Goal: Transaction & Acquisition: Purchase product/service

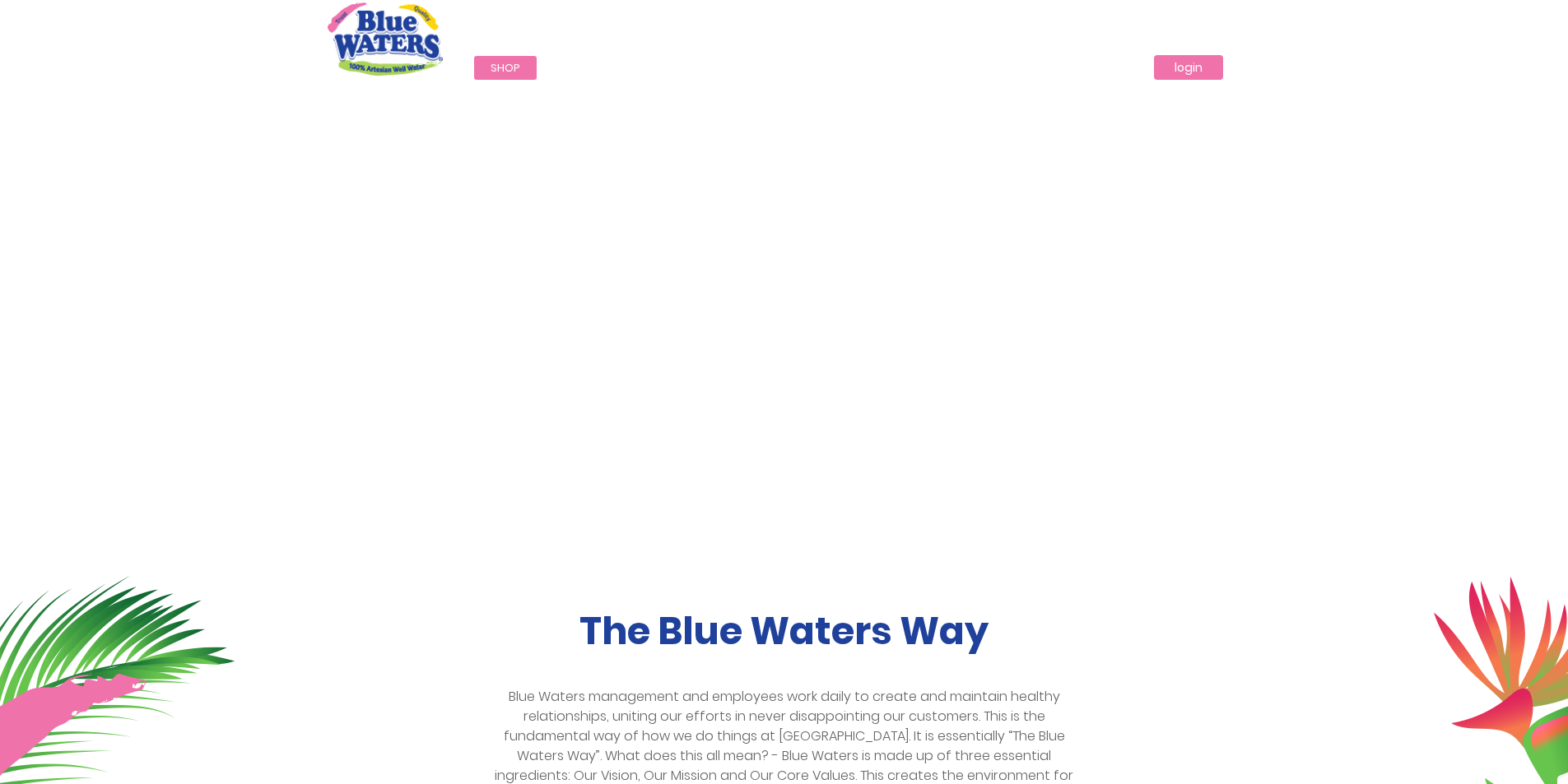
click at [1178, 64] on link "login" at bounding box center [1188, 67] width 69 height 24
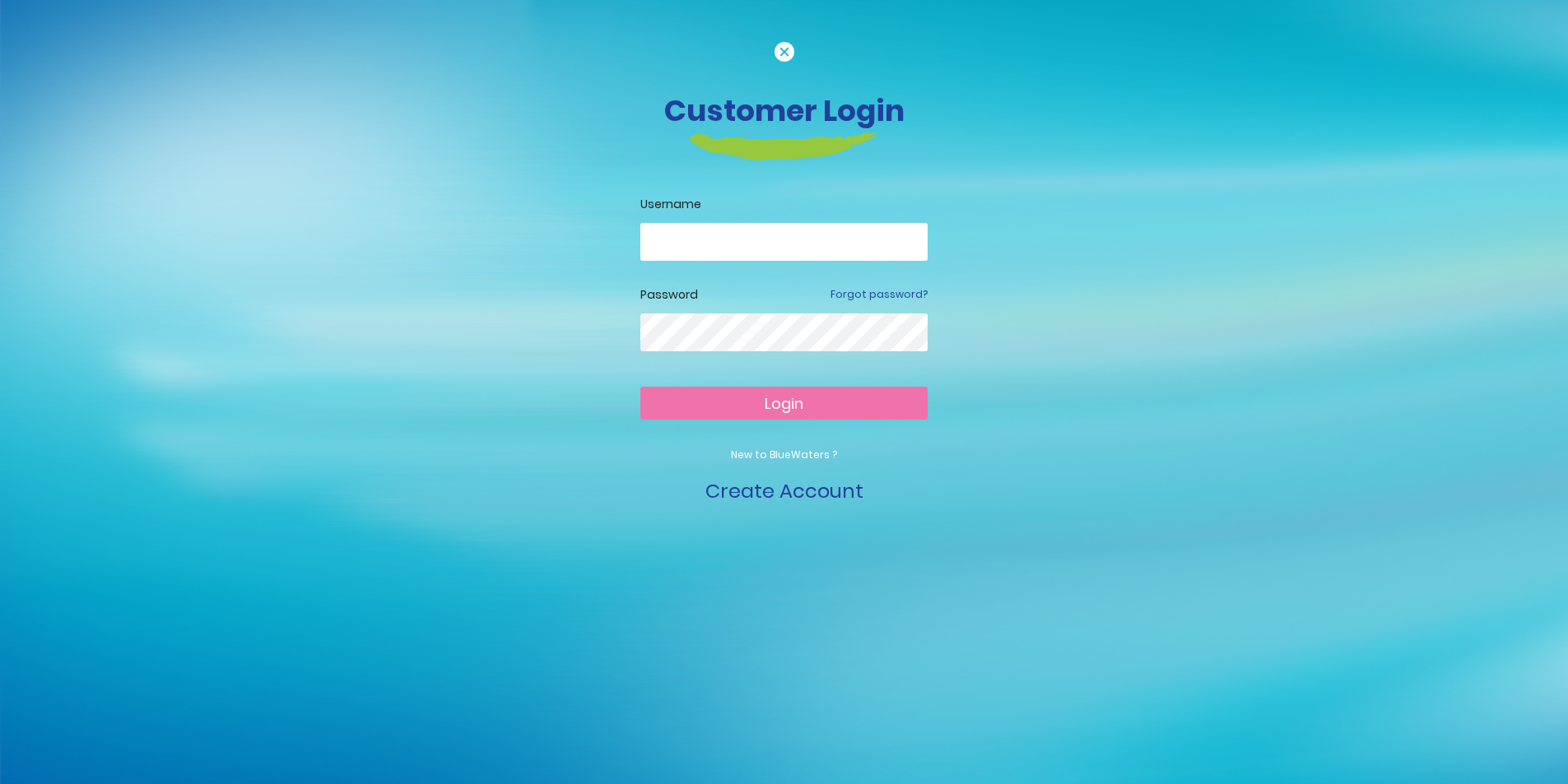
click at [685, 247] on input "email" at bounding box center [784, 241] width 287 height 37
type input "*"
type input "**********"
click at [747, 397] on button "Login" at bounding box center [784, 403] width 287 height 33
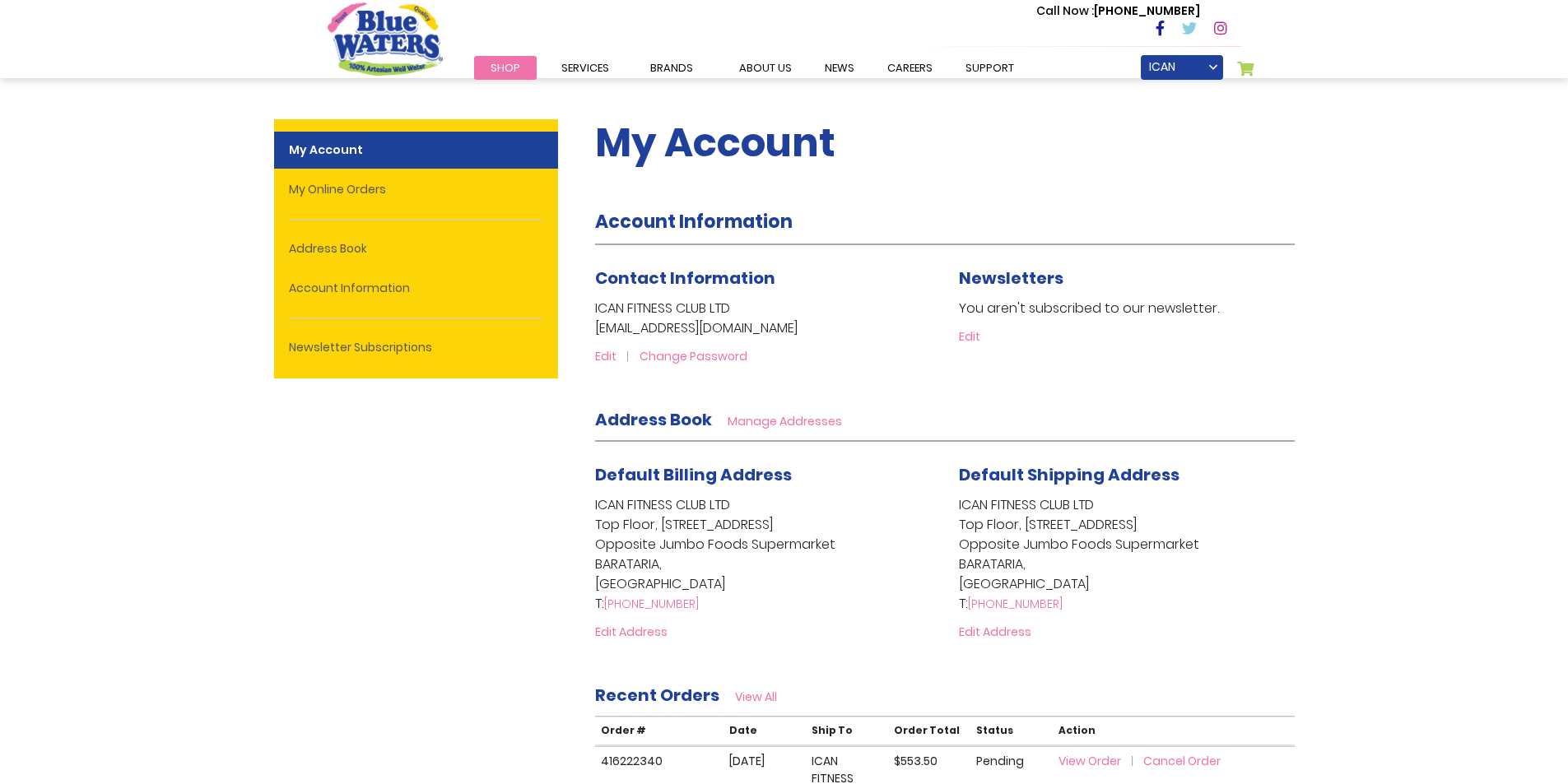
click at [1242, 72] on link "My Cart 0" at bounding box center [1246, 72] width 18 height 23
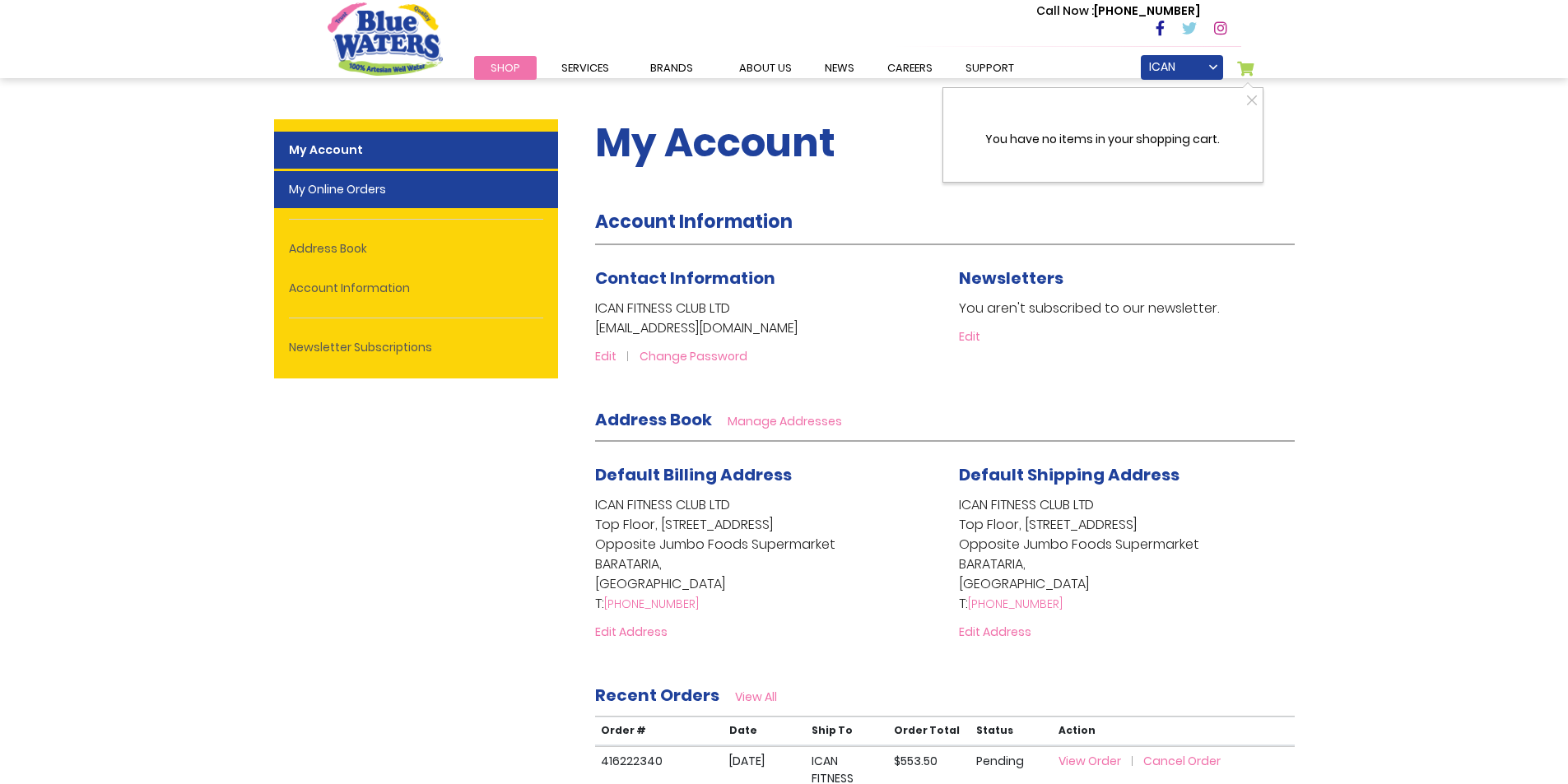
click at [380, 193] on link "My Online Orders" at bounding box center [416, 190] width 284 height 37
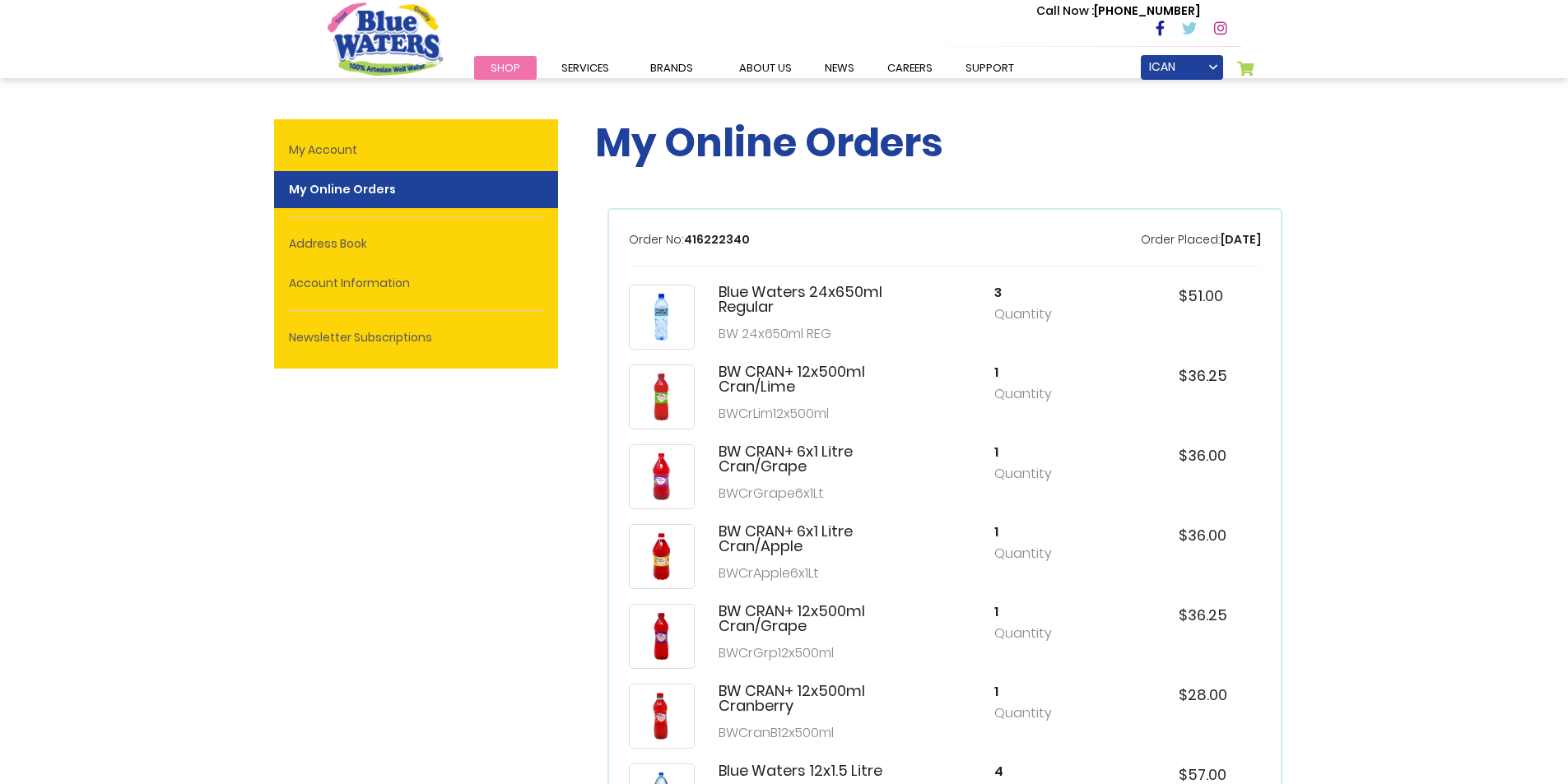
click at [1233, 66] on ul "ICAN FITNESS CLUB LTD Sign Out My Online Orders Settings Logout Logout My Cart …" at bounding box center [1196, 67] width 112 height 24
click at [1218, 73] on link "ICAN FITNESS CLUB LTD" at bounding box center [1181, 67] width 82 height 24
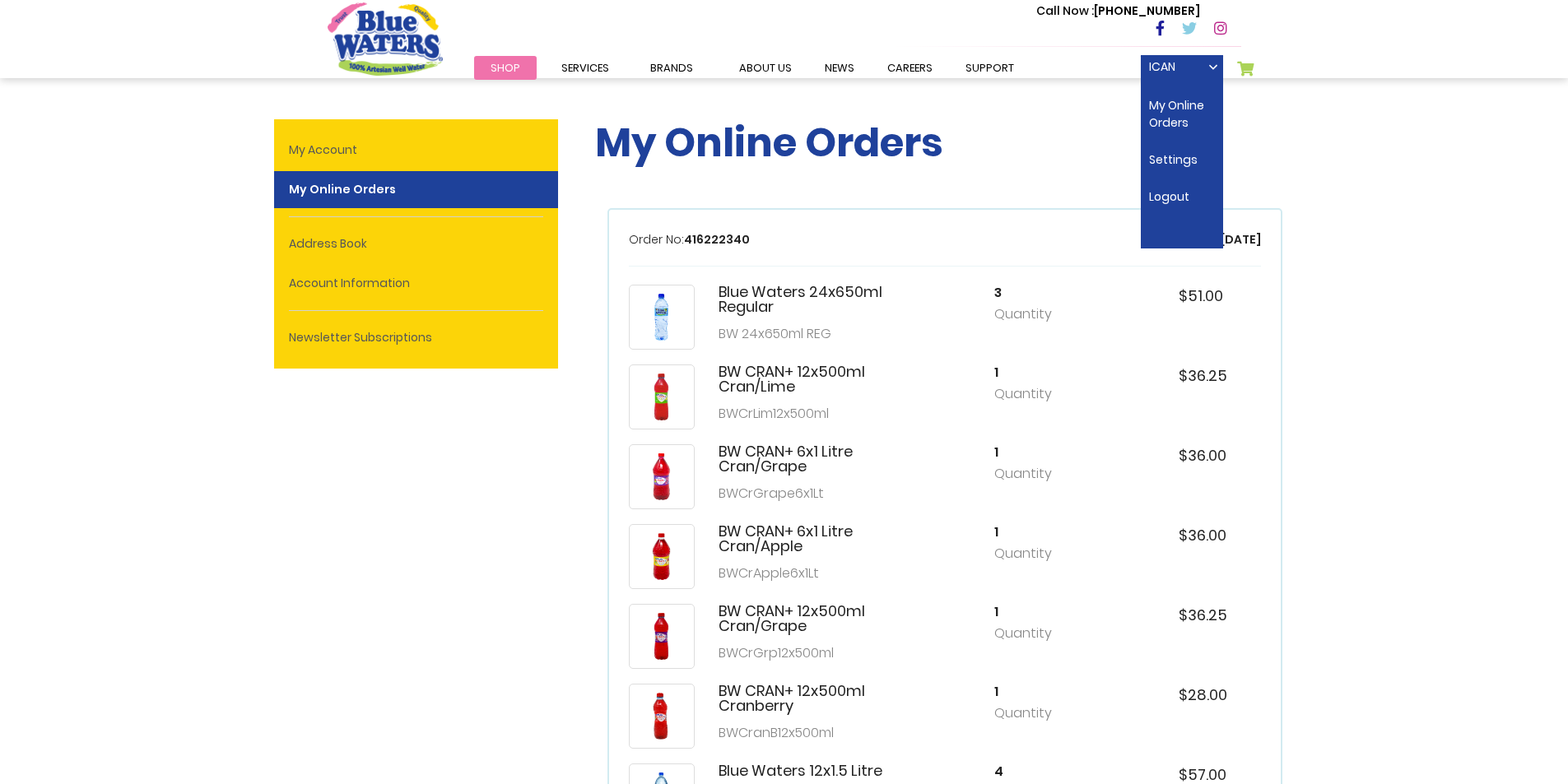
click at [1020, 139] on h1 "My Online Orders" at bounding box center [944, 143] width 700 height 48
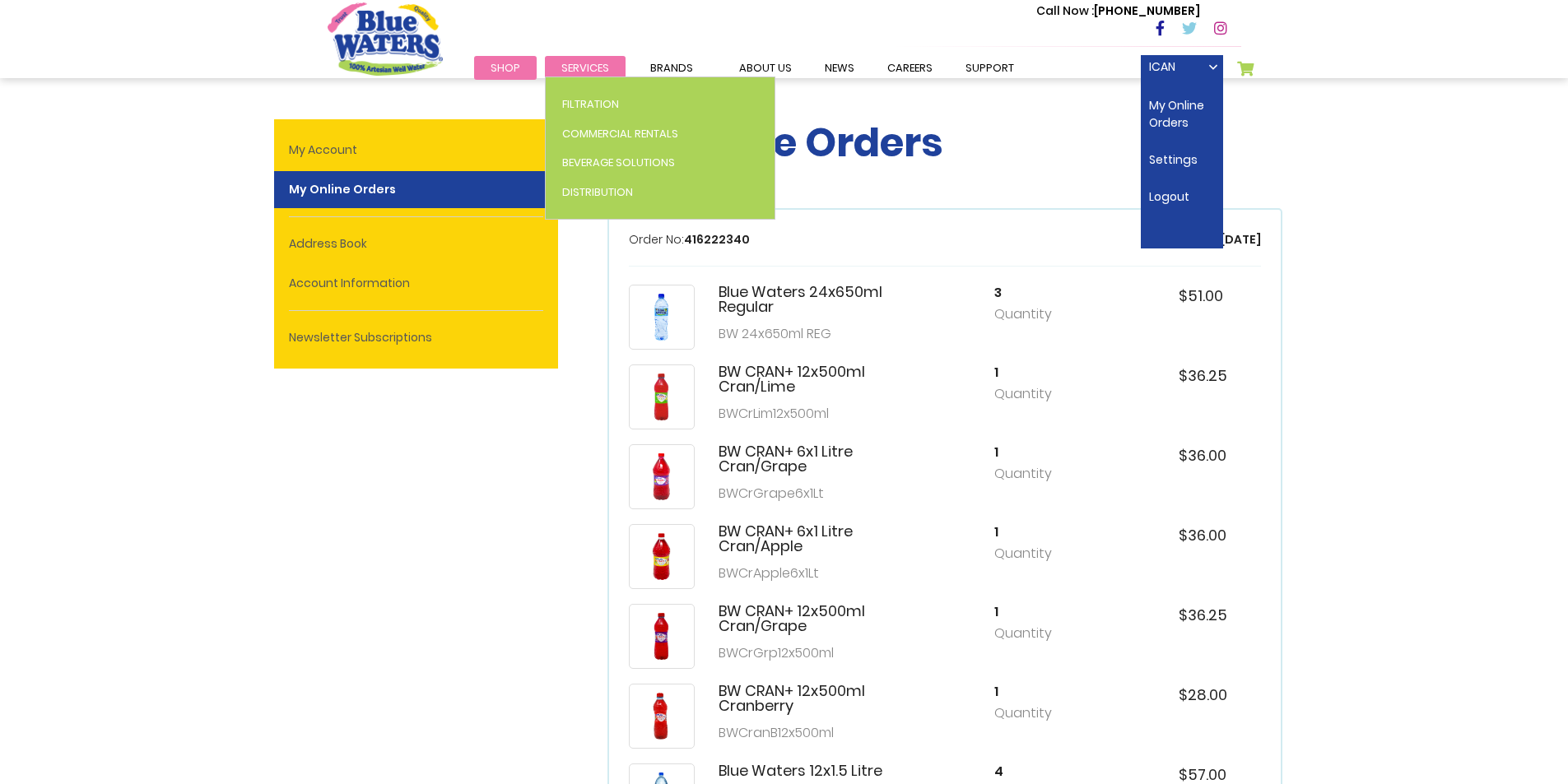
click at [599, 71] on span "Services" at bounding box center [585, 68] width 48 height 16
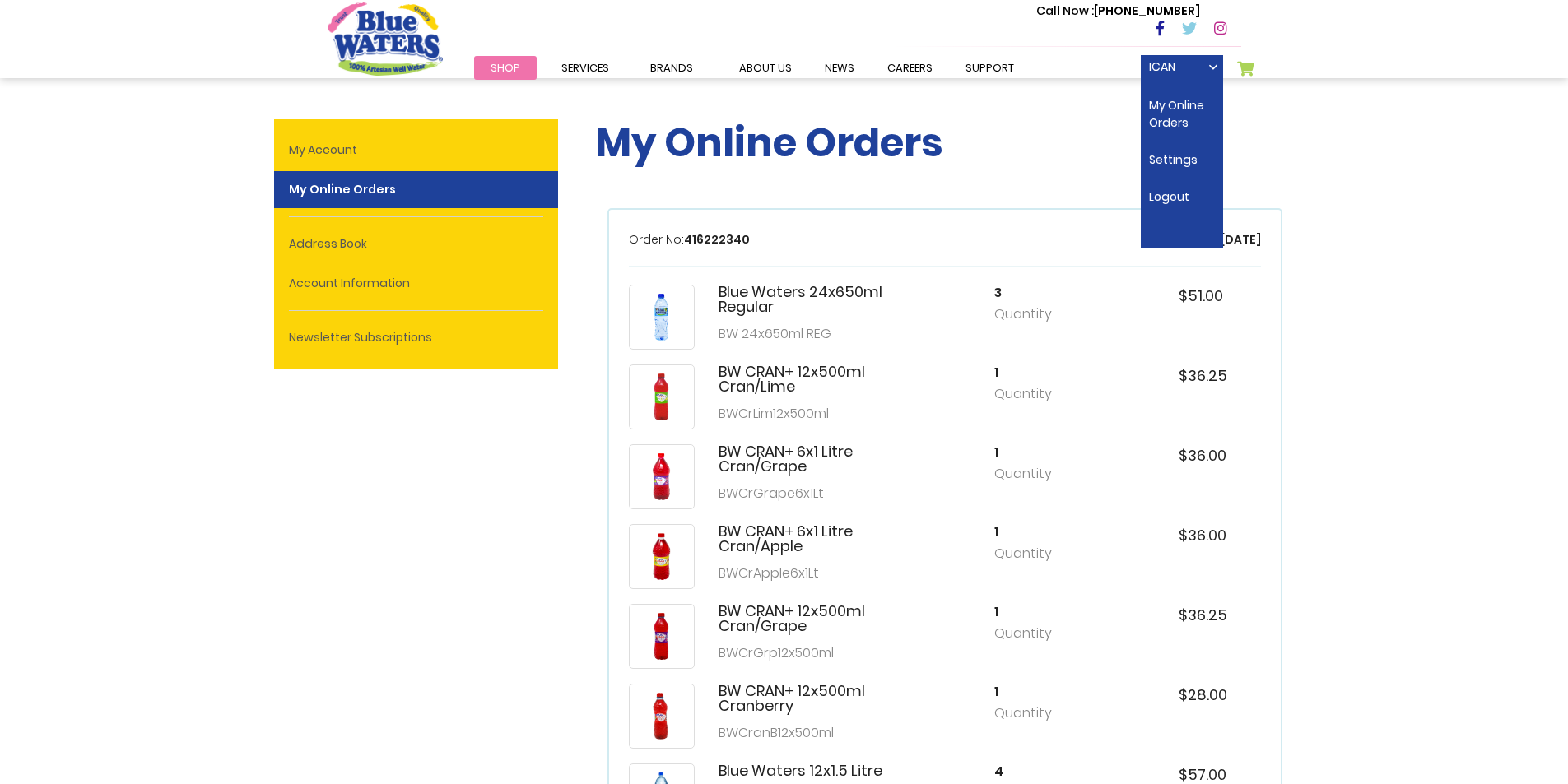
click at [466, 64] on div "Toggle Nav Call Now : (868) 640-8824 Menu Shop Services Filtration Commercial R…" at bounding box center [784, 39] width 914 height 77
click at [490, 64] on span "Shop" at bounding box center [505, 68] width 30 height 16
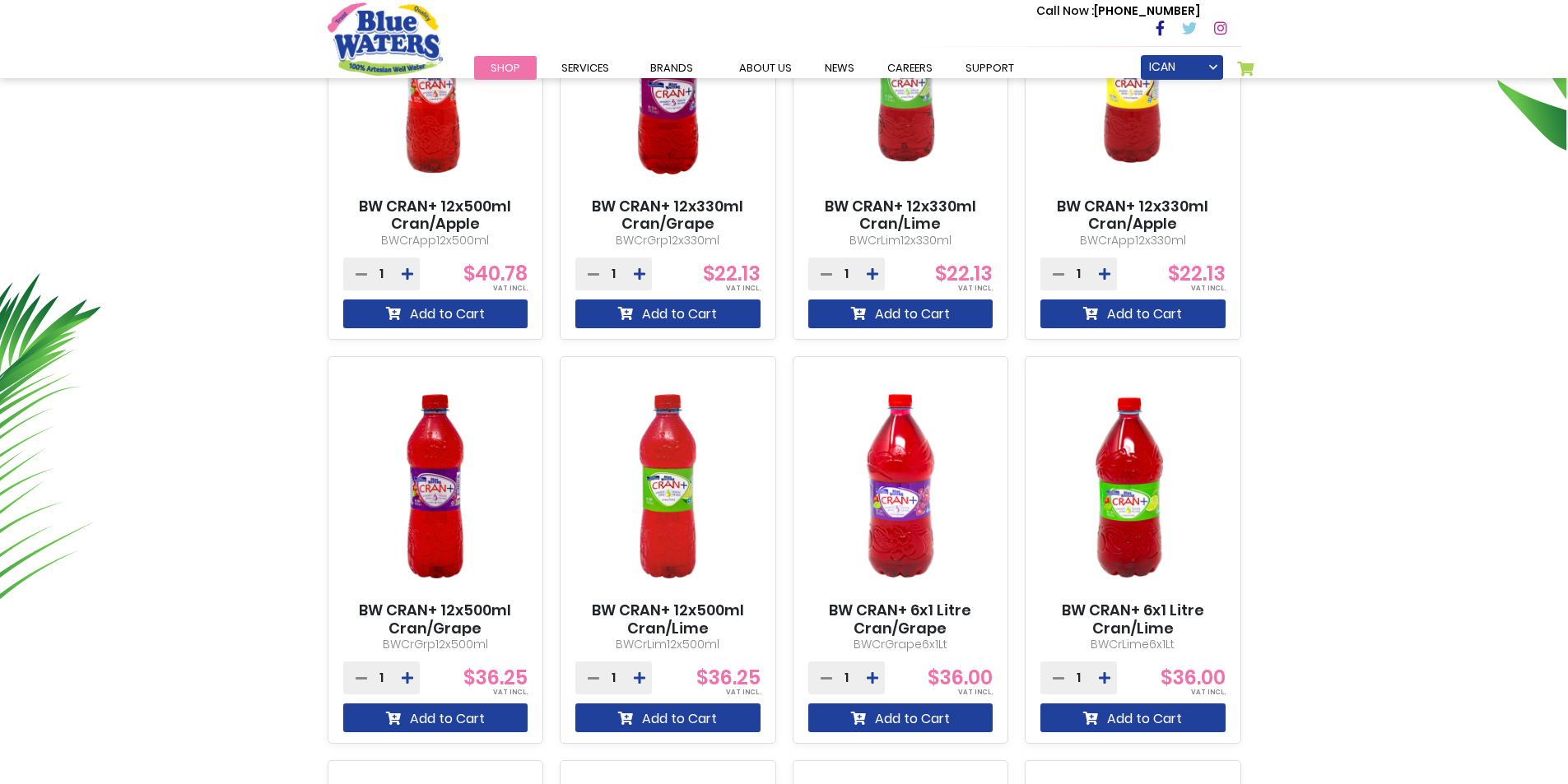
scroll to position [740, 0]
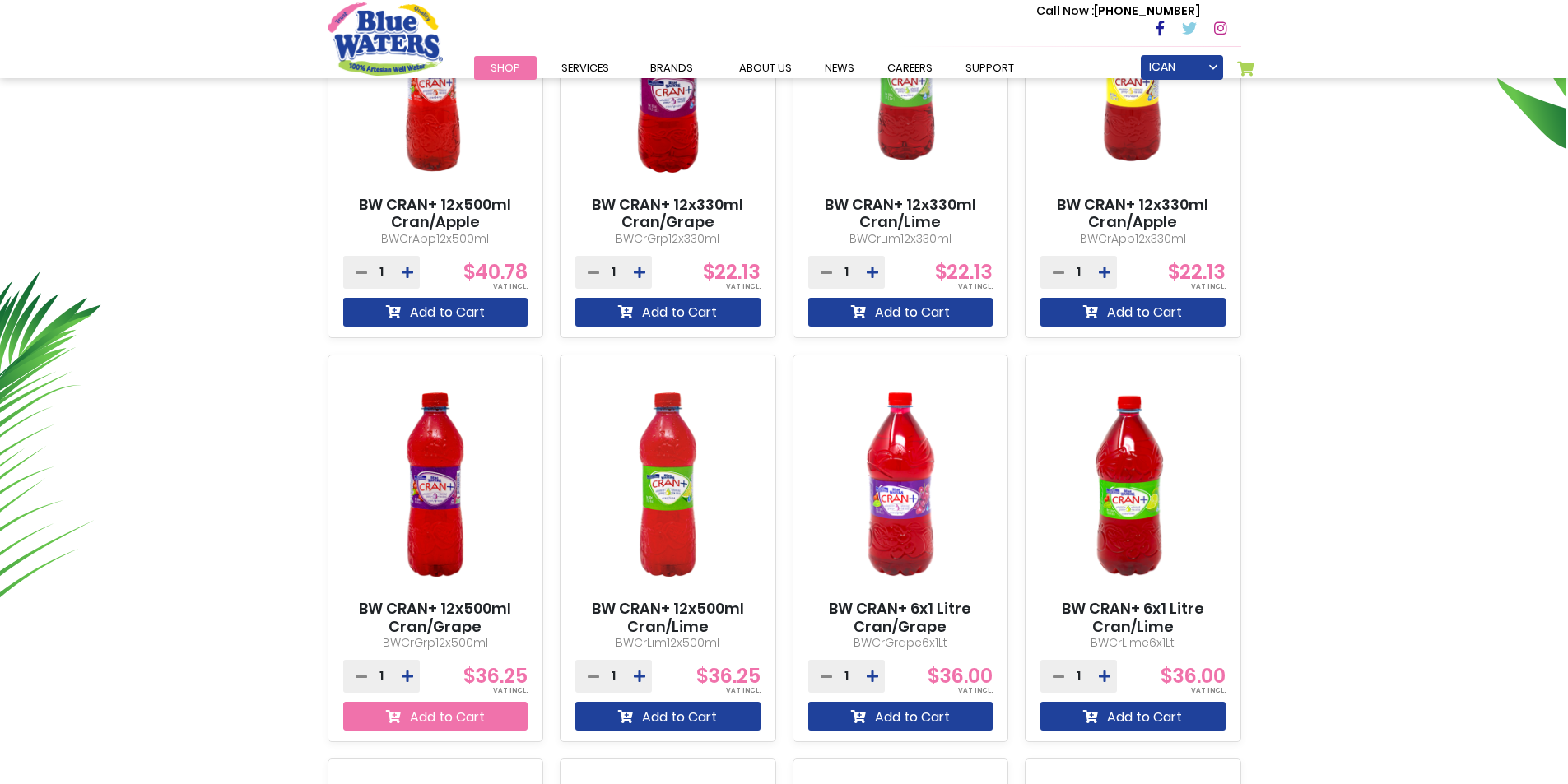
click at [431, 710] on button "Add to Cart" at bounding box center [436, 716] width 186 height 29
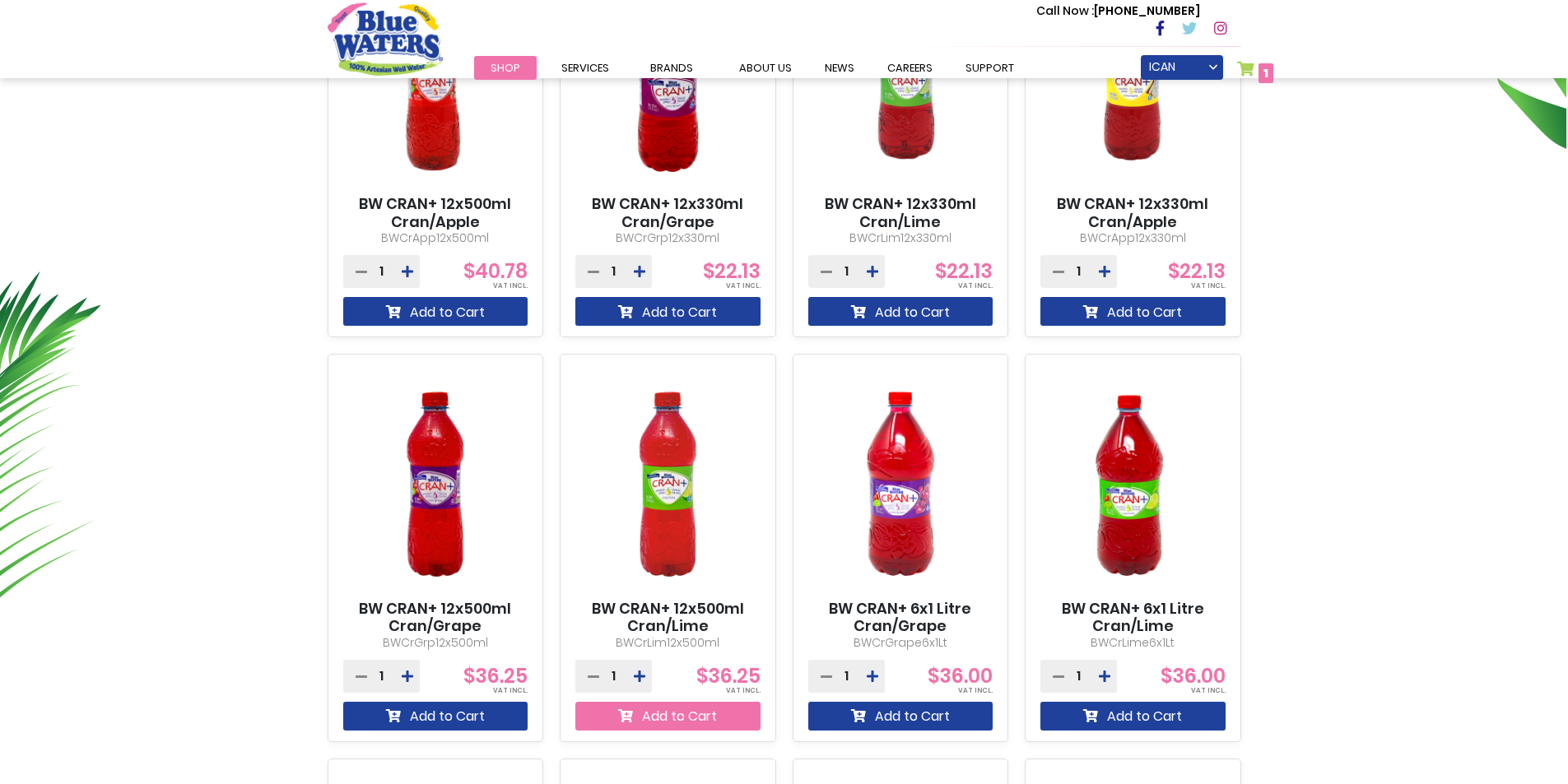
click at [652, 710] on button "Add to Cart" at bounding box center [667, 716] width 186 height 29
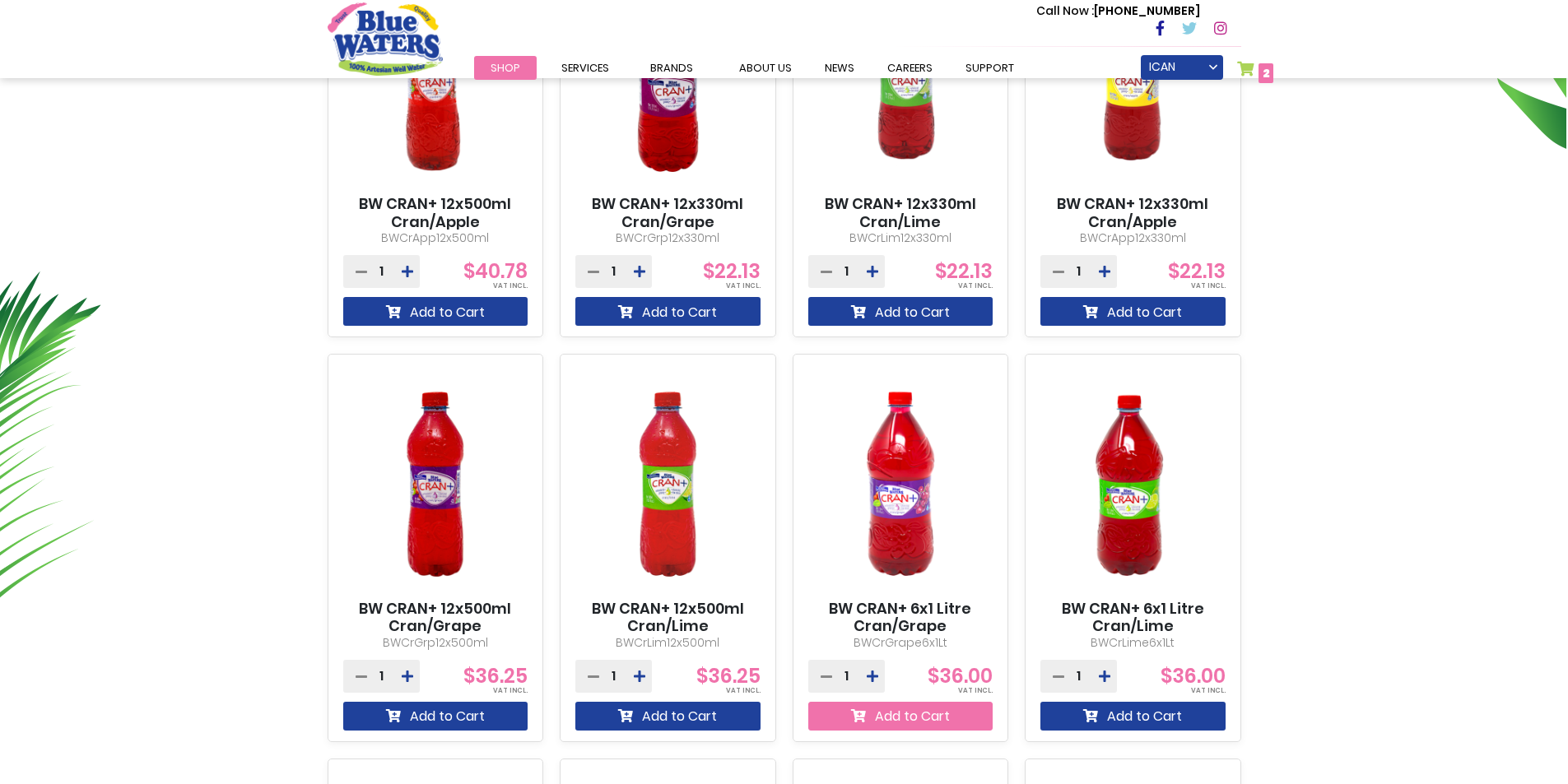
click at [902, 717] on button "Add to Cart" at bounding box center [901, 716] width 186 height 29
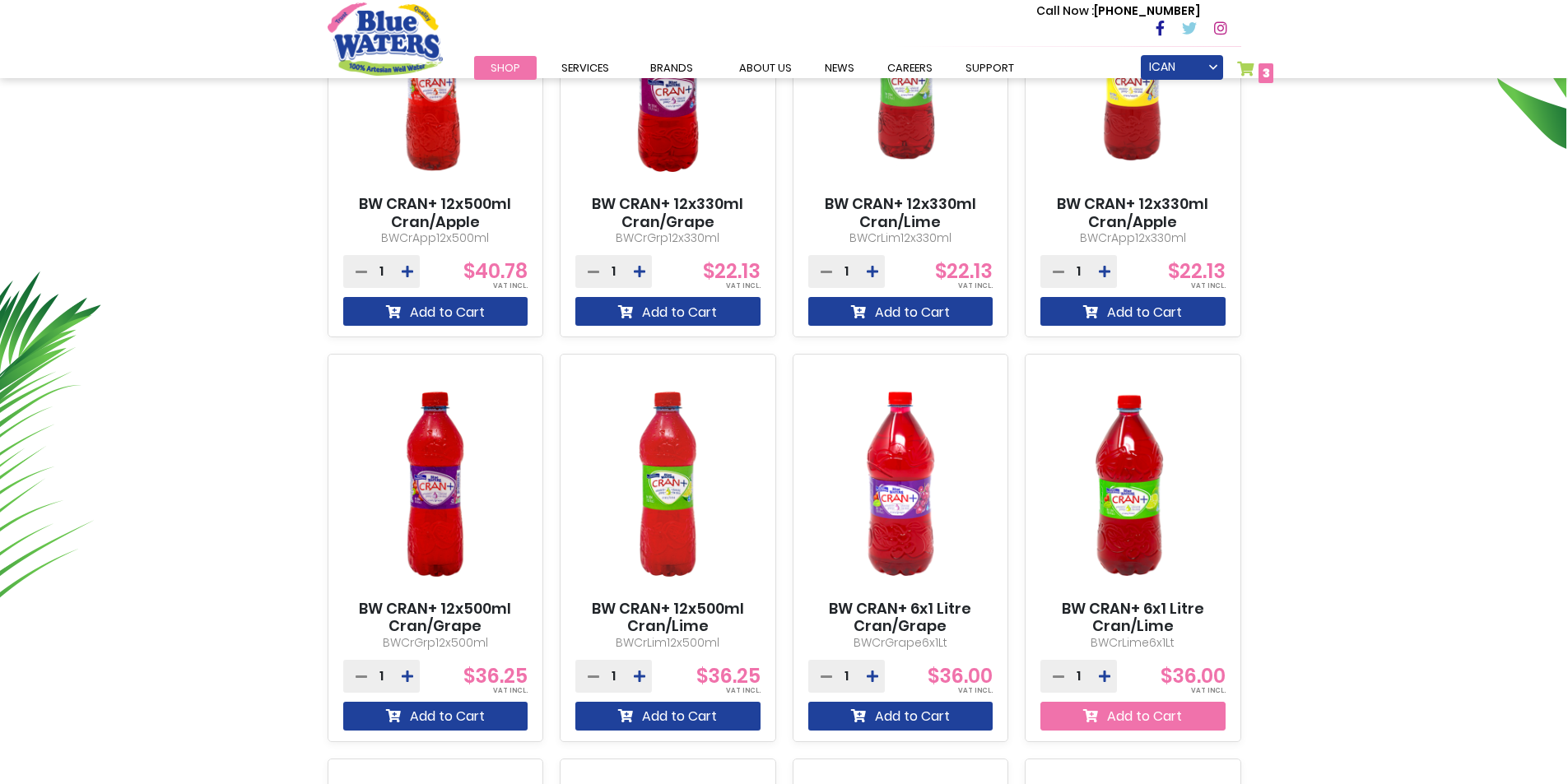
click at [1114, 715] on button "Add to Cart" at bounding box center [1132, 716] width 186 height 29
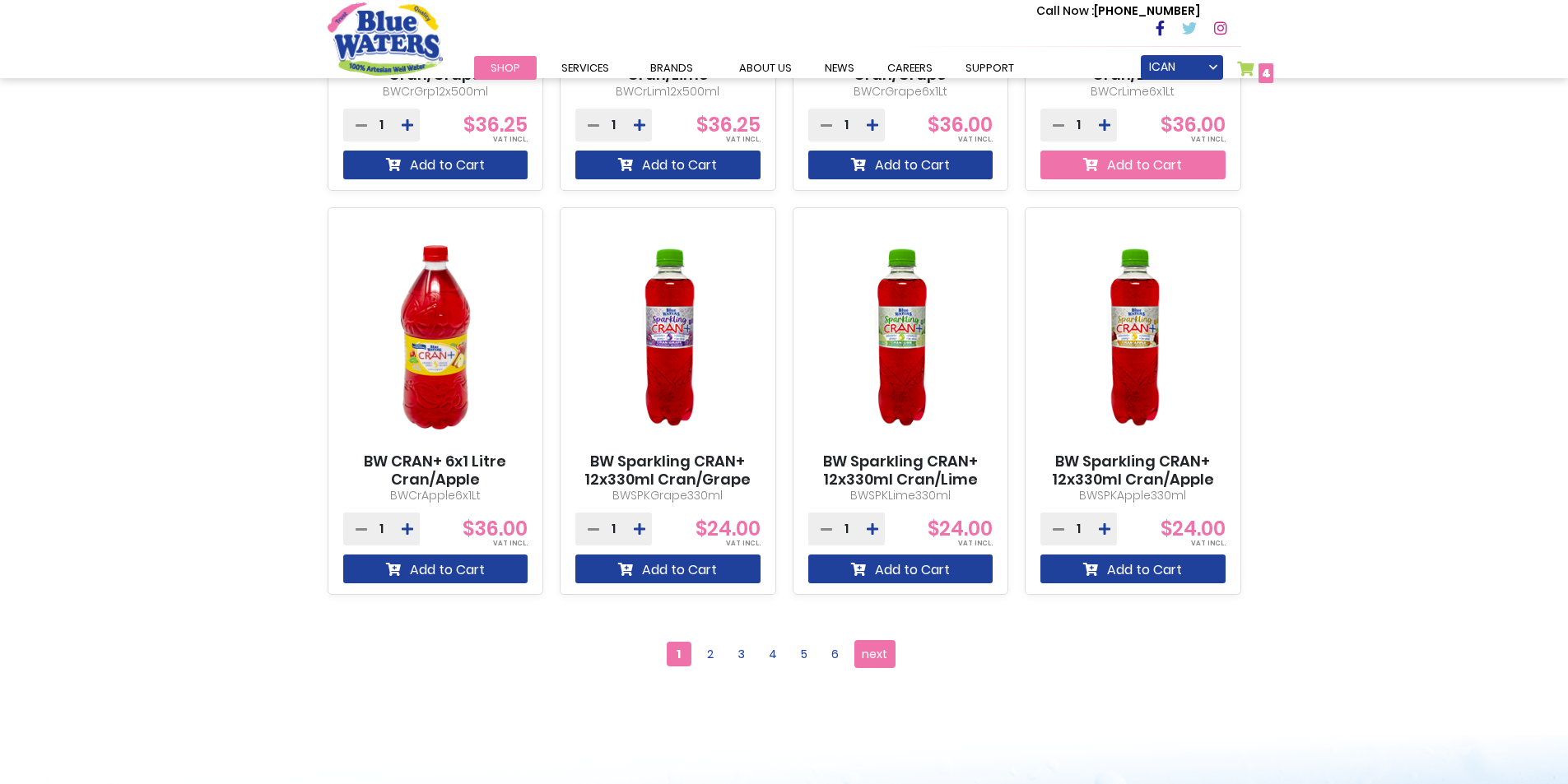
scroll to position [1362, 0]
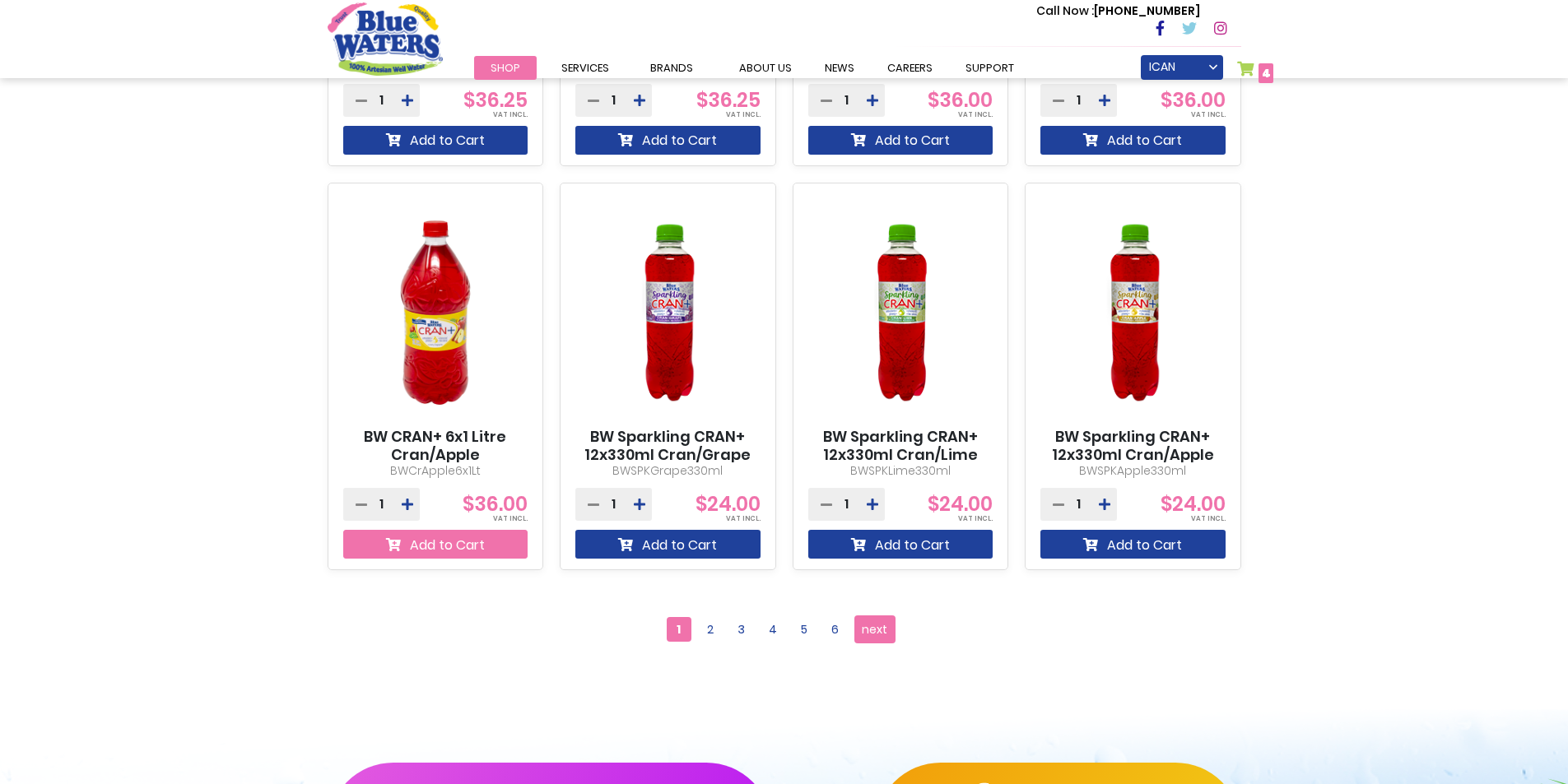
click at [414, 551] on button "Add to Cart" at bounding box center [436, 544] width 186 height 29
click at [883, 633] on span "next" at bounding box center [874, 630] width 25 height 24
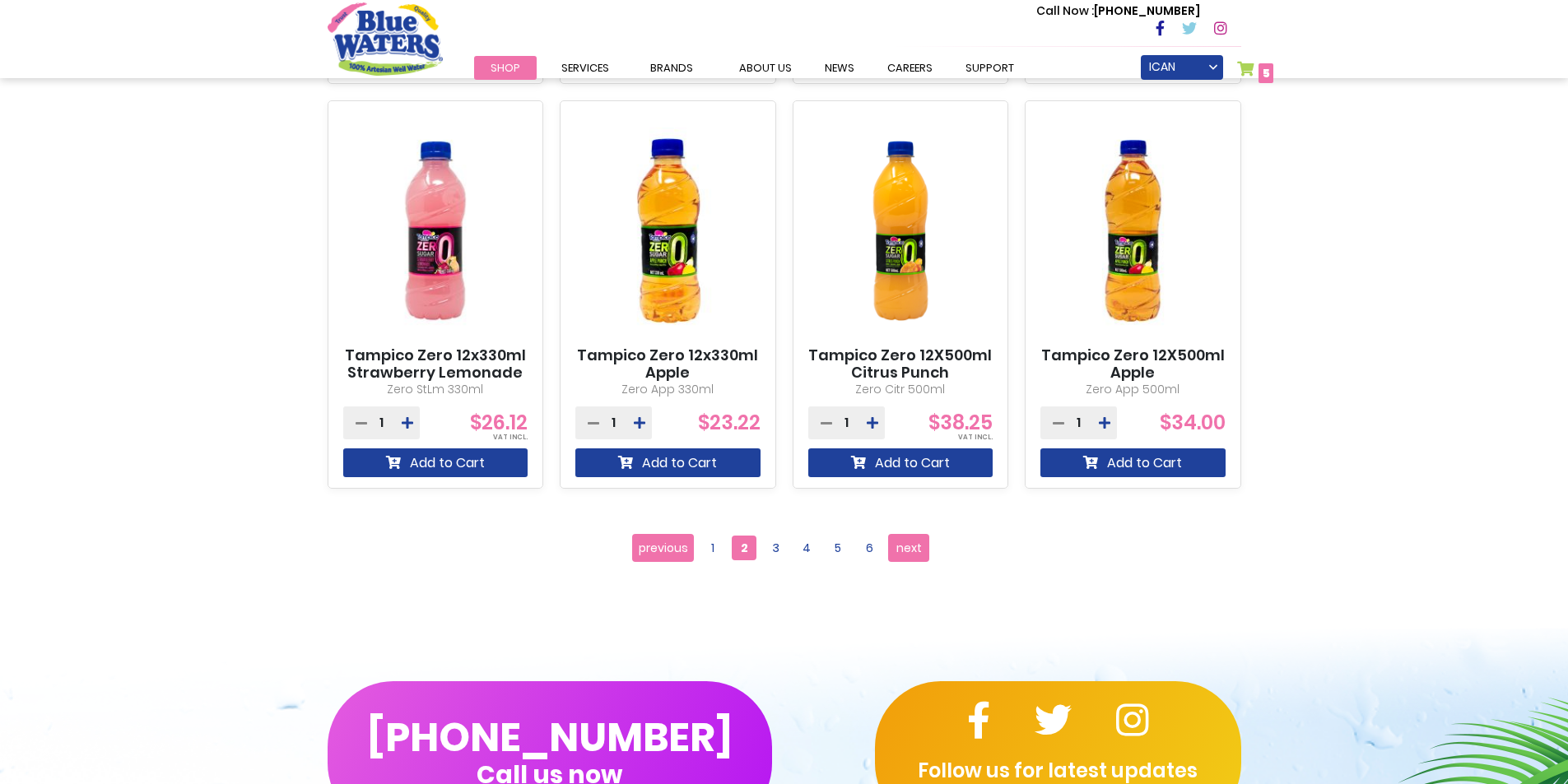
scroll to position [1646, 0]
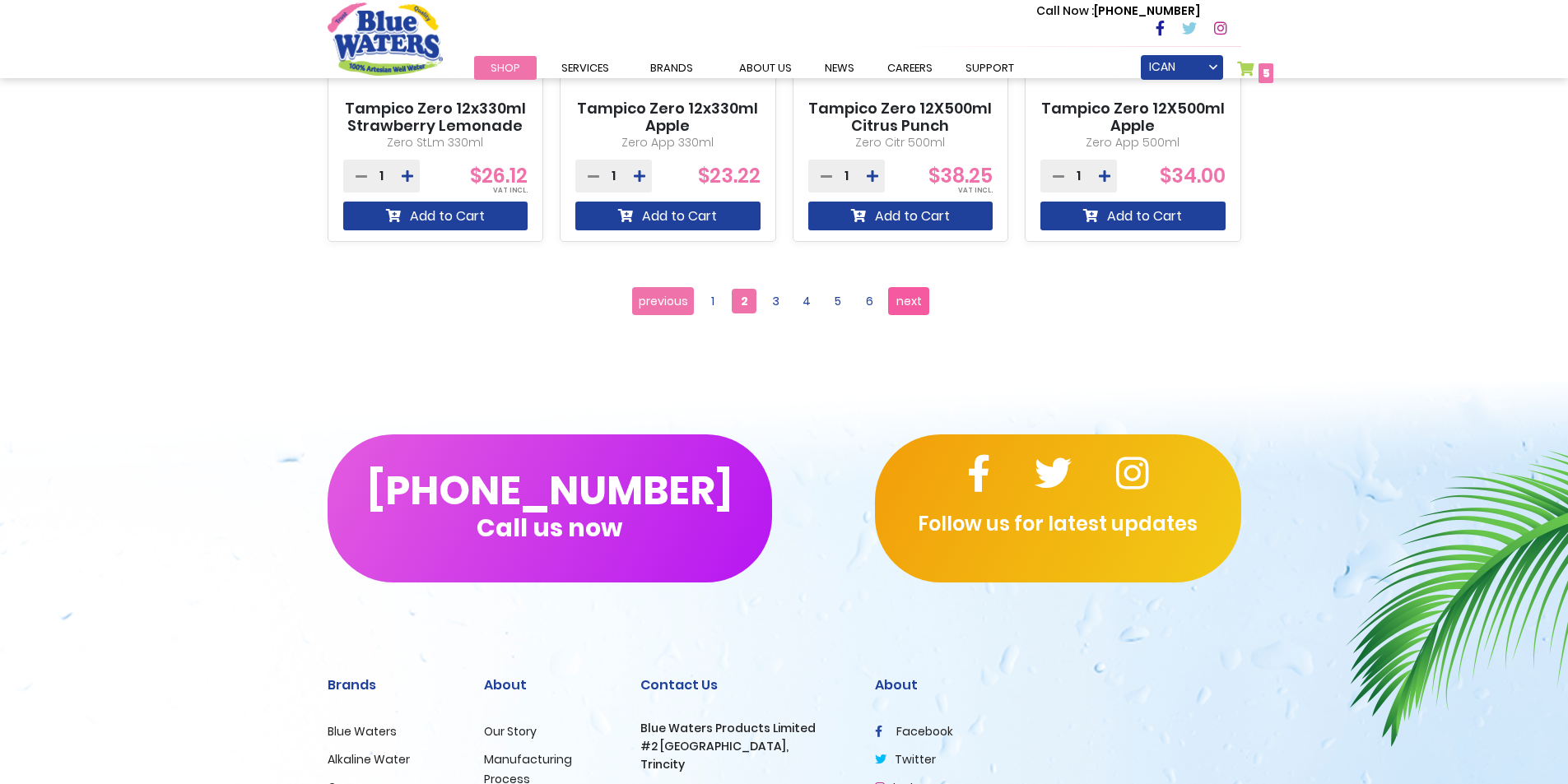
click at [909, 310] on span "next" at bounding box center [909, 301] width 25 height 24
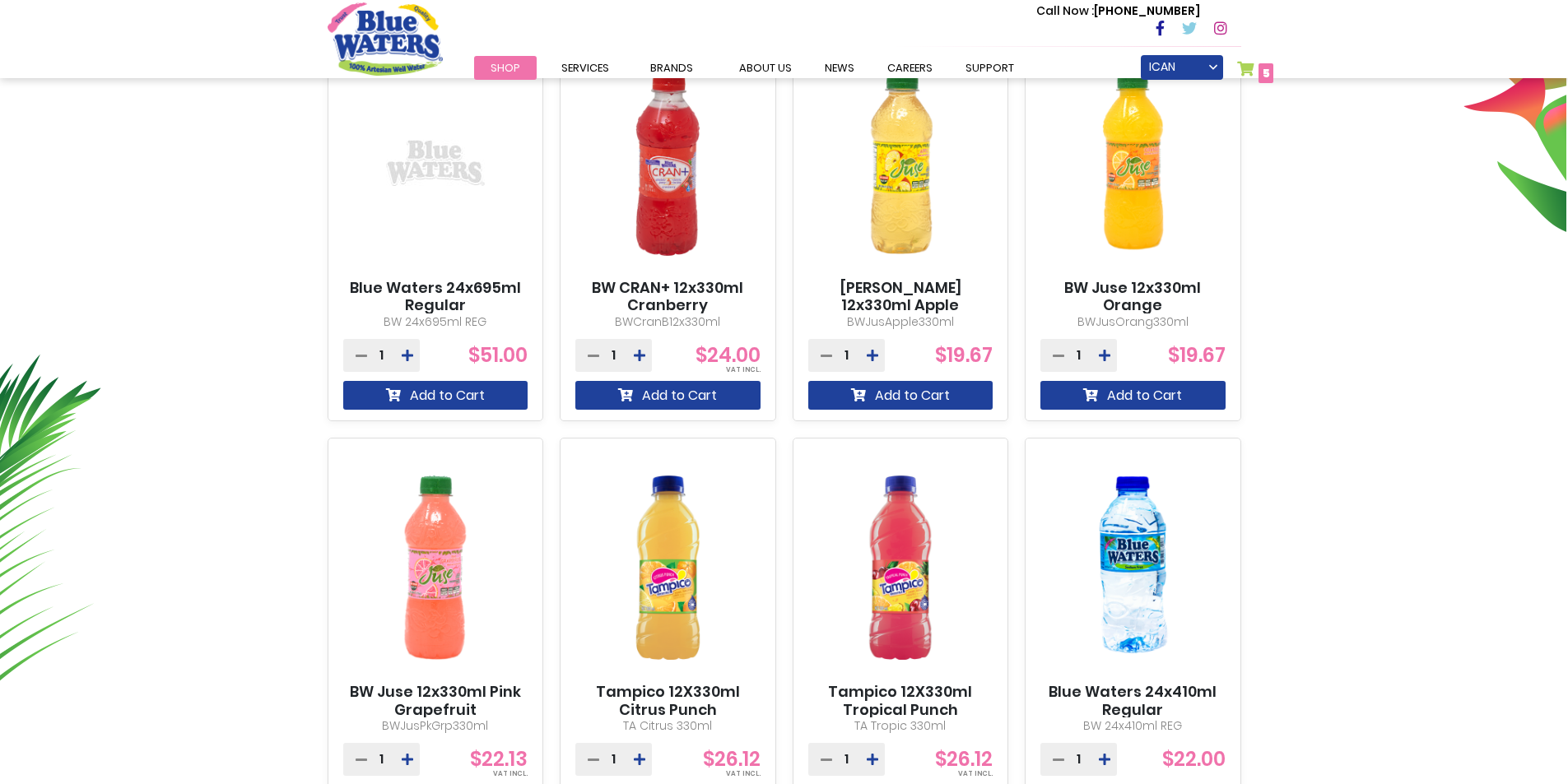
scroll to position [576, 0]
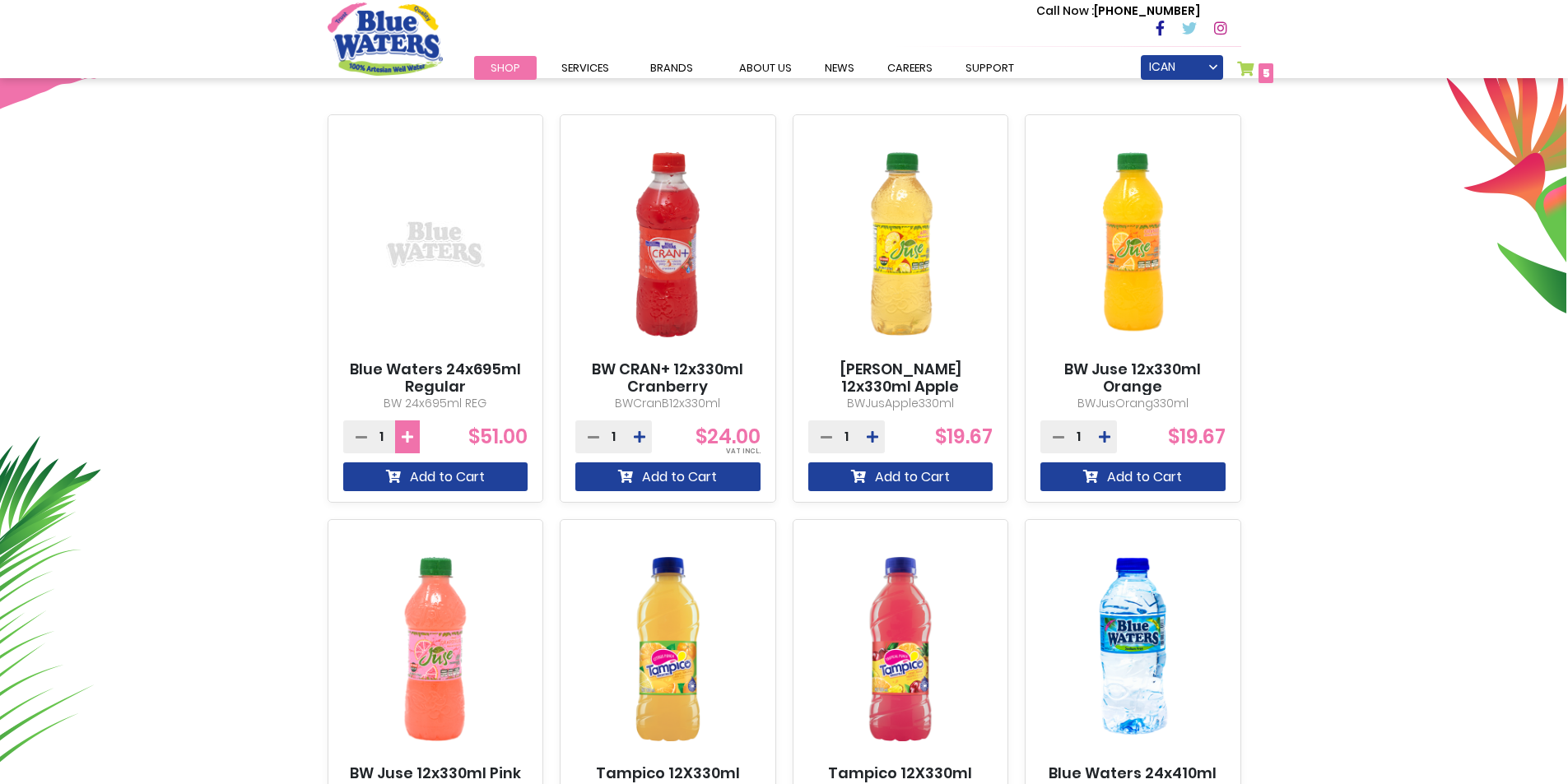
click at [405, 442] on icon at bounding box center [407, 436] width 11 height 13
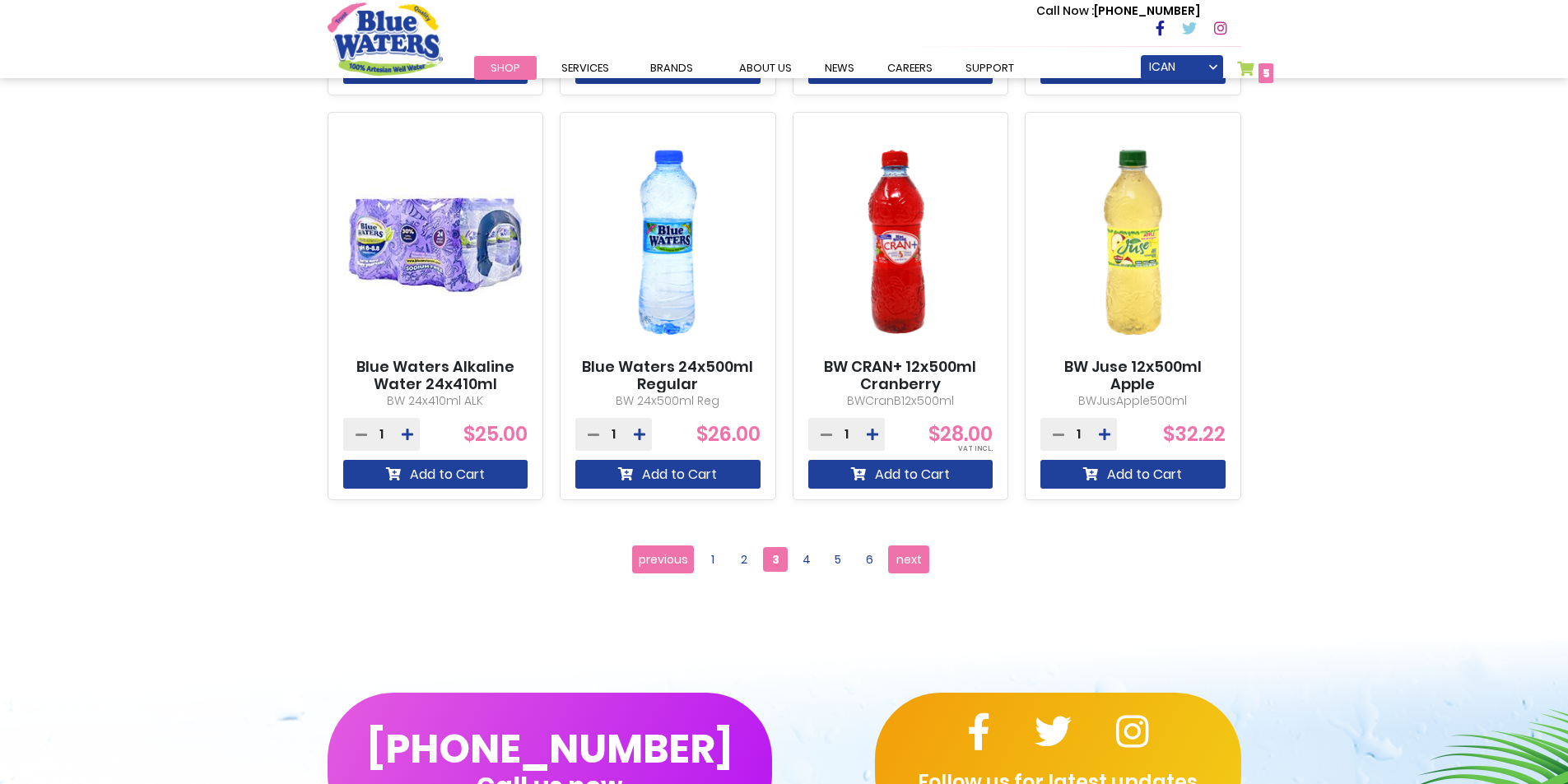
scroll to position [1399, 0]
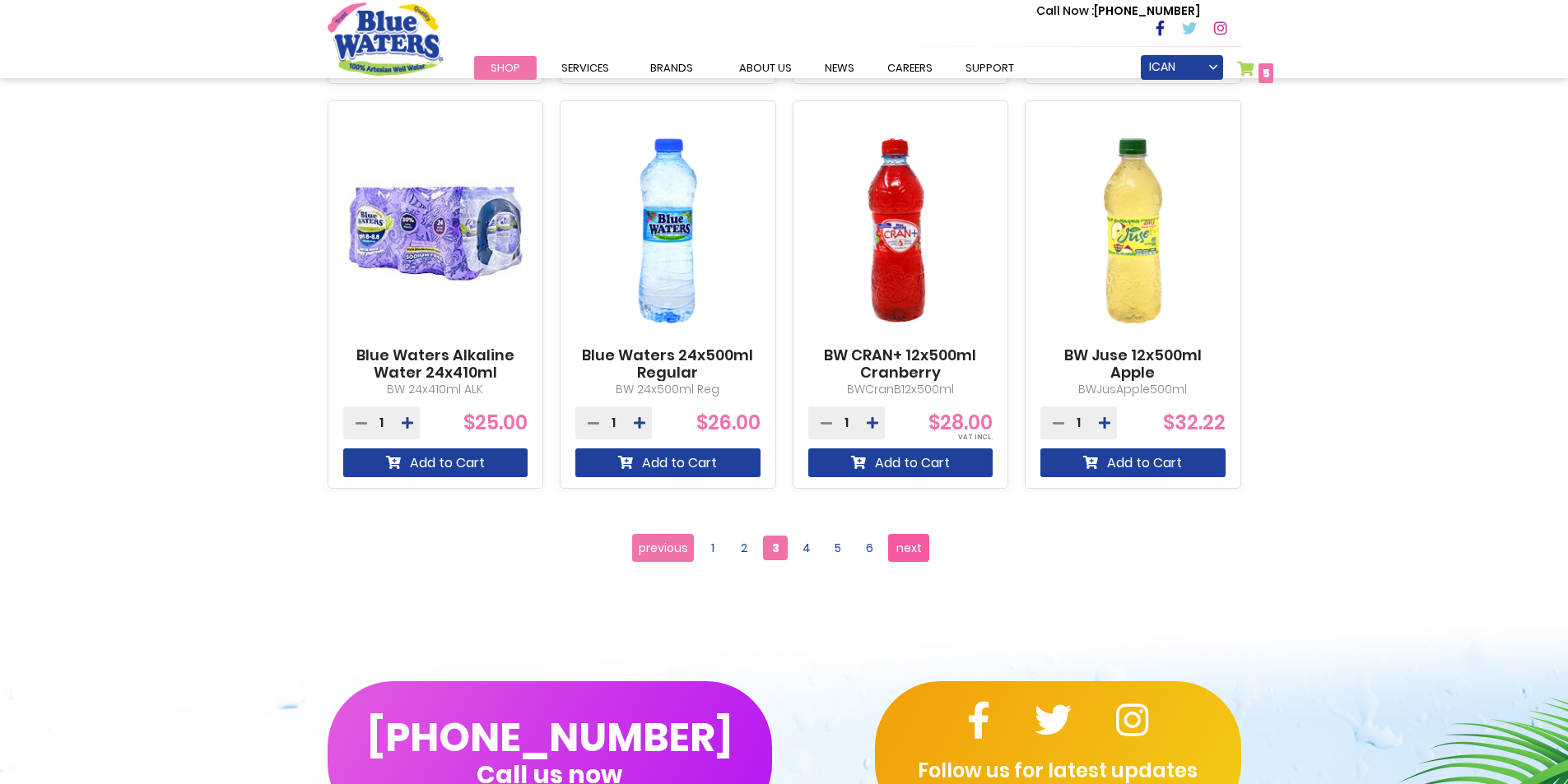
click at [912, 547] on span "next" at bounding box center [909, 548] width 25 height 24
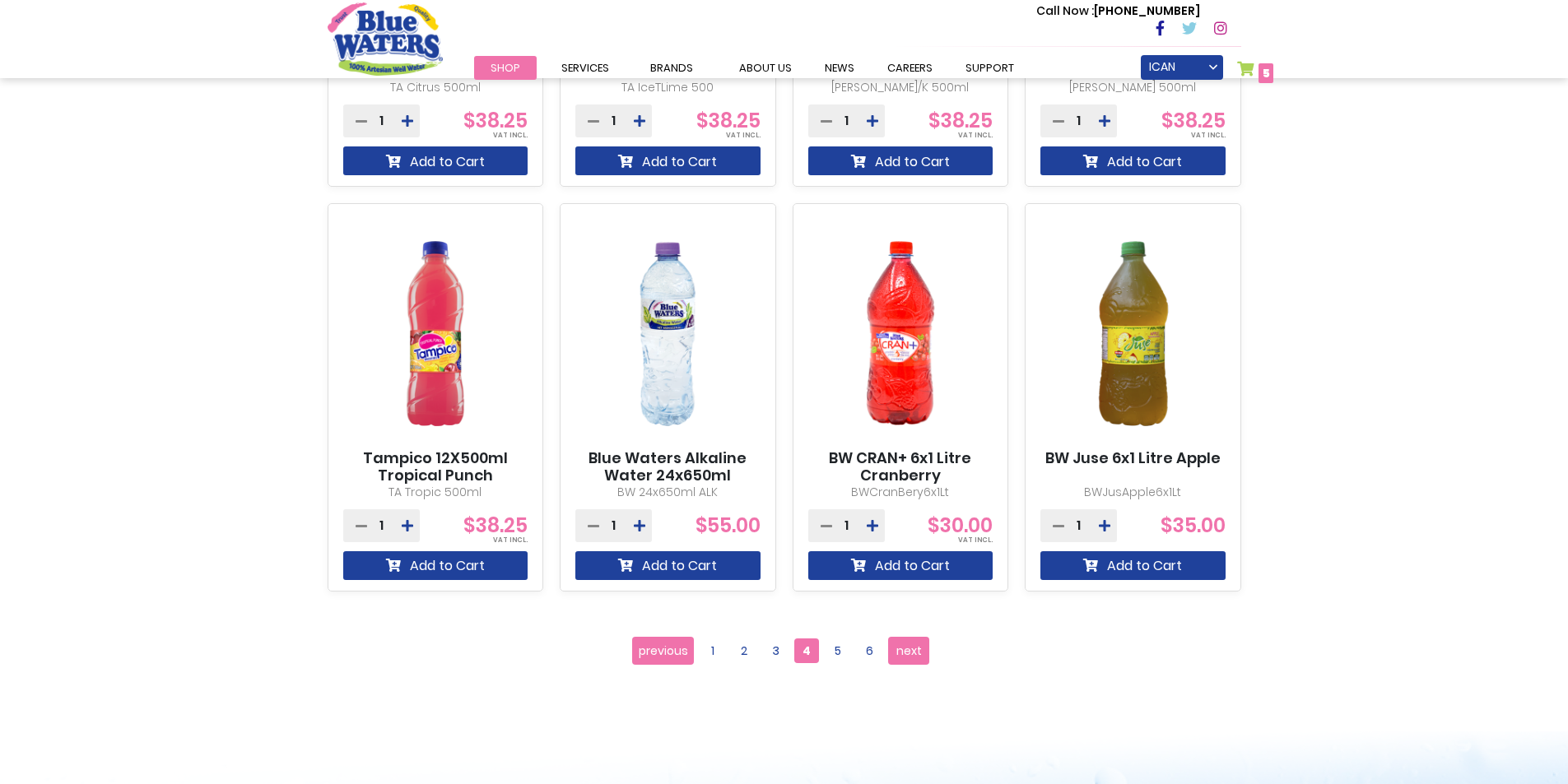
scroll to position [1317, 0]
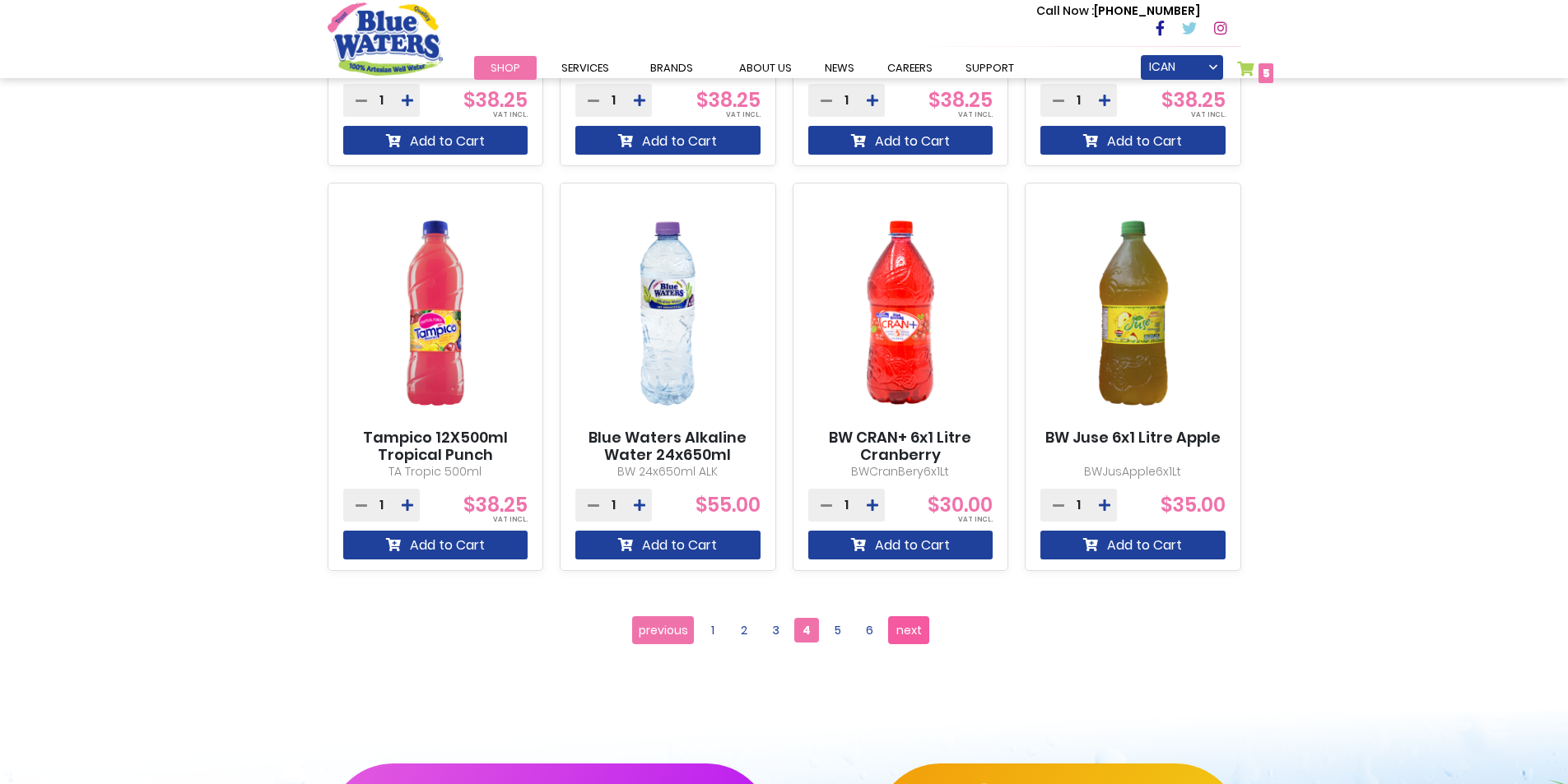
click at [919, 638] on span "next" at bounding box center [909, 631] width 25 height 24
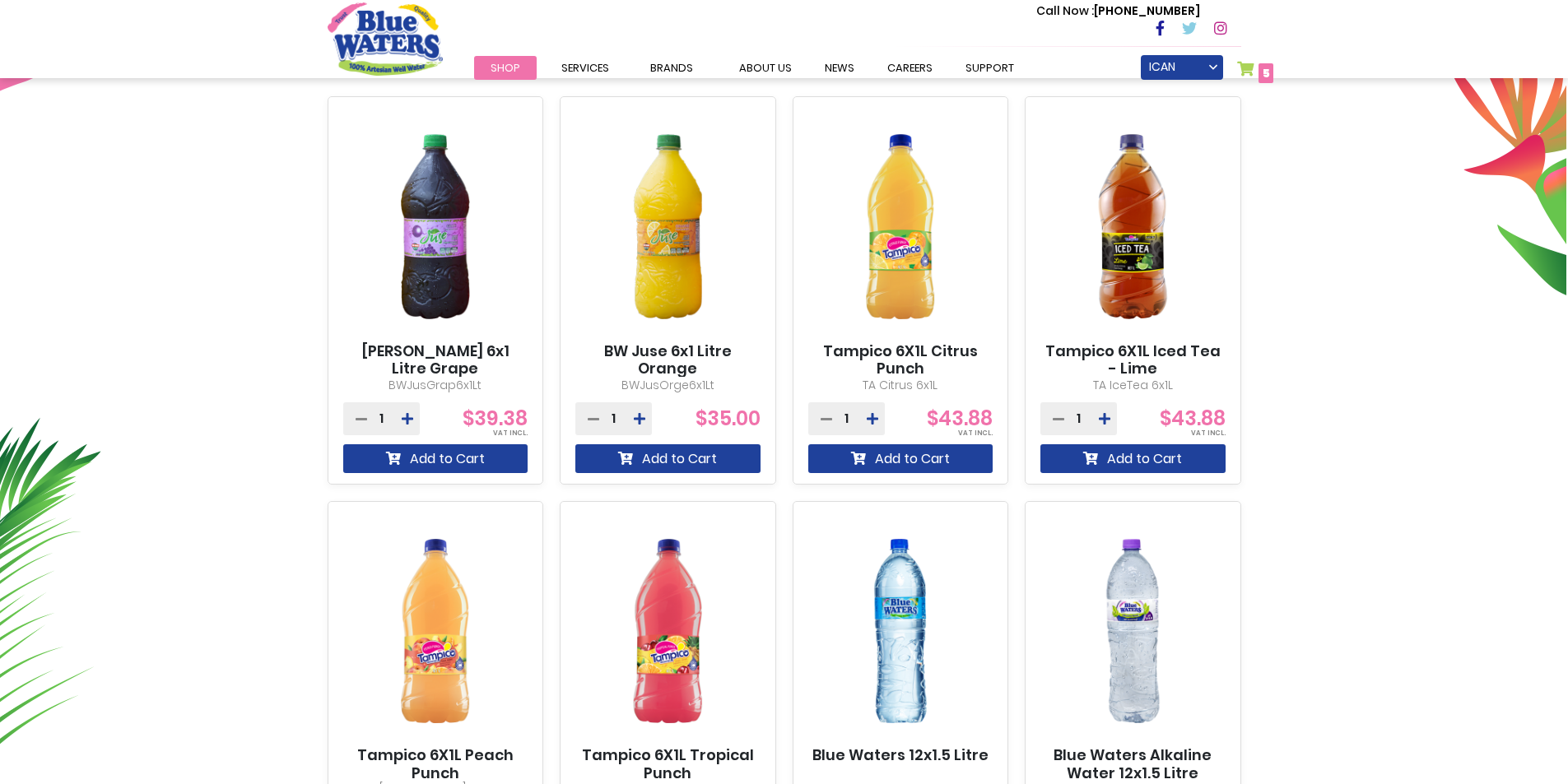
scroll to position [905, 0]
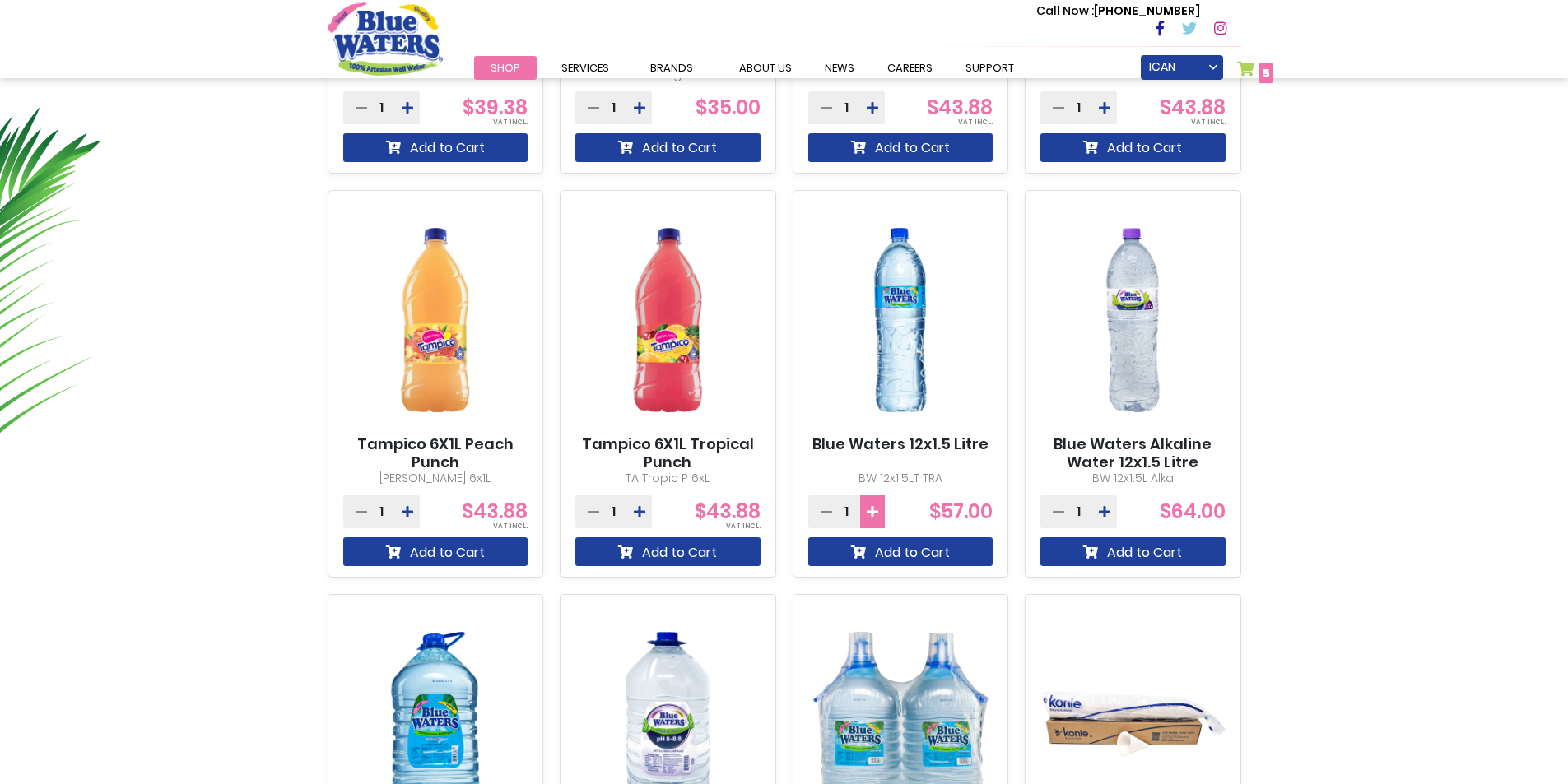
click at [873, 503] on button at bounding box center [872, 512] width 24 height 33
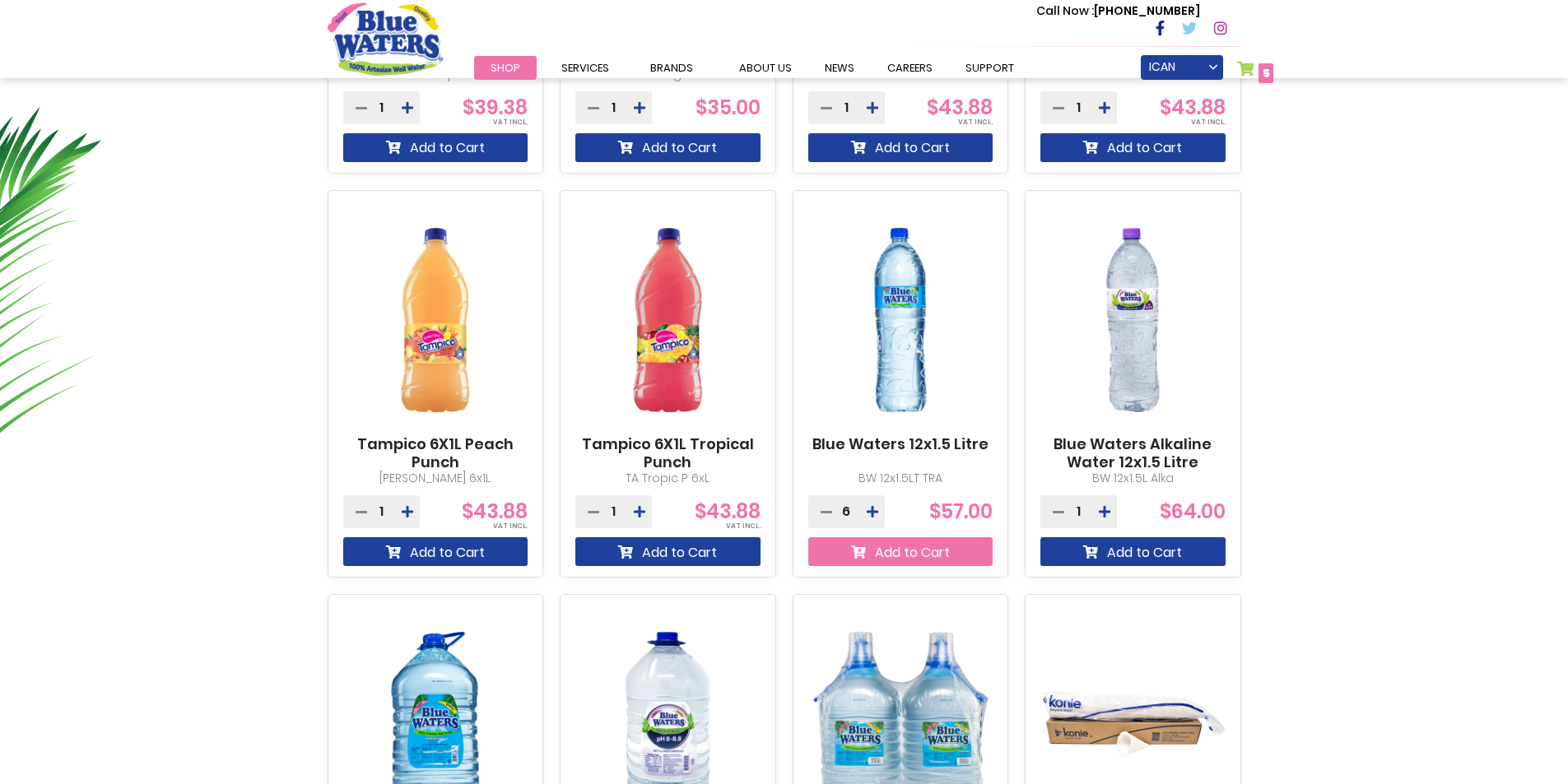
click at [879, 554] on button "Add to Cart" at bounding box center [901, 551] width 186 height 29
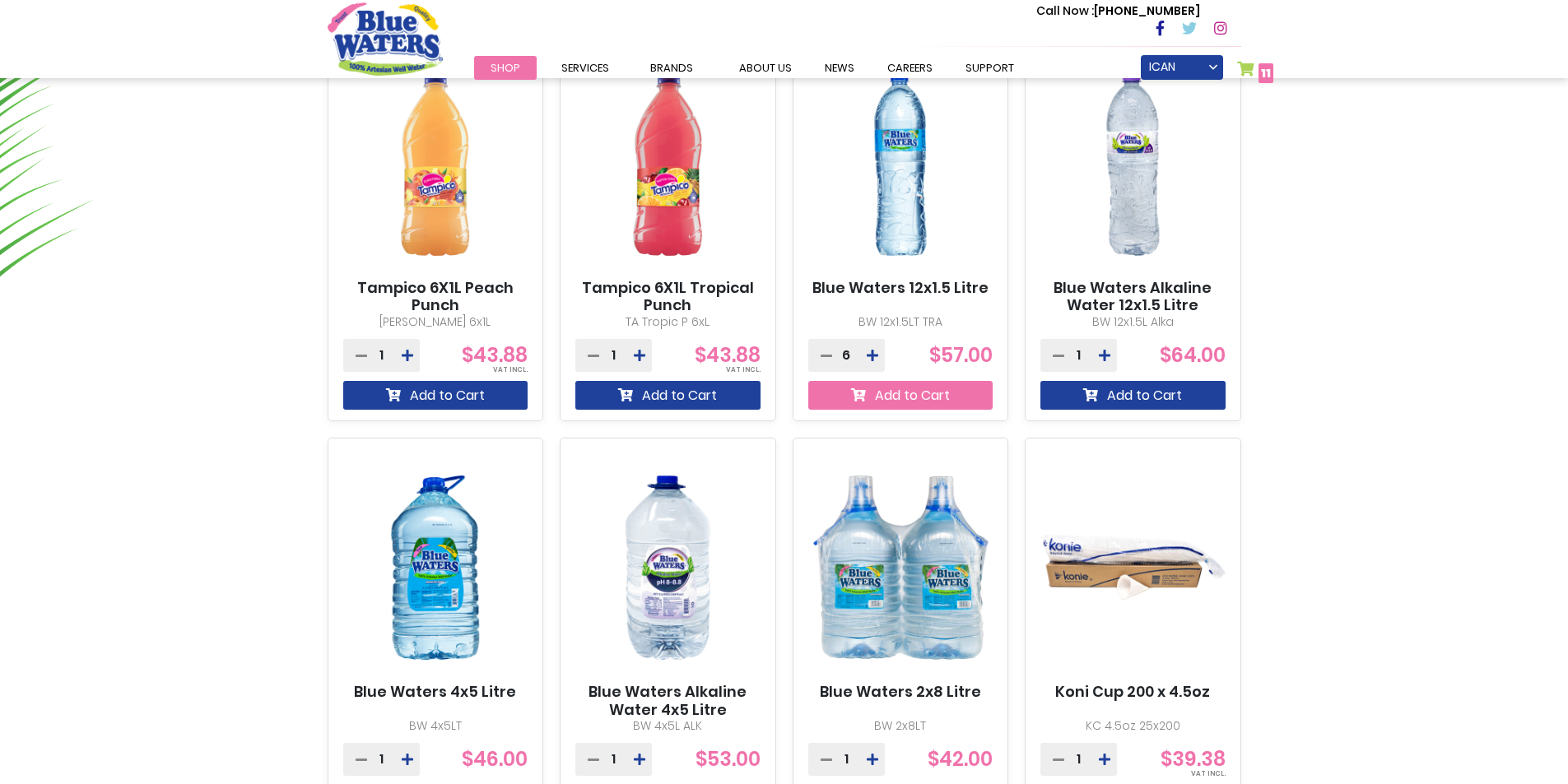
scroll to position [1443, 0]
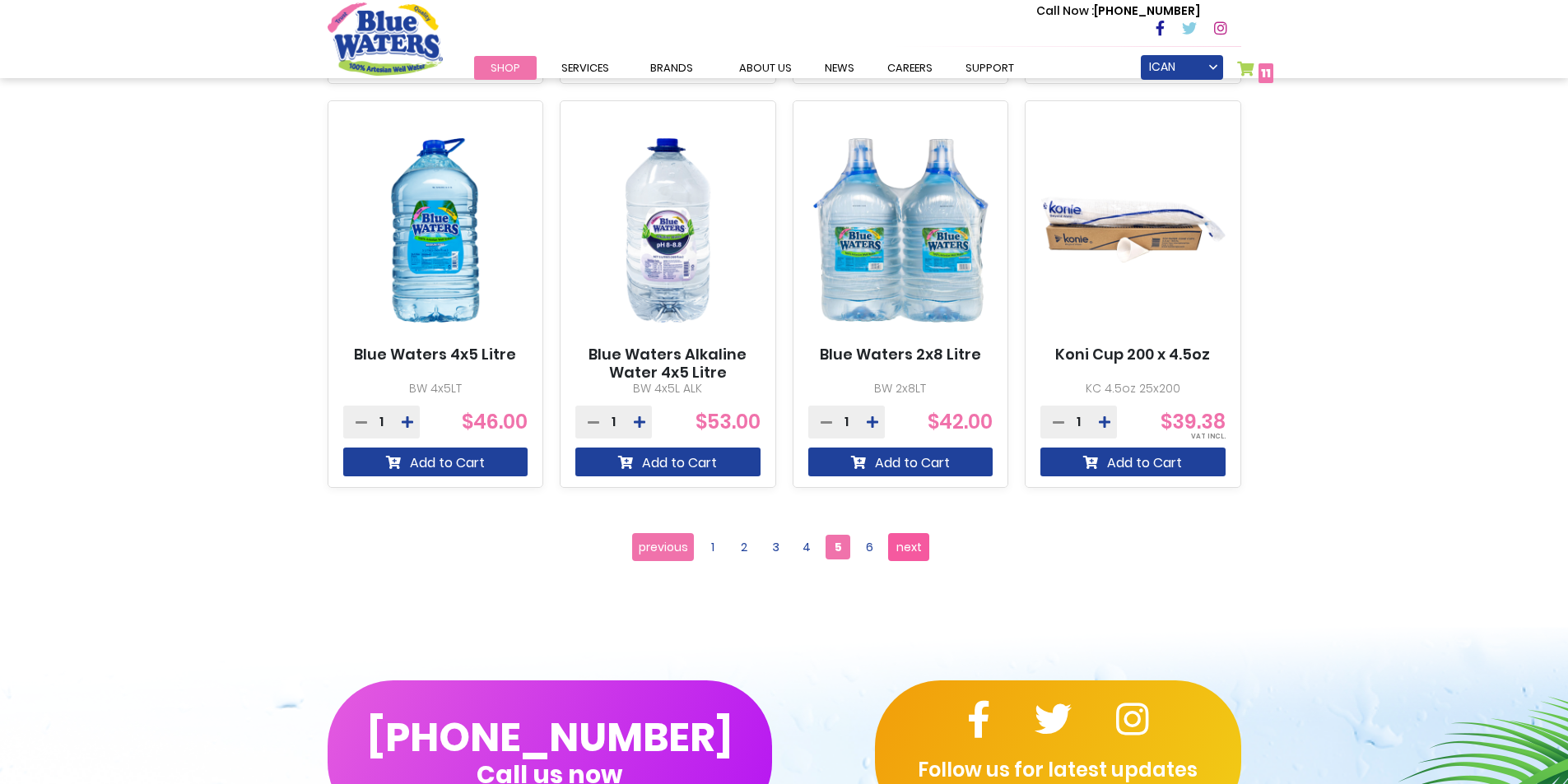
click at [916, 554] on span "next" at bounding box center [909, 547] width 25 height 24
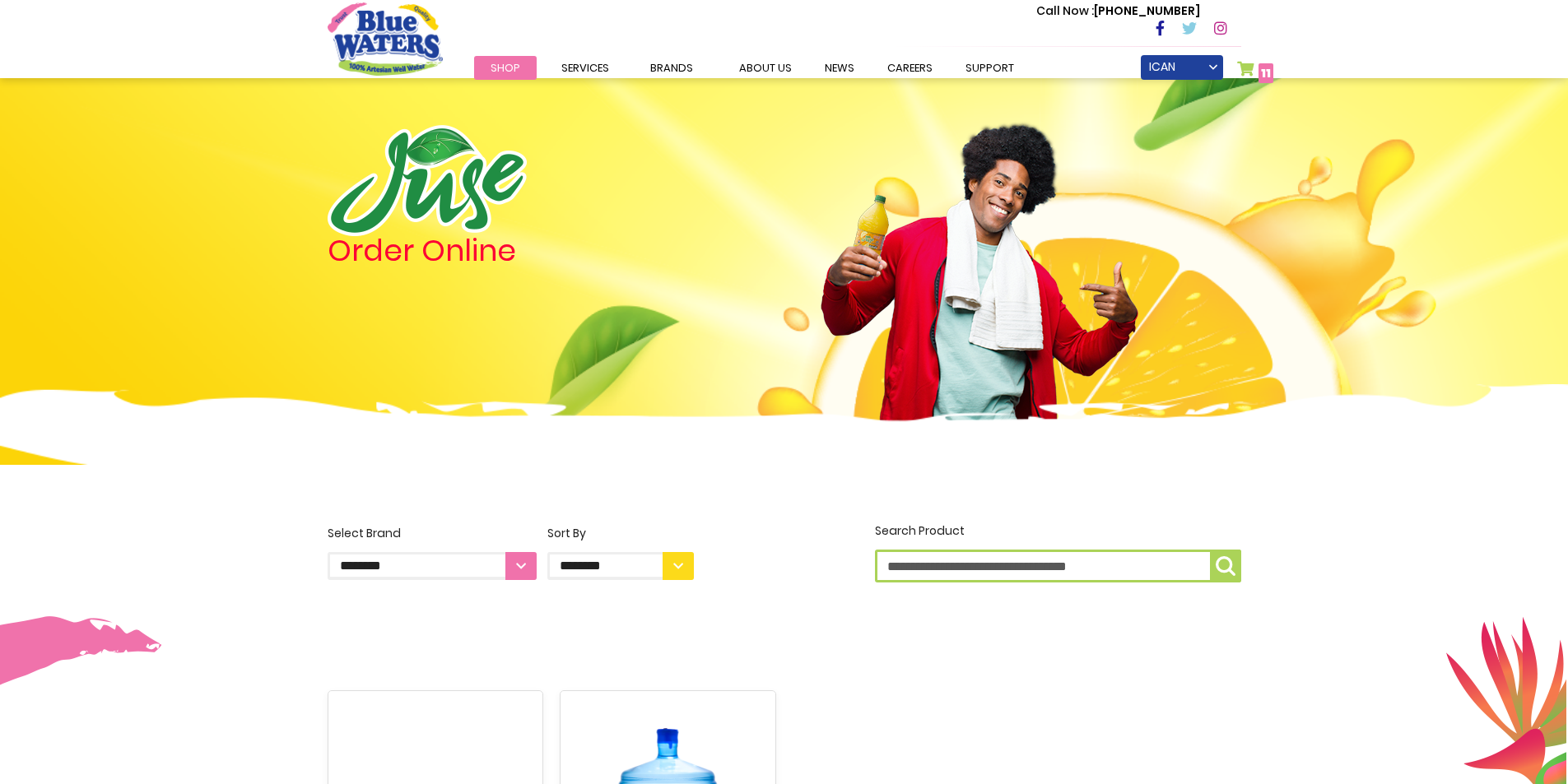
click at [1263, 77] on span "11" at bounding box center [1265, 73] width 10 height 17
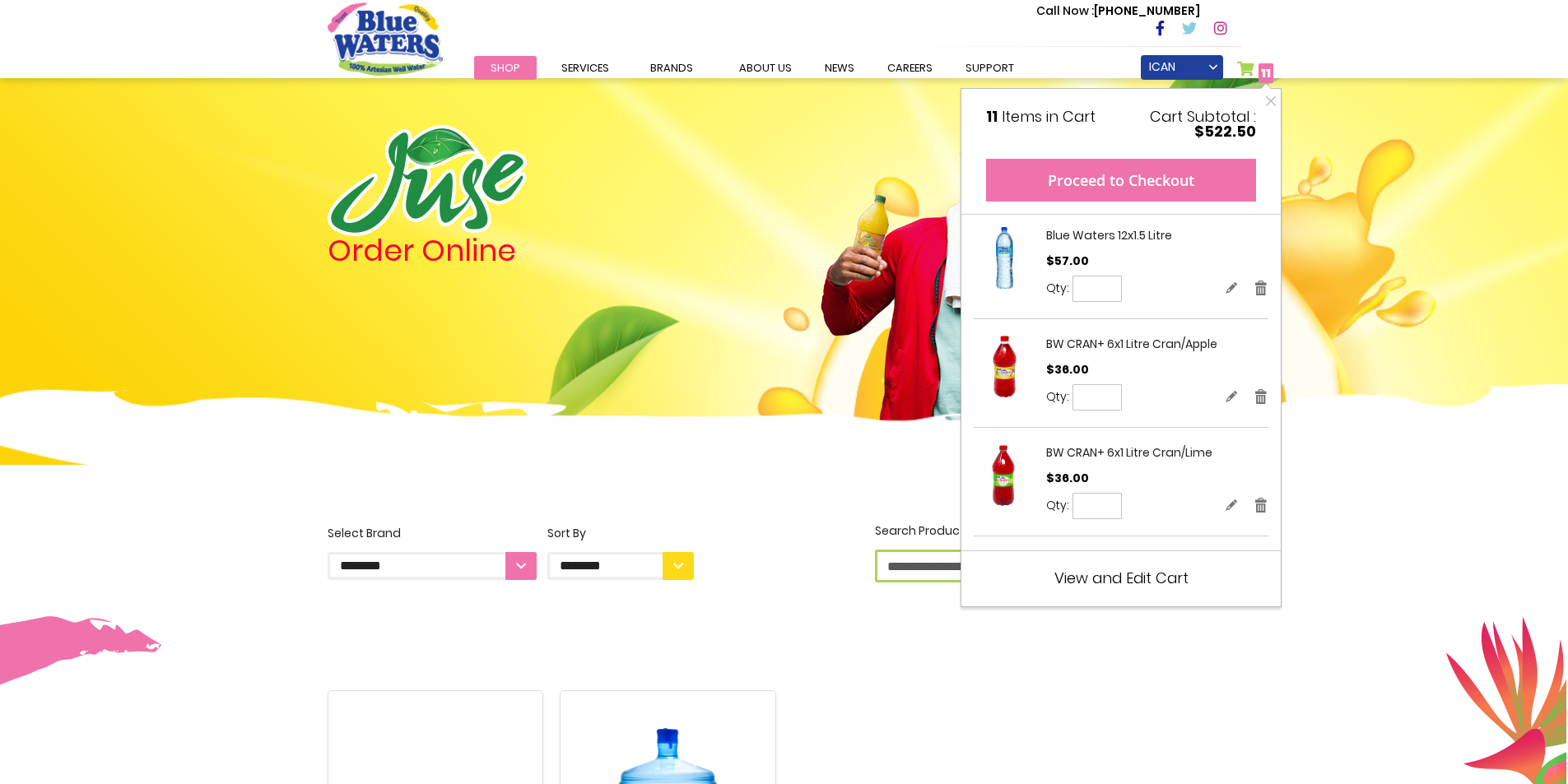
click at [1147, 177] on button "Proceed to Checkout" at bounding box center [1121, 179] width 270 height 43
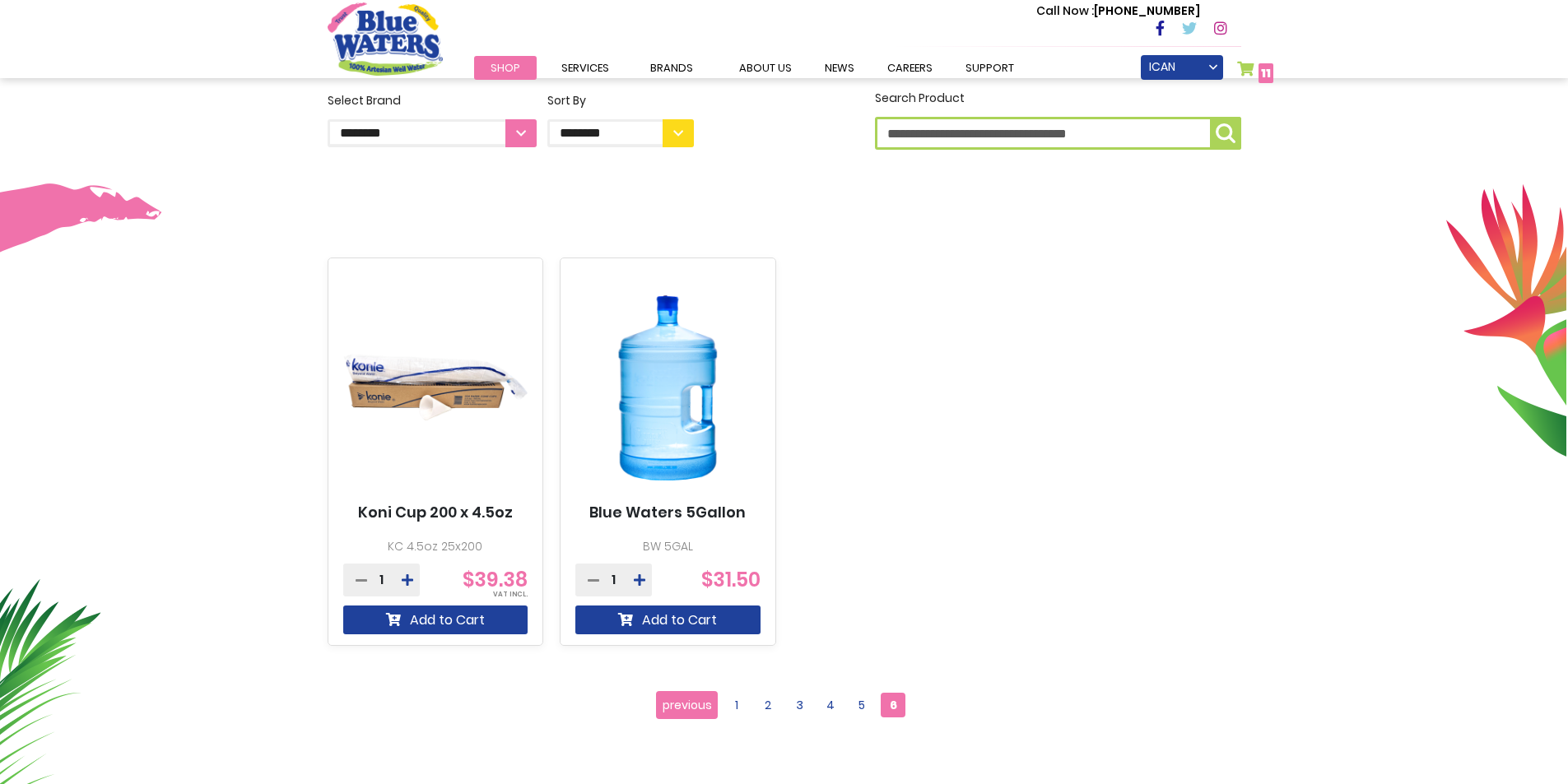
scroll to position [411, 0]
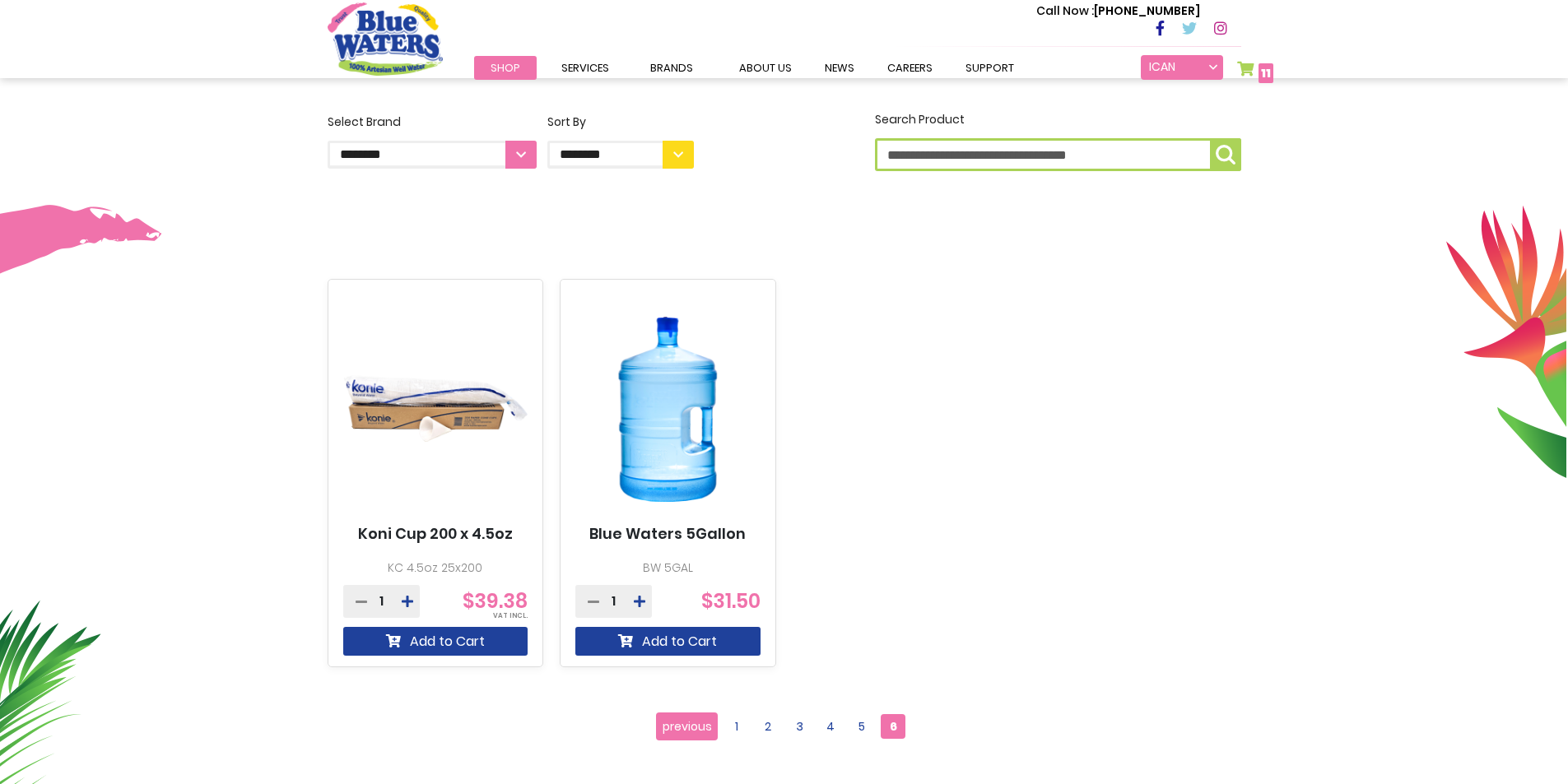
click at [1214, 67] on link "ICAN FITNESS CLUB LTD" at bounding box center [1181, 67] width 82 height 24
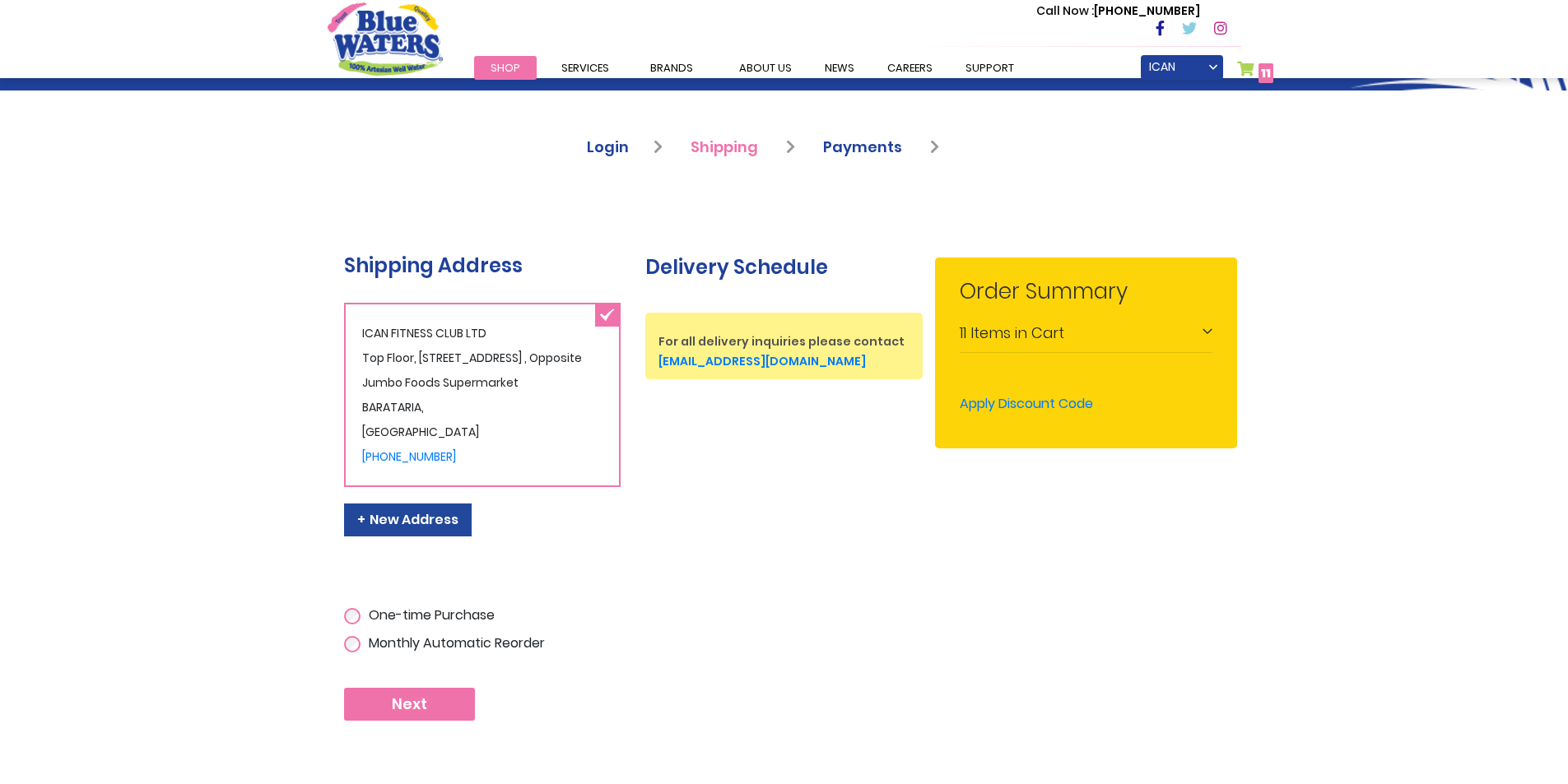
scroll to position [82, 0]
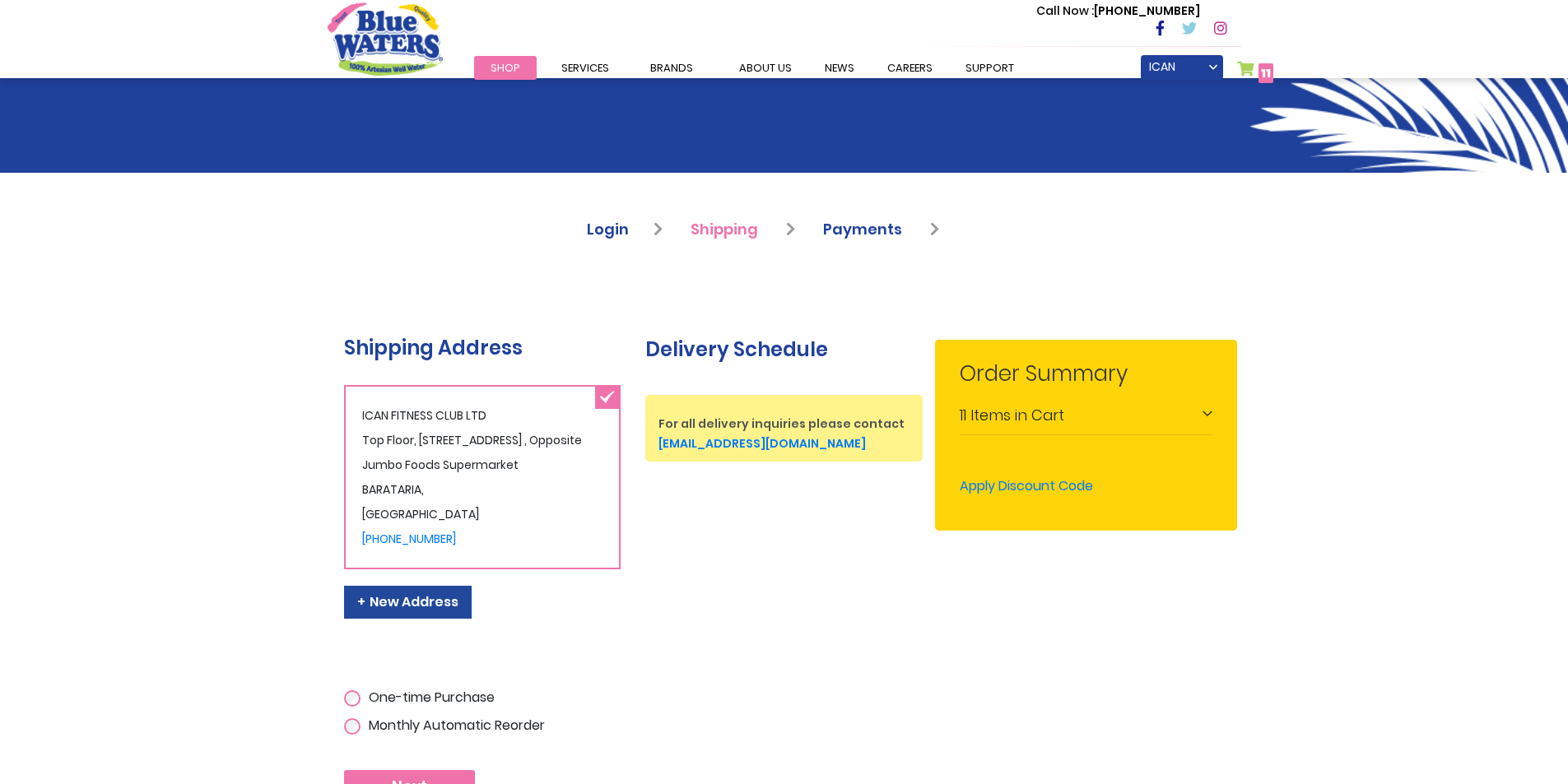
click at [1270, 76] on span "11" at bounding box center [1265, 73] width 10 height 17
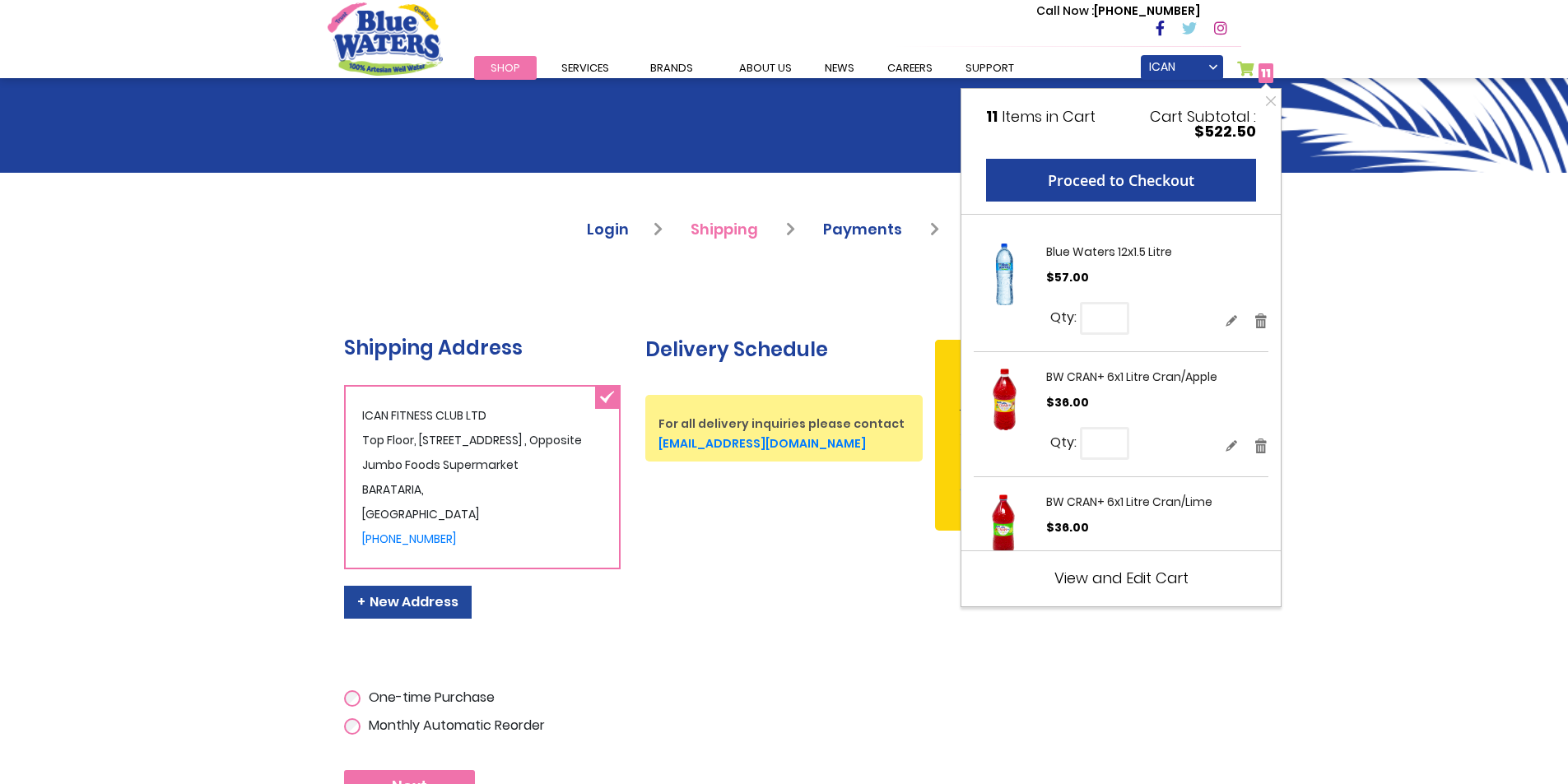
click at [1137, 573] on span "View and Edit Cart" at bounding box center [1121, 578] width 134 height 21
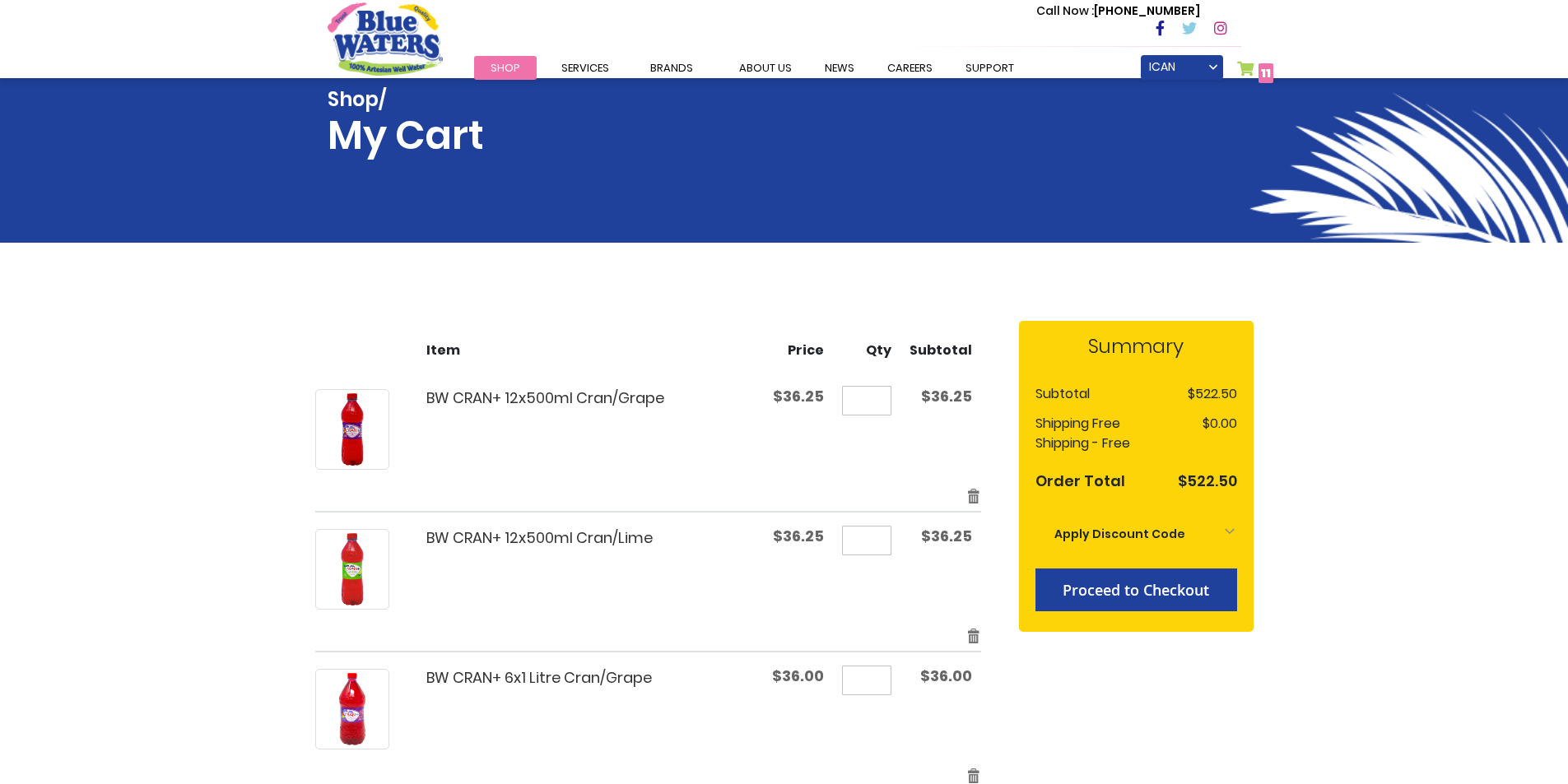
click at [503, 71] on span "Shop" at bounding box center [505, 68] width 30 height 16
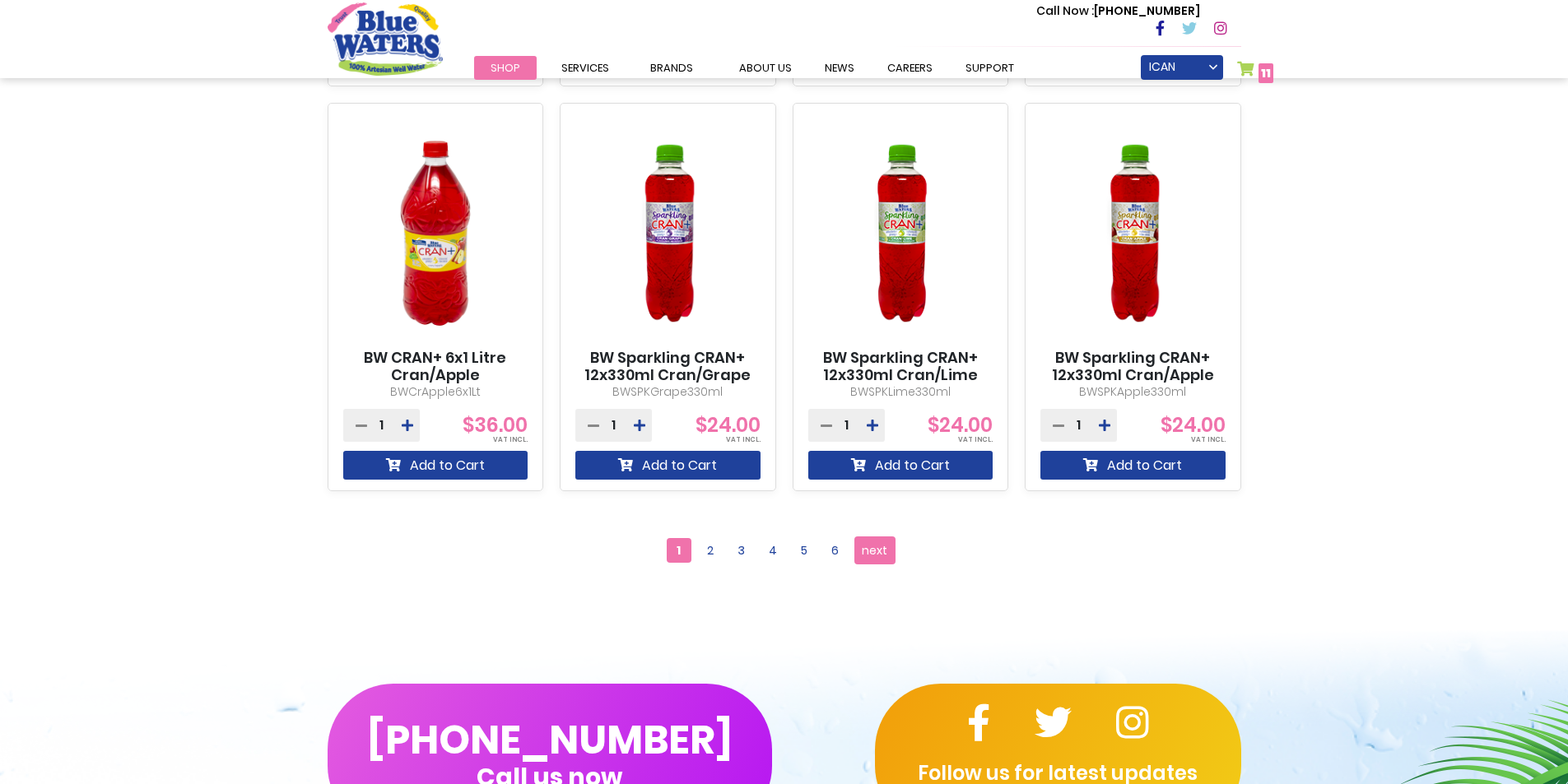
scroll to position [1317, 0]
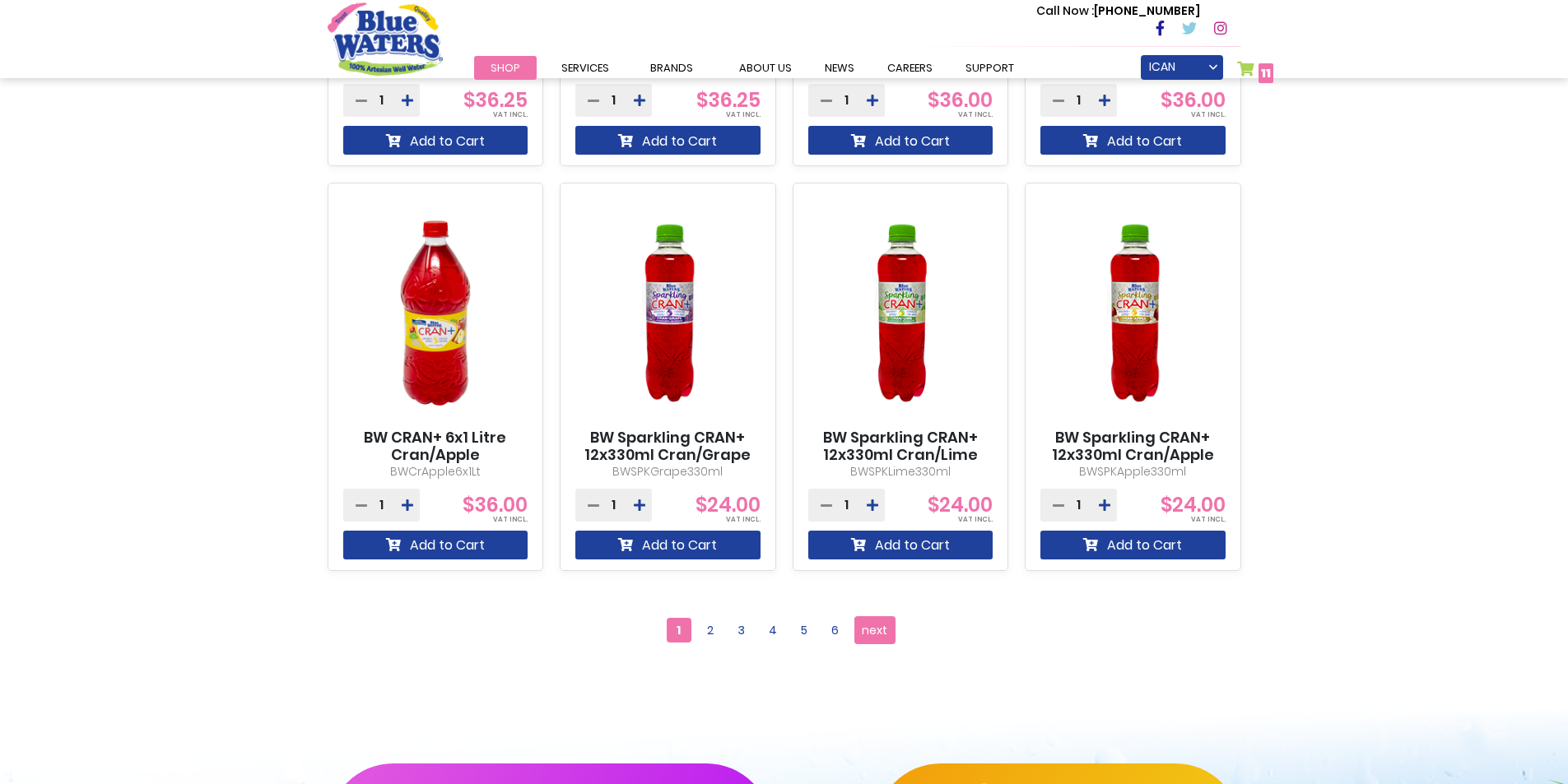
click at [1259, 65] on link "My Cart 11 11 items" at bounding box center [1255, 72] width 37 height 24
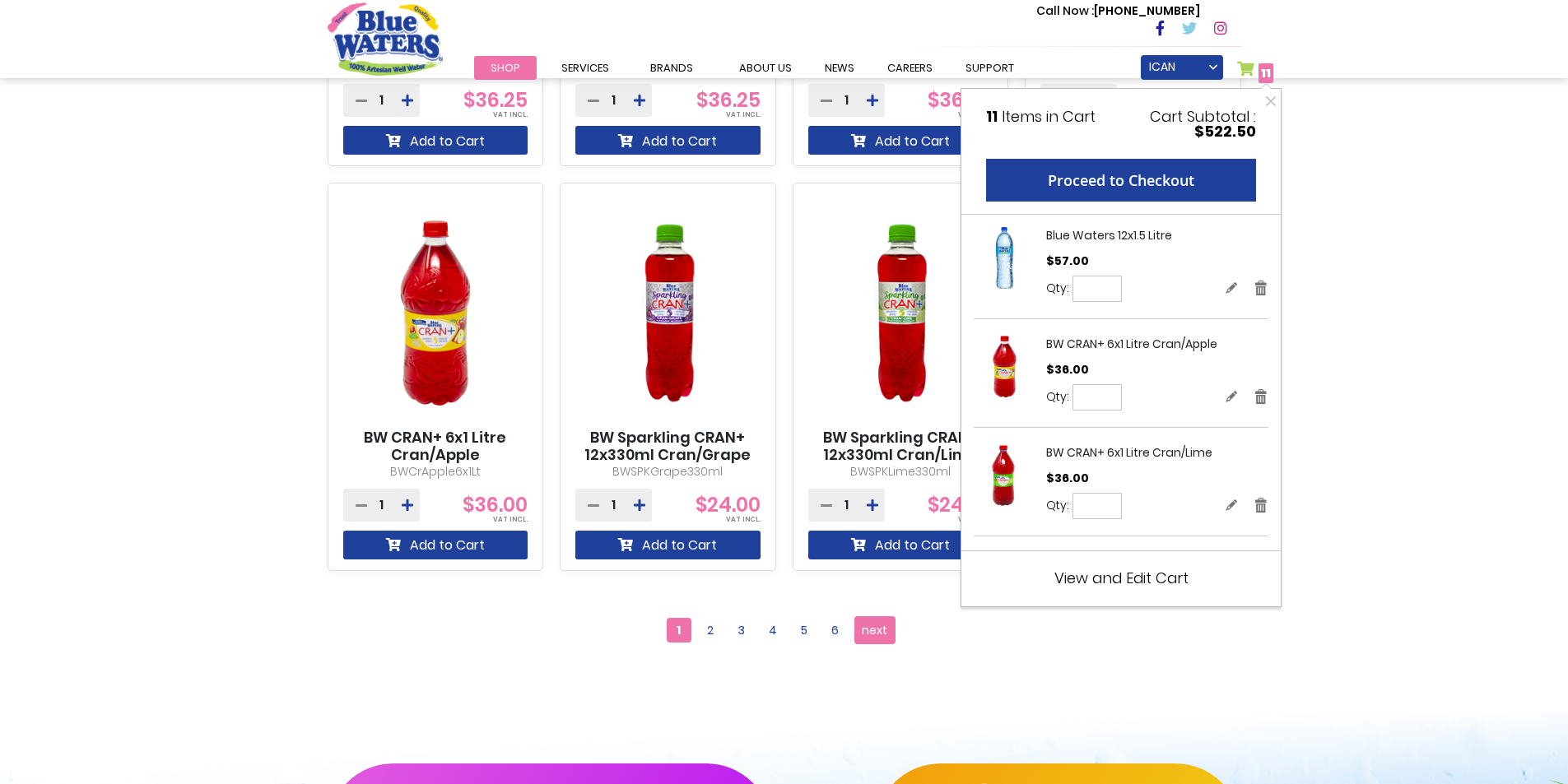
click at [1114, 573] on span "View and Edit Cart" at bounding box center [1121, 578] width 134 height 21
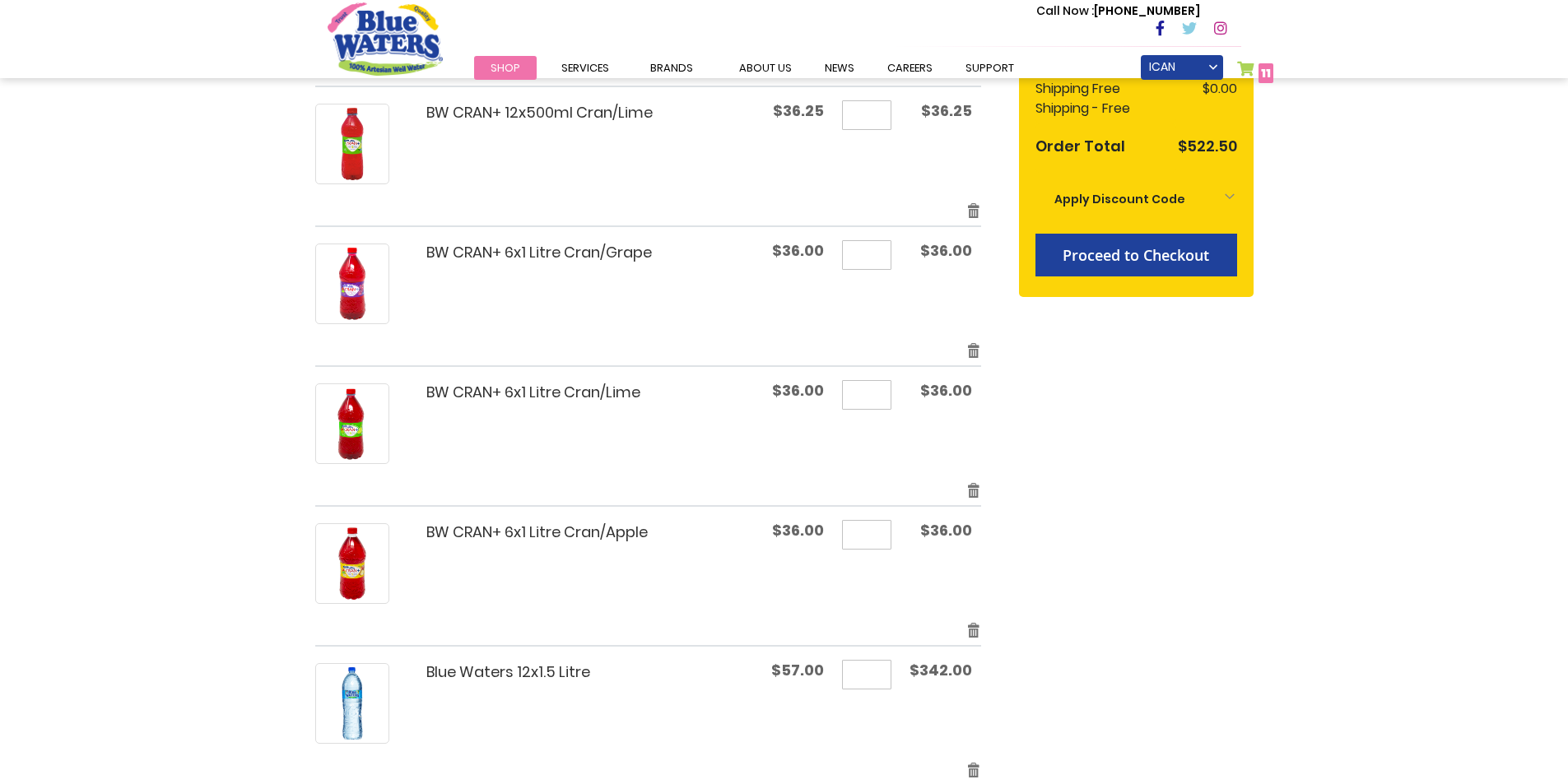
scroll to position [411, 0]
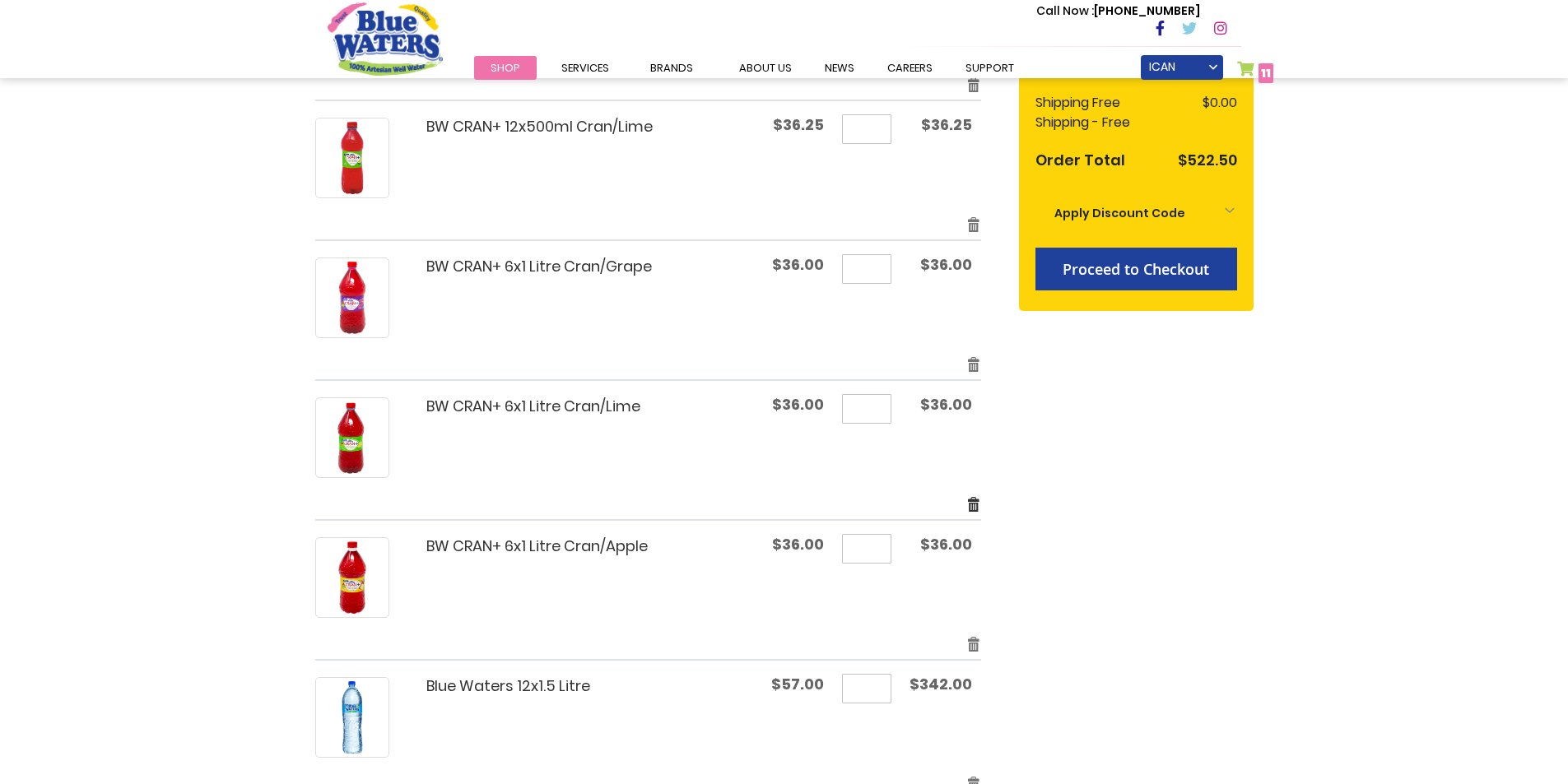
click at [970, 509] on link "Remove item" at bounding box center [973, 504] width 15 height 19
click at [976, 498] on link "Remove item" at bounding box center [973, 504] width 15 height 19
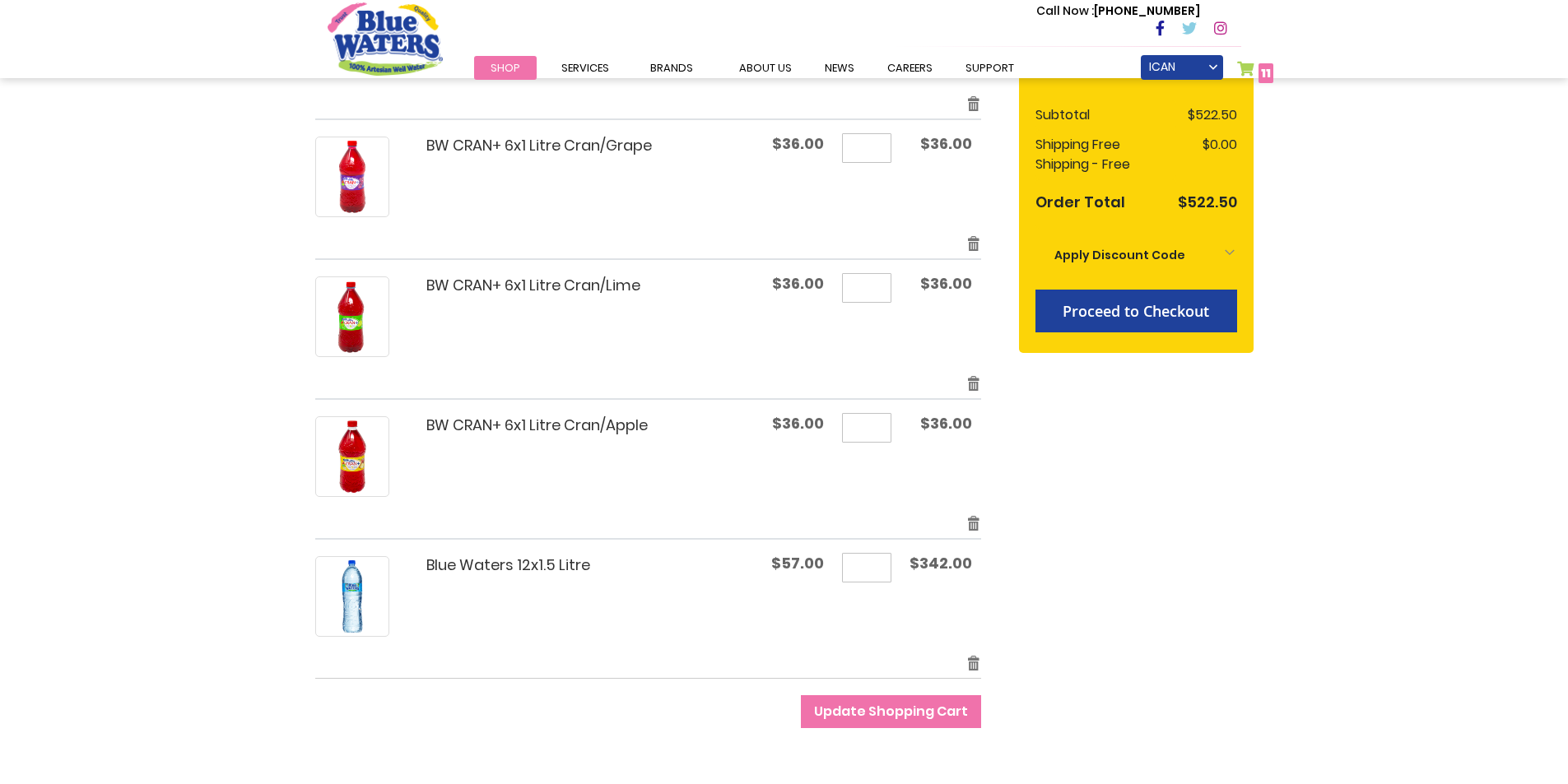
scroll to position [576, 0]
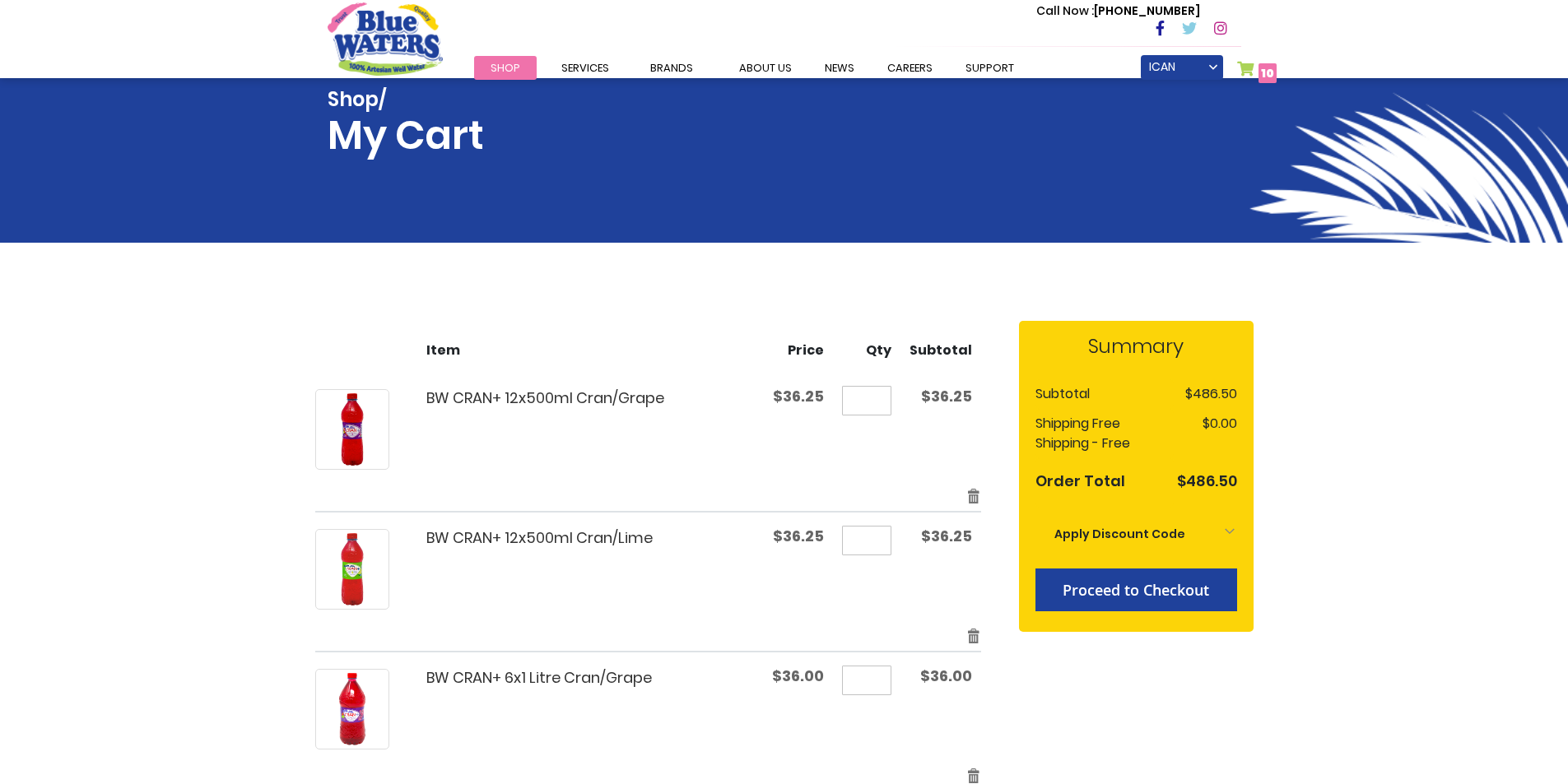
click at [506, 72] on span "Shop" at bounding box center [505, 68] width 30 height 16
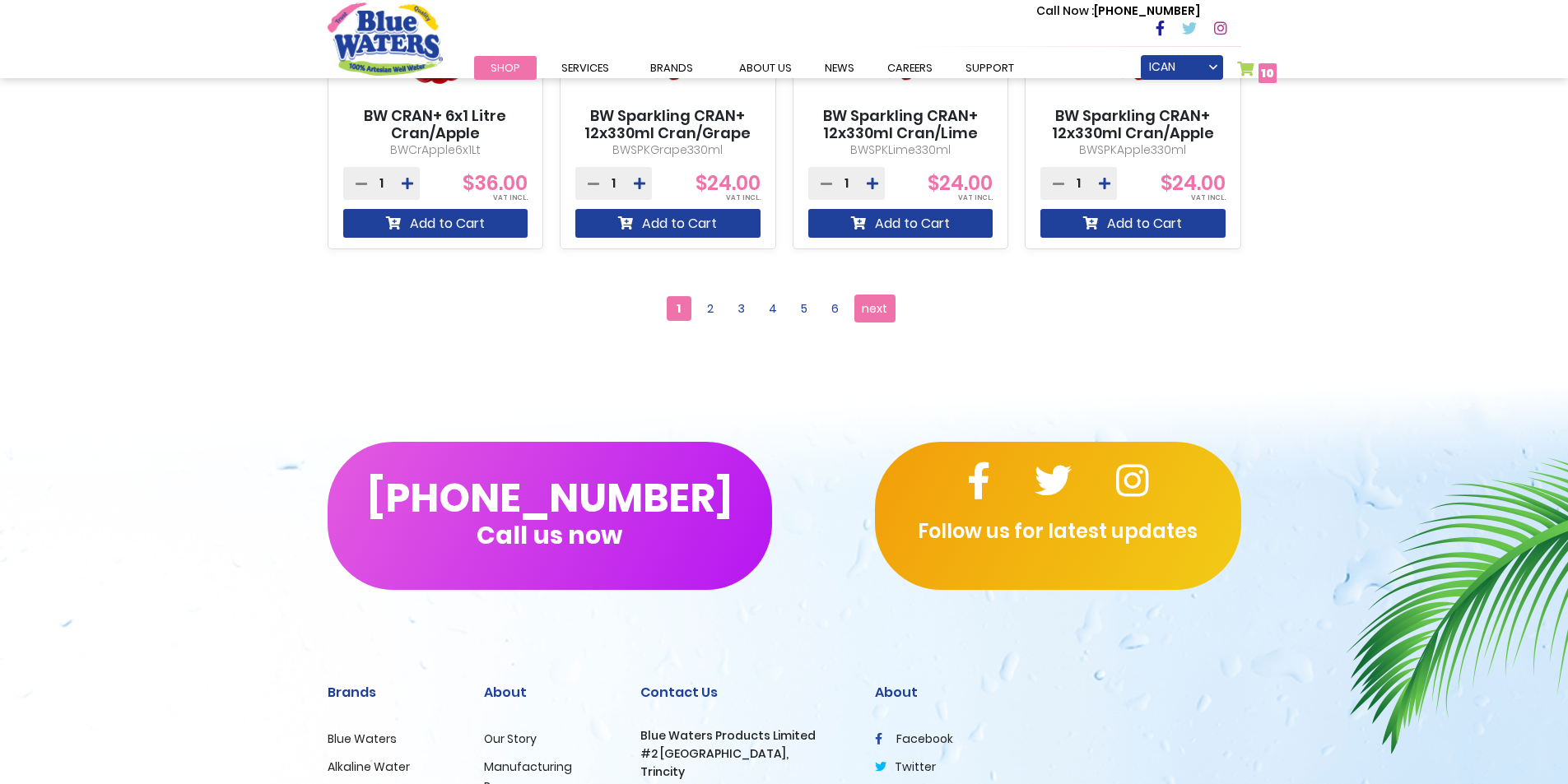
scroll to position [1728, 0]
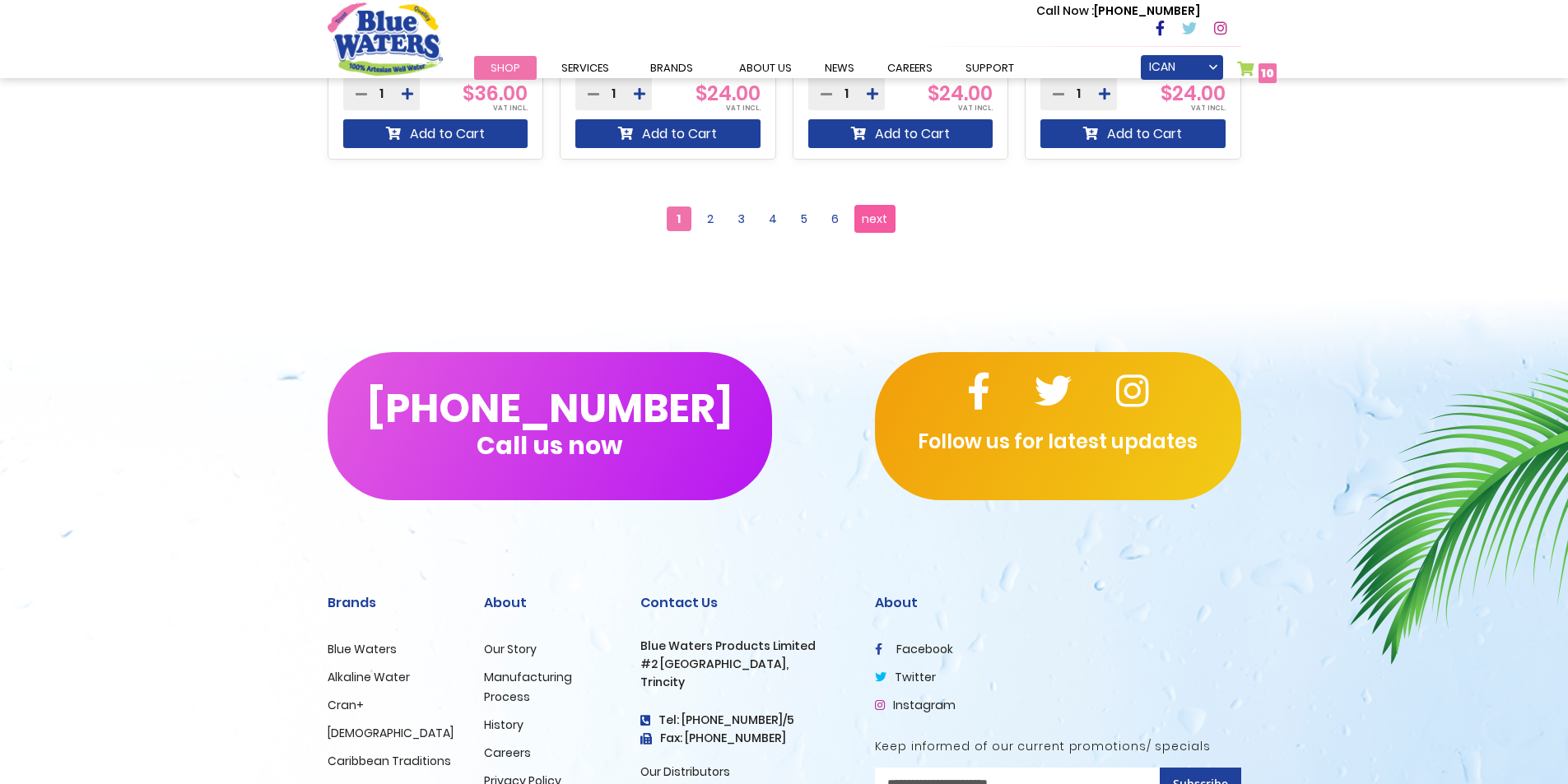
click at [867, 206] on span "next" at bounding box center [874, 219] width 25 height 24
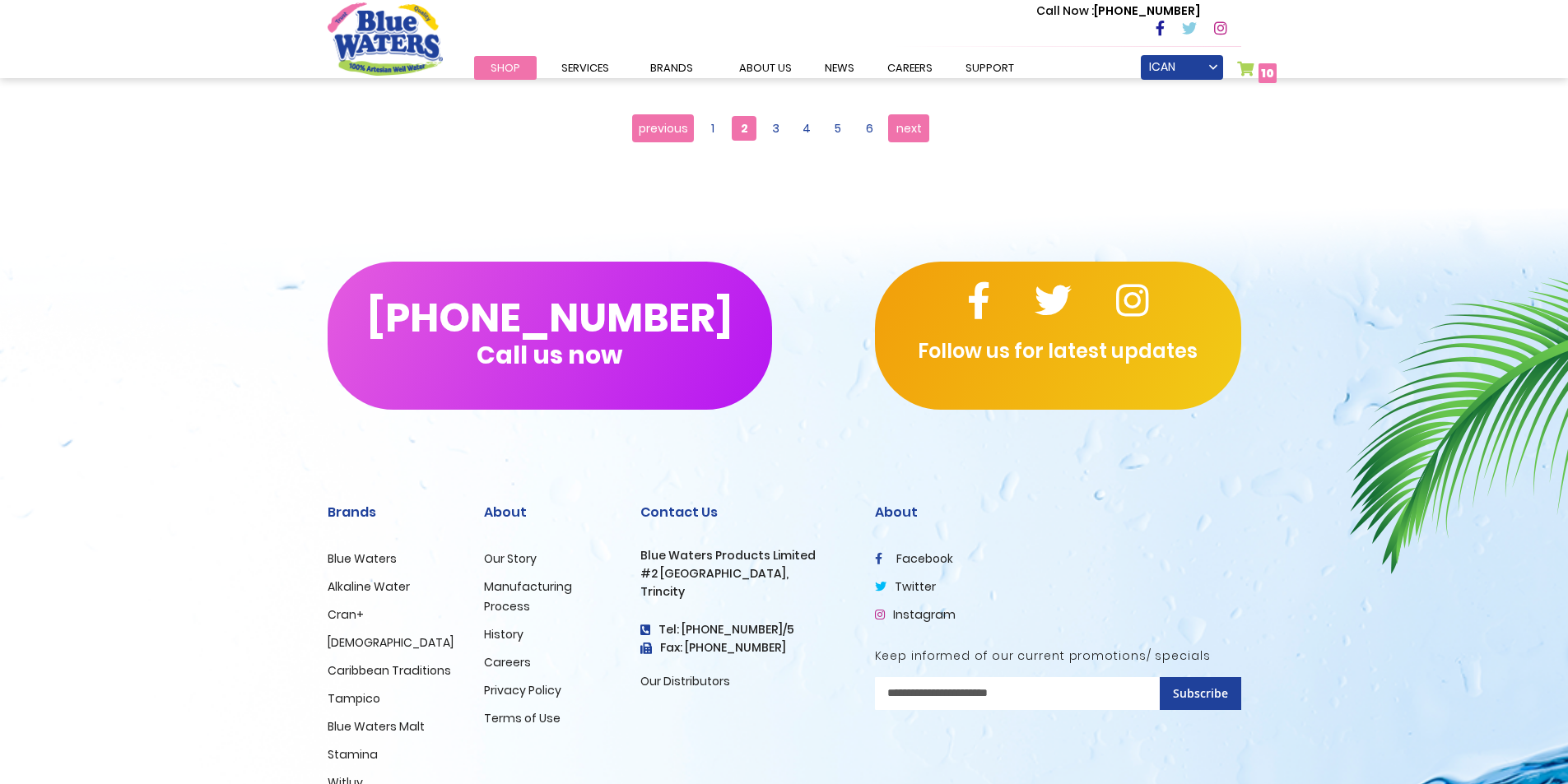
scroll to position [1728, 0]
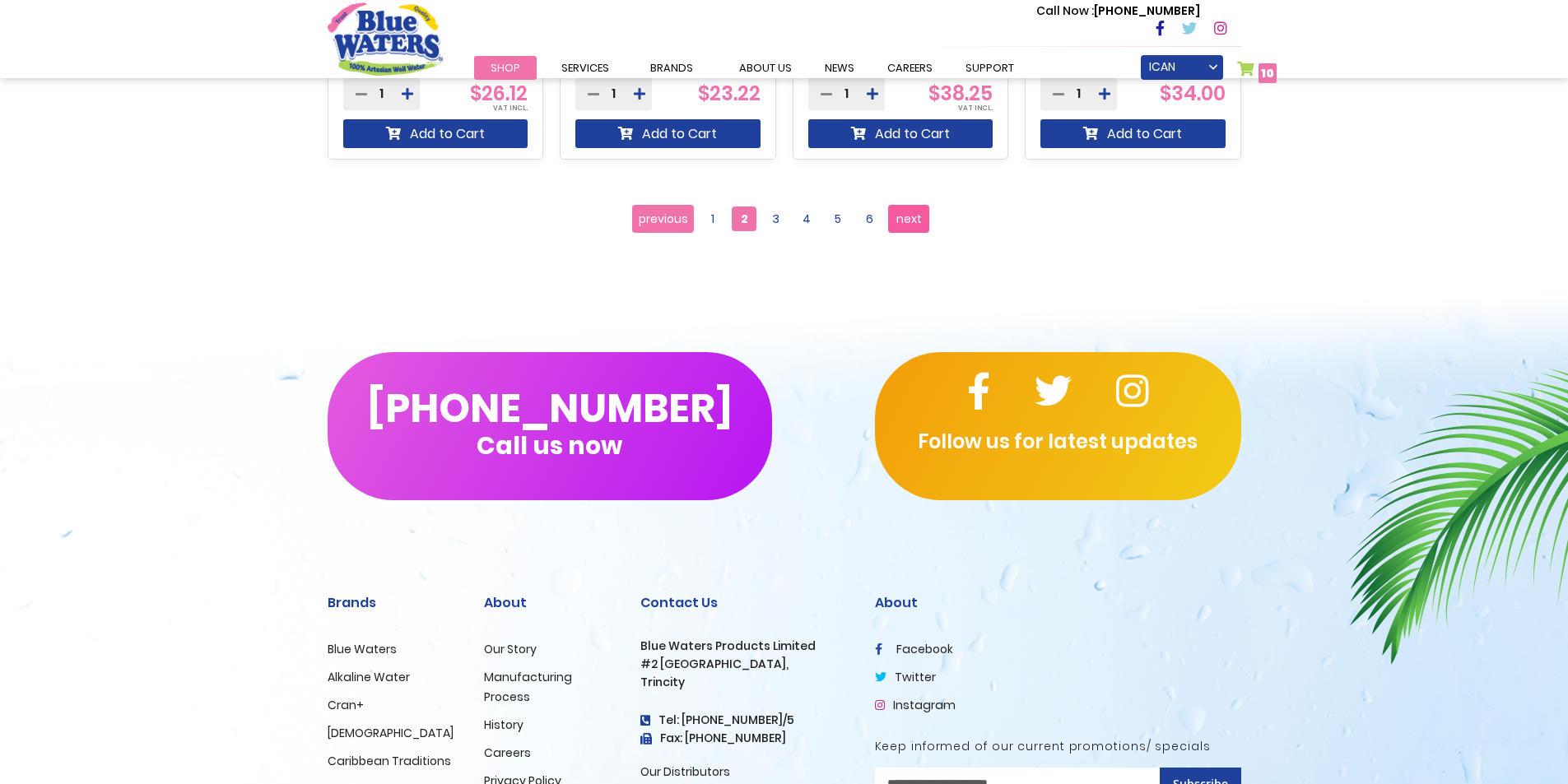
click at [916, 214] on span "next" at bounding box center [909, 219] width 25 height 24
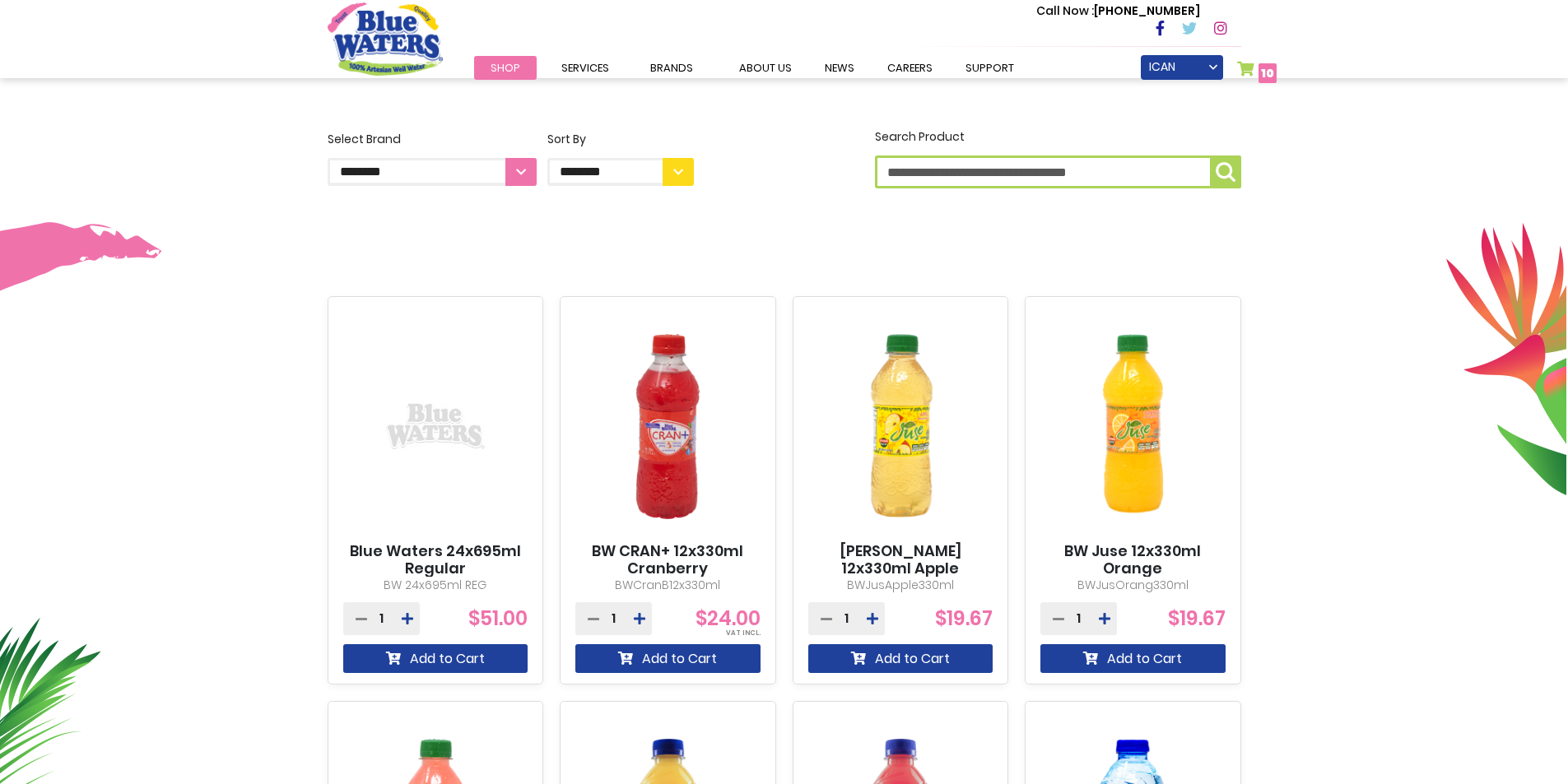
scroll to position [494, 0]
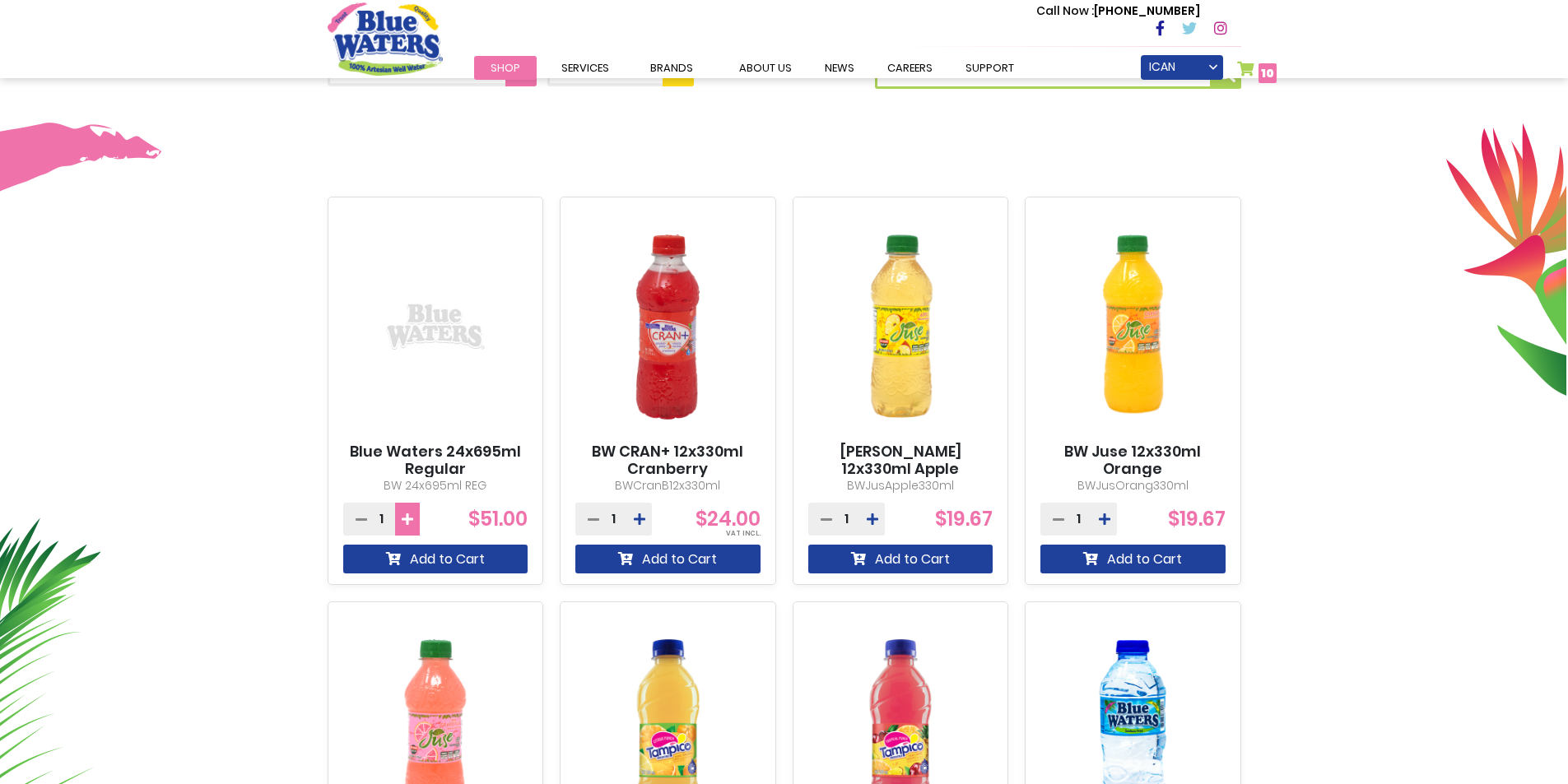
click at [411, 516] on icon at bounding box center [407, 519] width 11 height 13
click at [429, 551] on button "Add to Cart" at bounding box center [436, 558] width 186 height 29
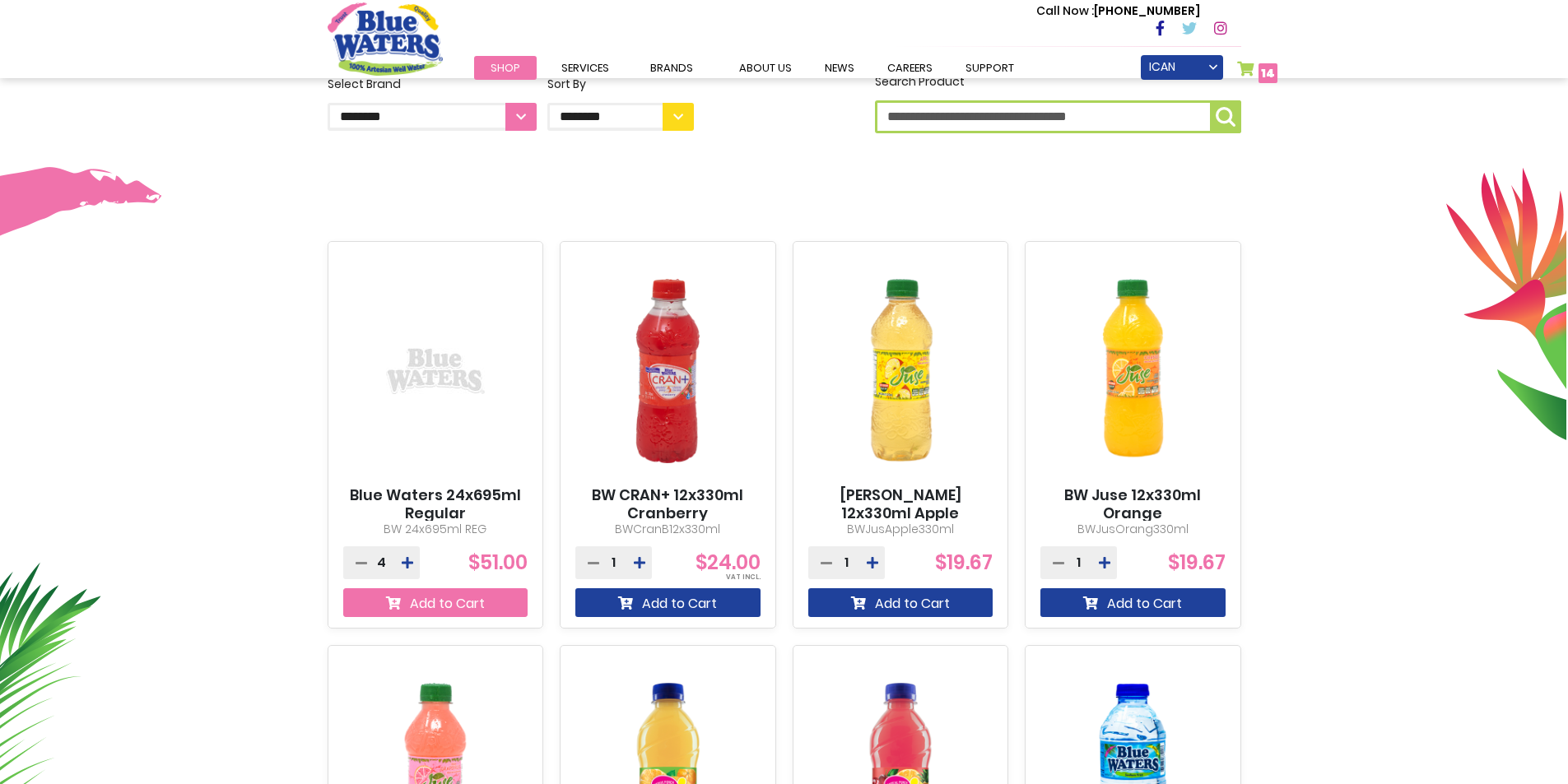
scroll to position [538, 0]
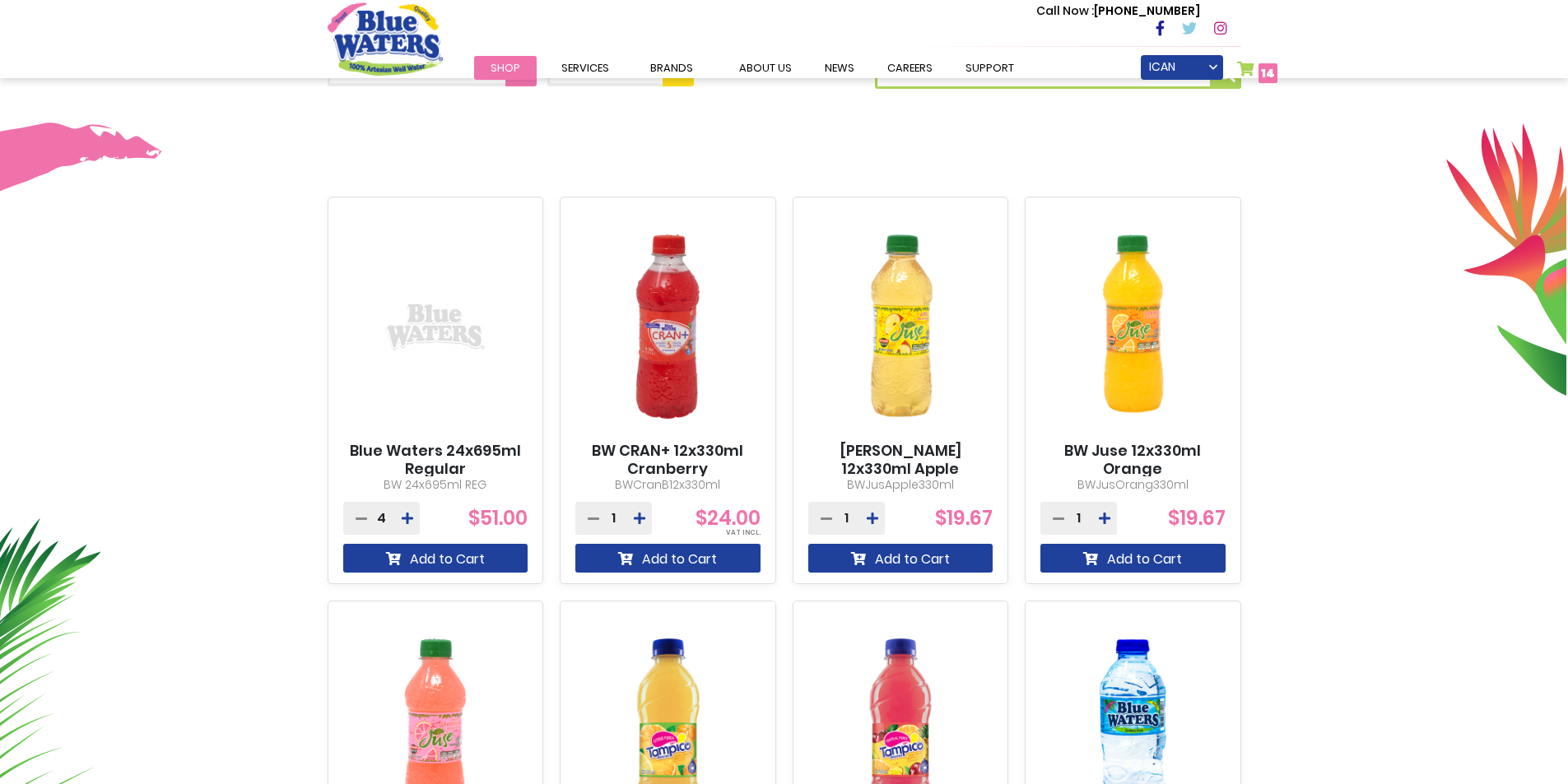
click at [1252, 68] on link "My Cart 14 14 items" at bounding box center [1257, 72] width 41 height 24
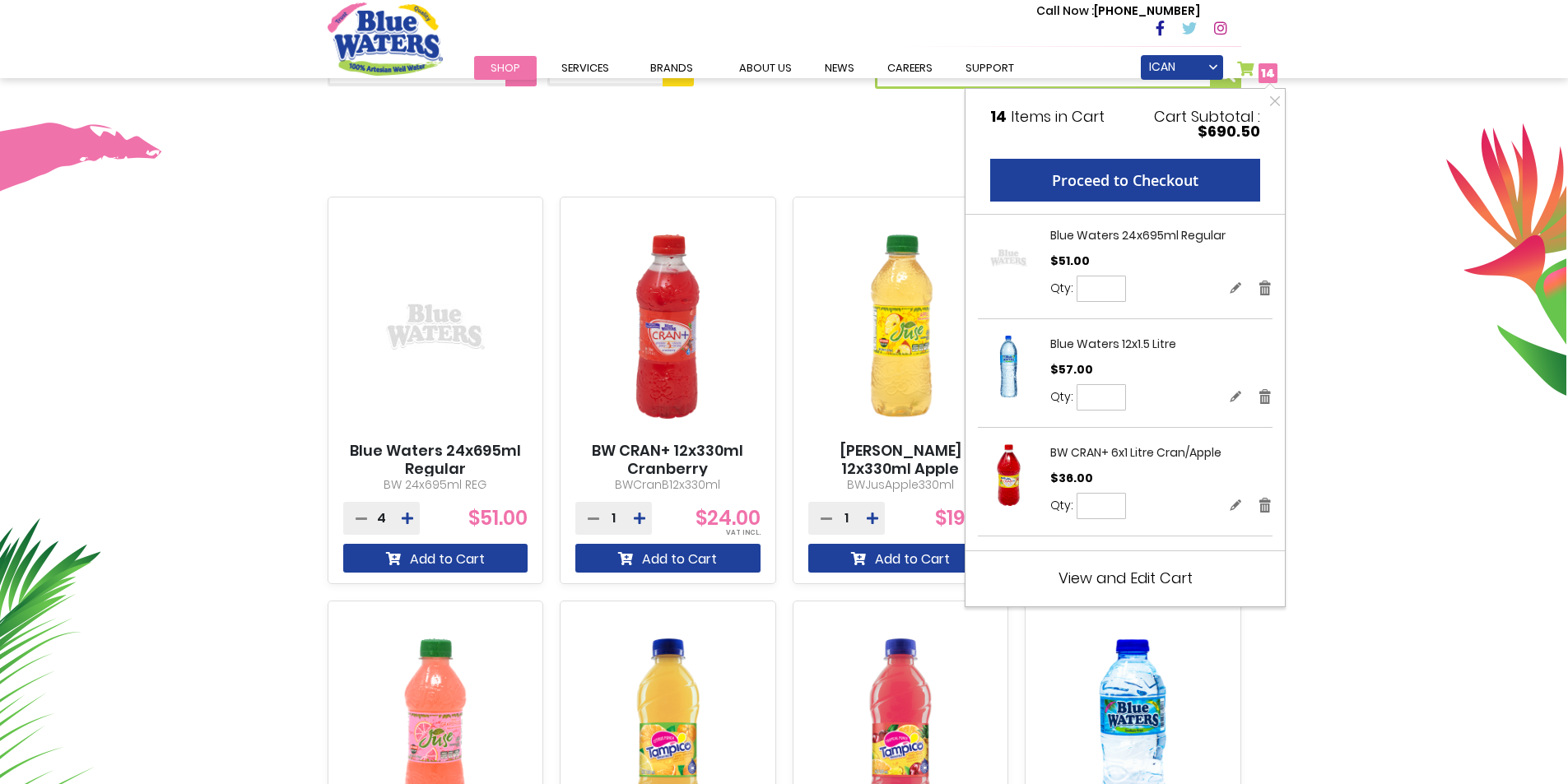
click at [1092, 578] on span "View and Edit Cart" at bounding box center [1125, 578] width 134 height 21
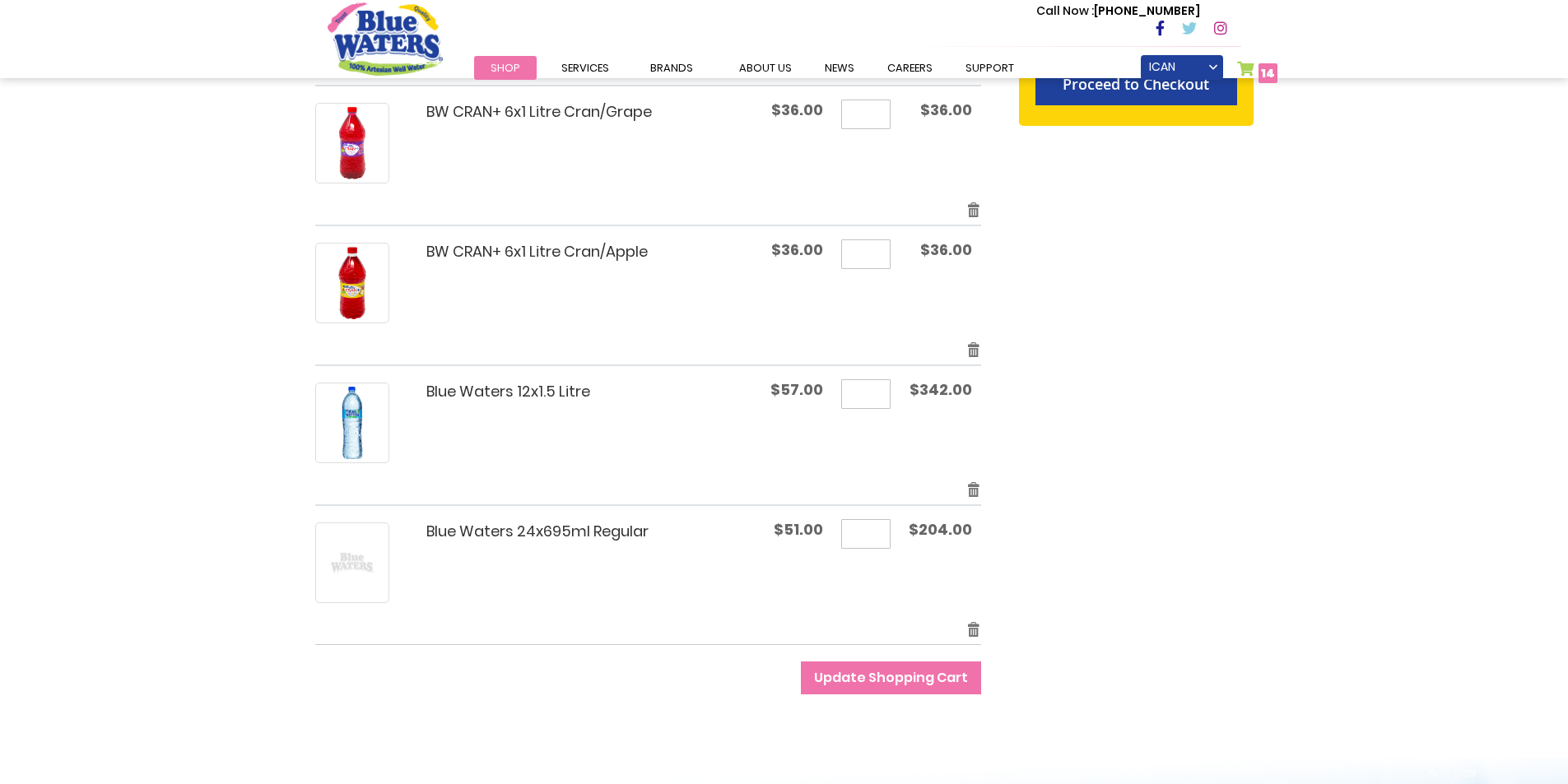
scroll to position [576, 0]
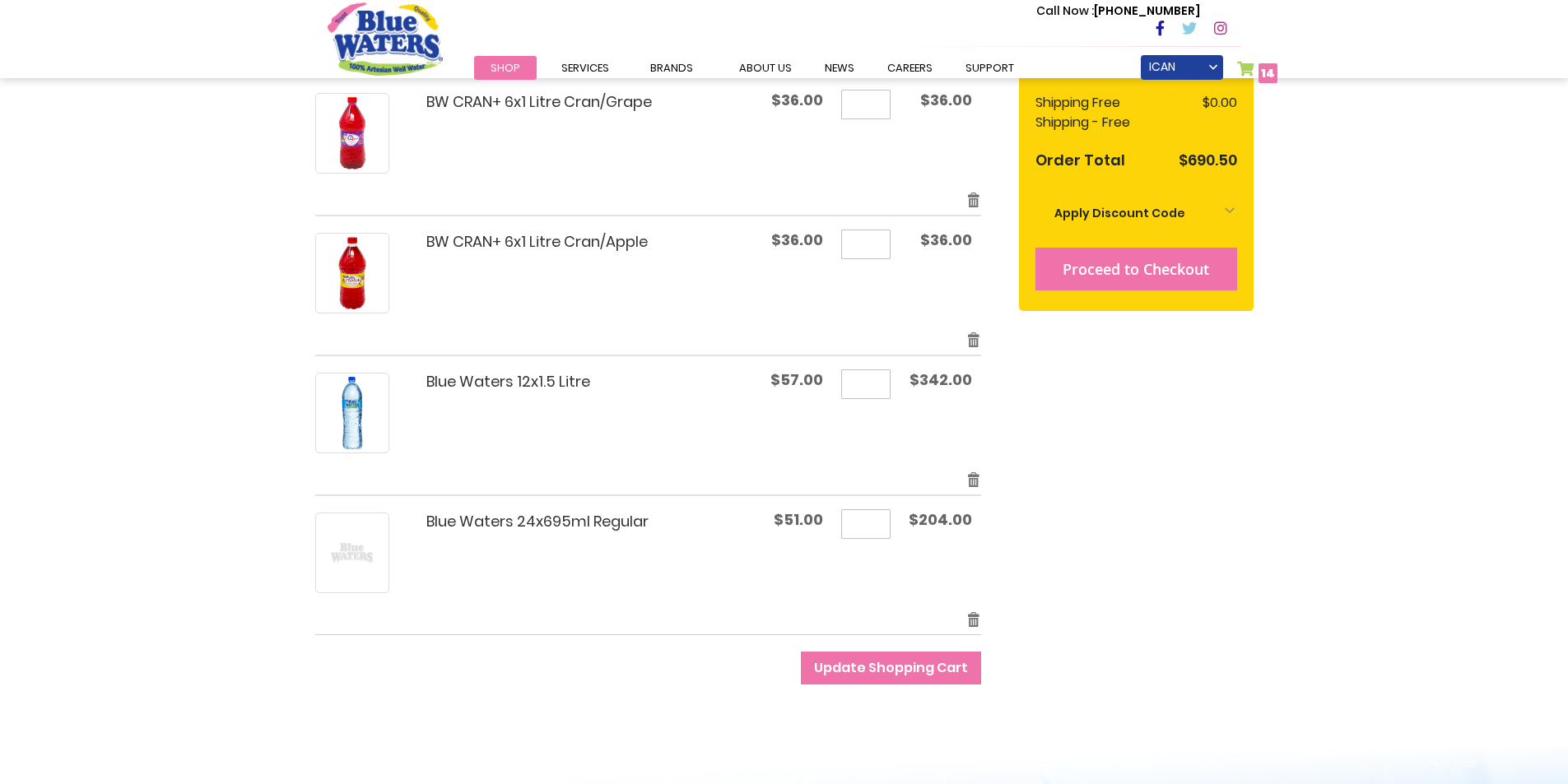
click at [1125, 258] on button "Proceed to Checkout" at bounding box center [1135, 268] width 201 height 43
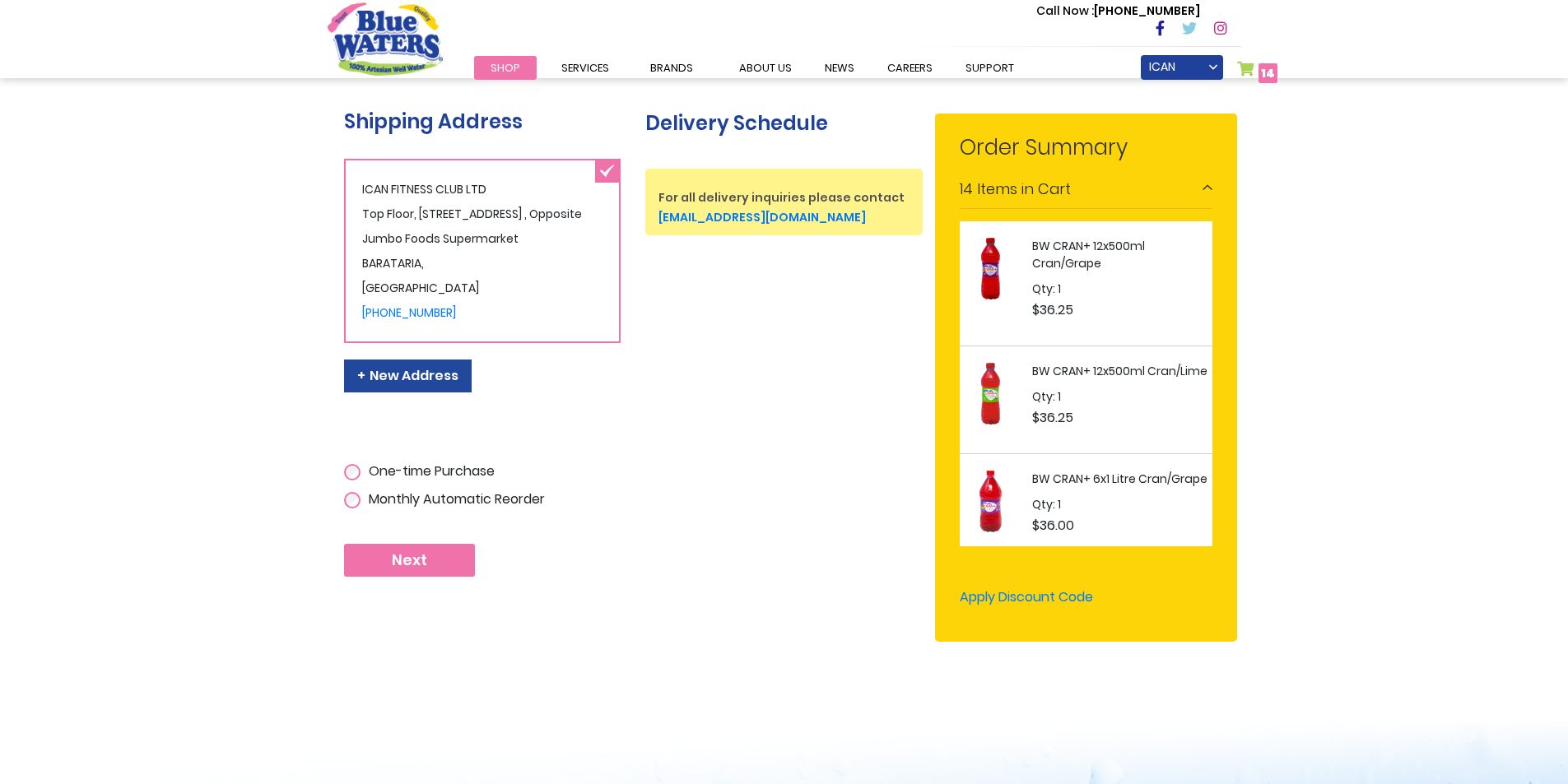
scroll to position [337, 0]
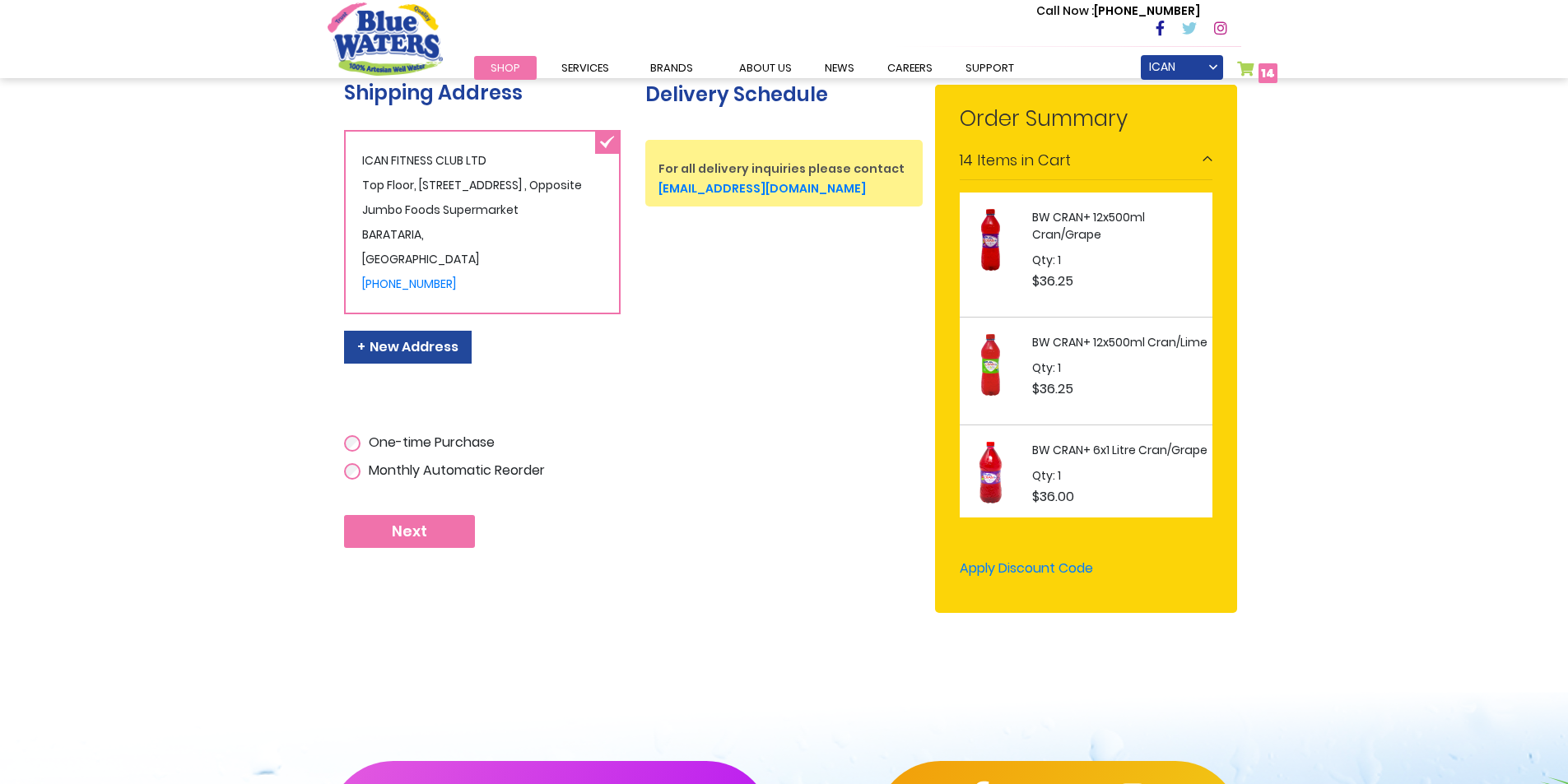
click at [409, 529] on span "Next" at bounding box center [409, 531] width 36 height 18
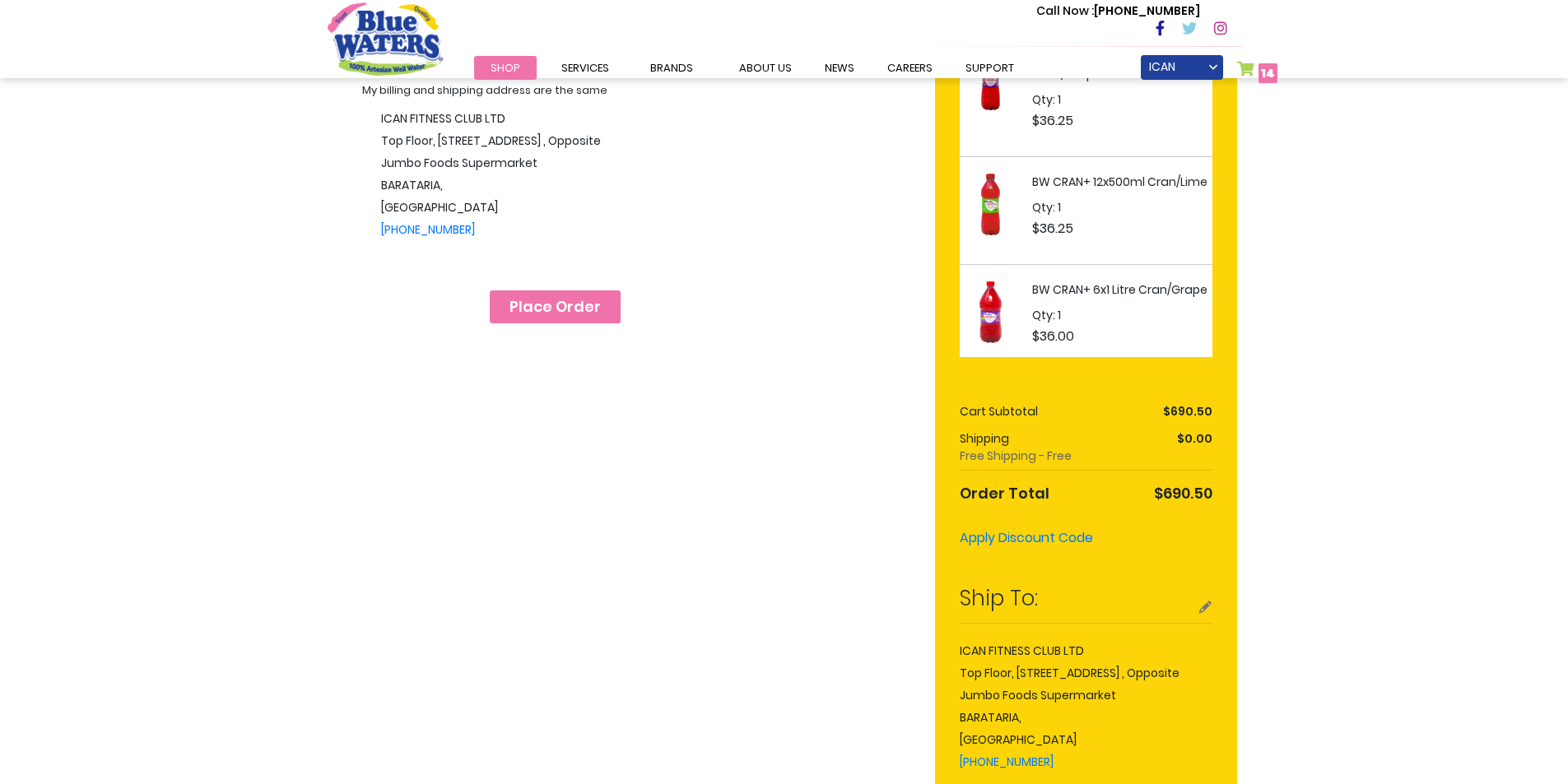
scroll to position [494, 0]
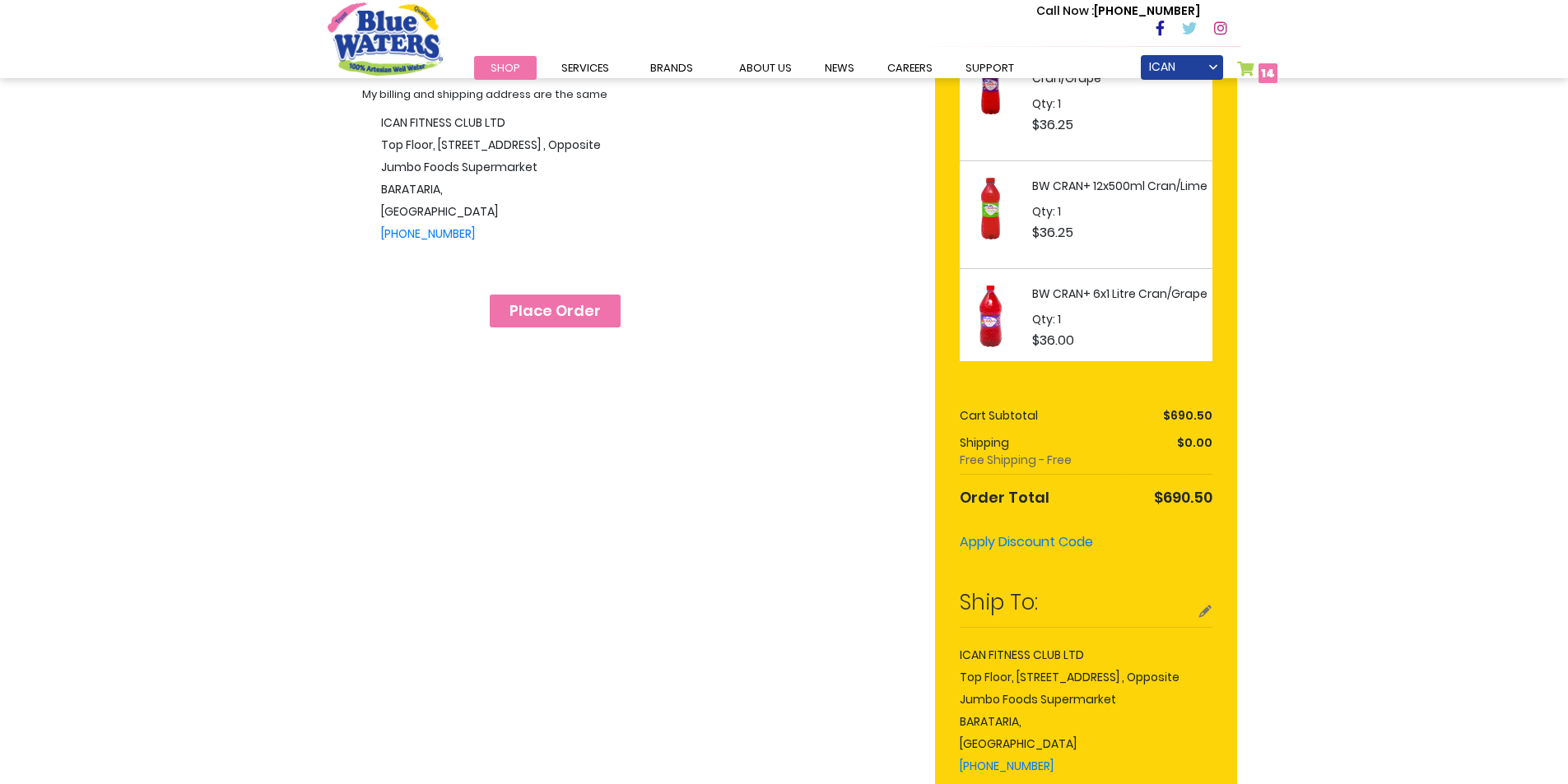
click at [578, 314] on span "Place Order" at bounding box center [555, 311] width 91 height 18
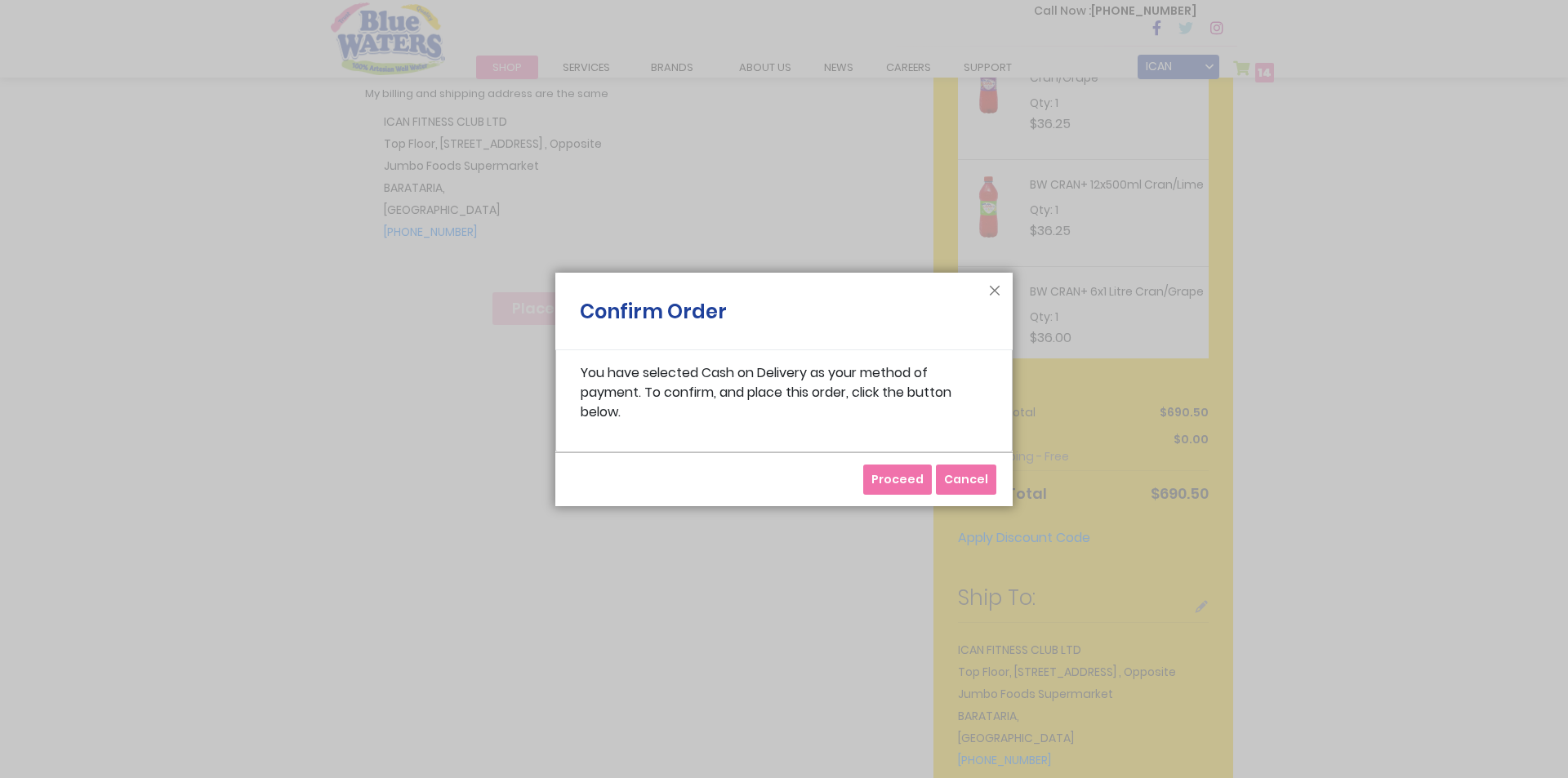
click at [907, 478] on span "Proceed" at bounding box center [897, 479] width 52 height 16
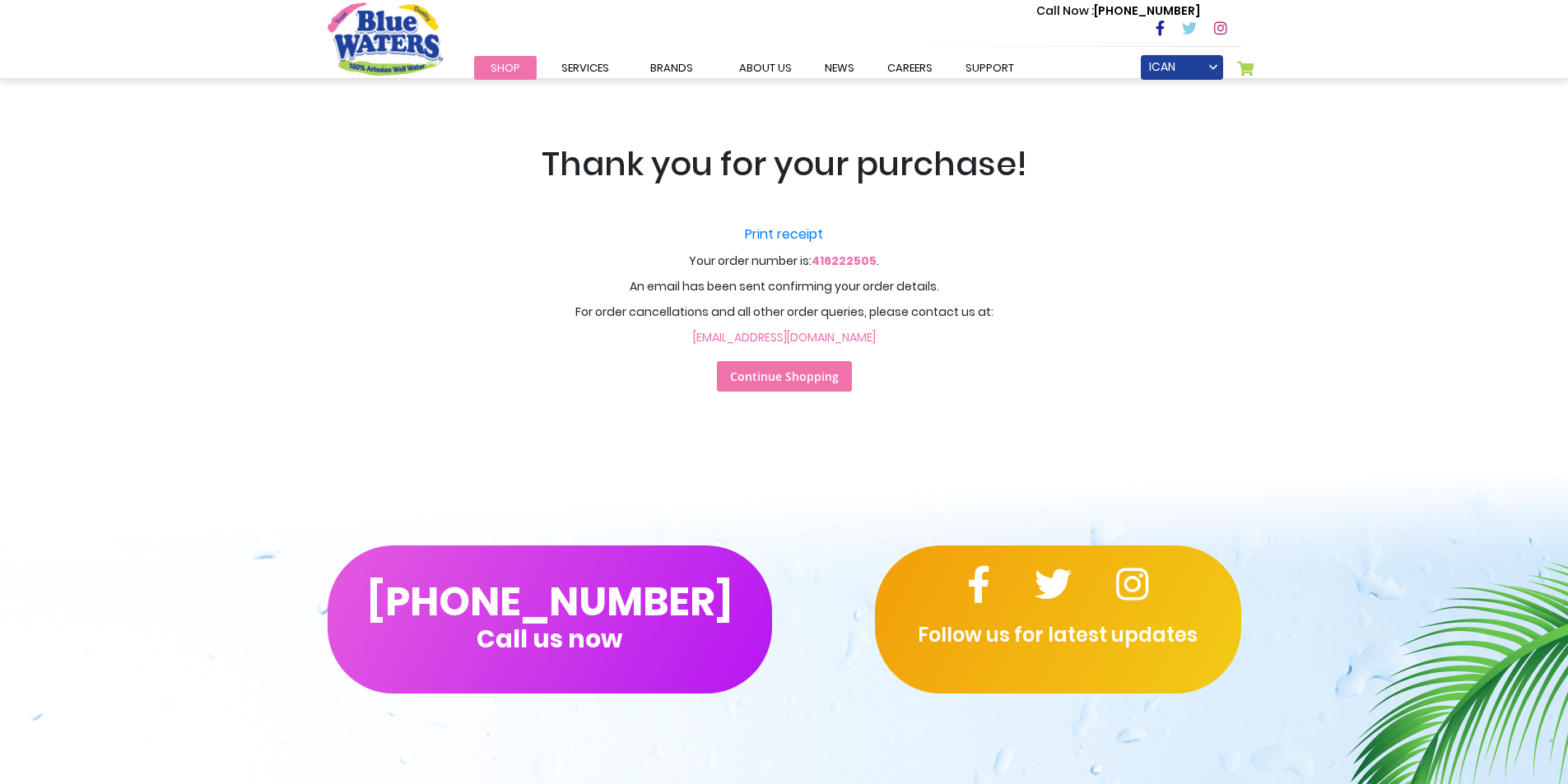
click at [786, 382] on span "Continue Shopping" at bounding box center [784, 376] width 109 height 16
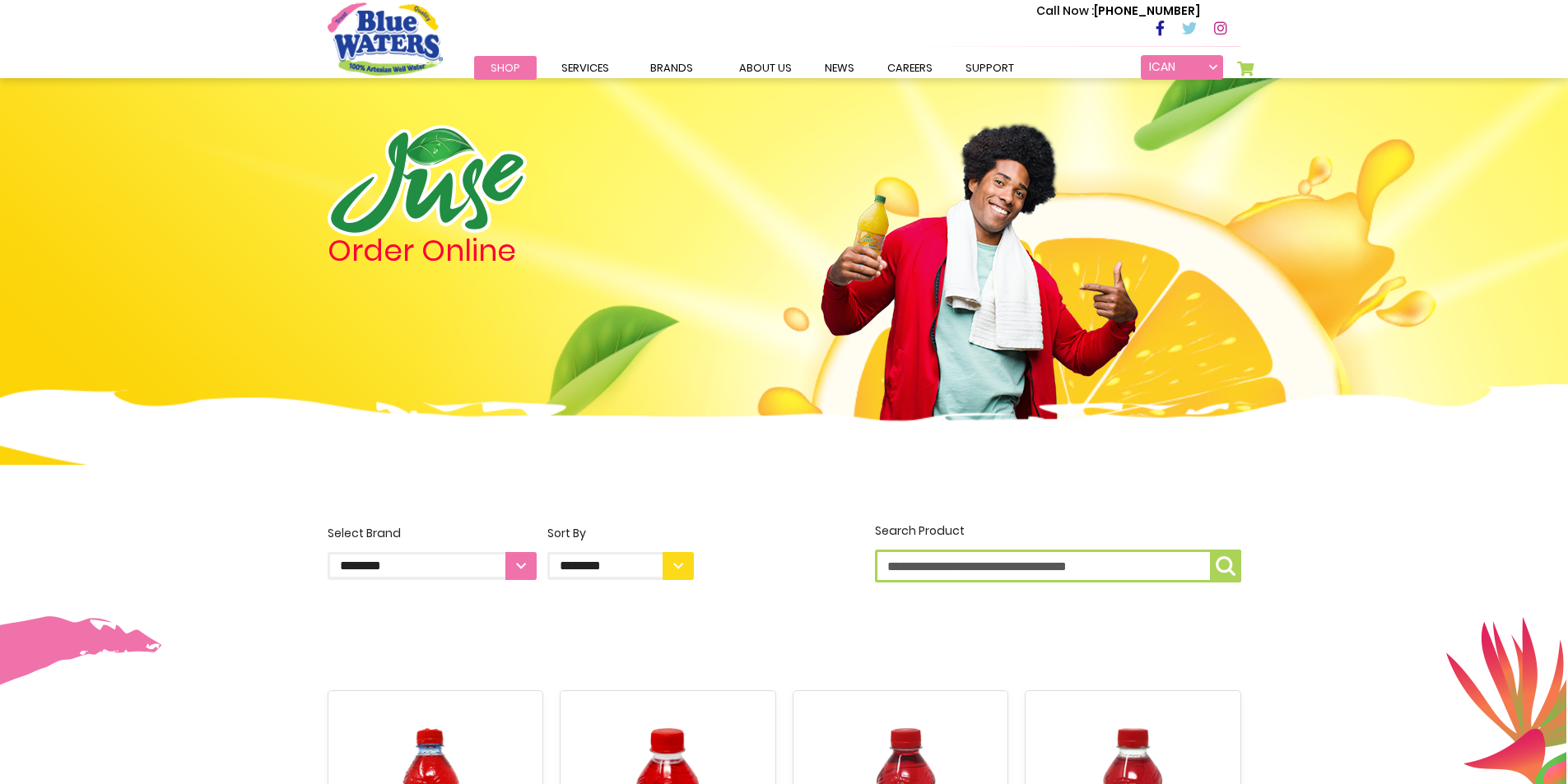
click at [1219, 73] on link "ICAN FITNESS CLUB LTD" at bounding box center [1181, 67] width 82 height 24
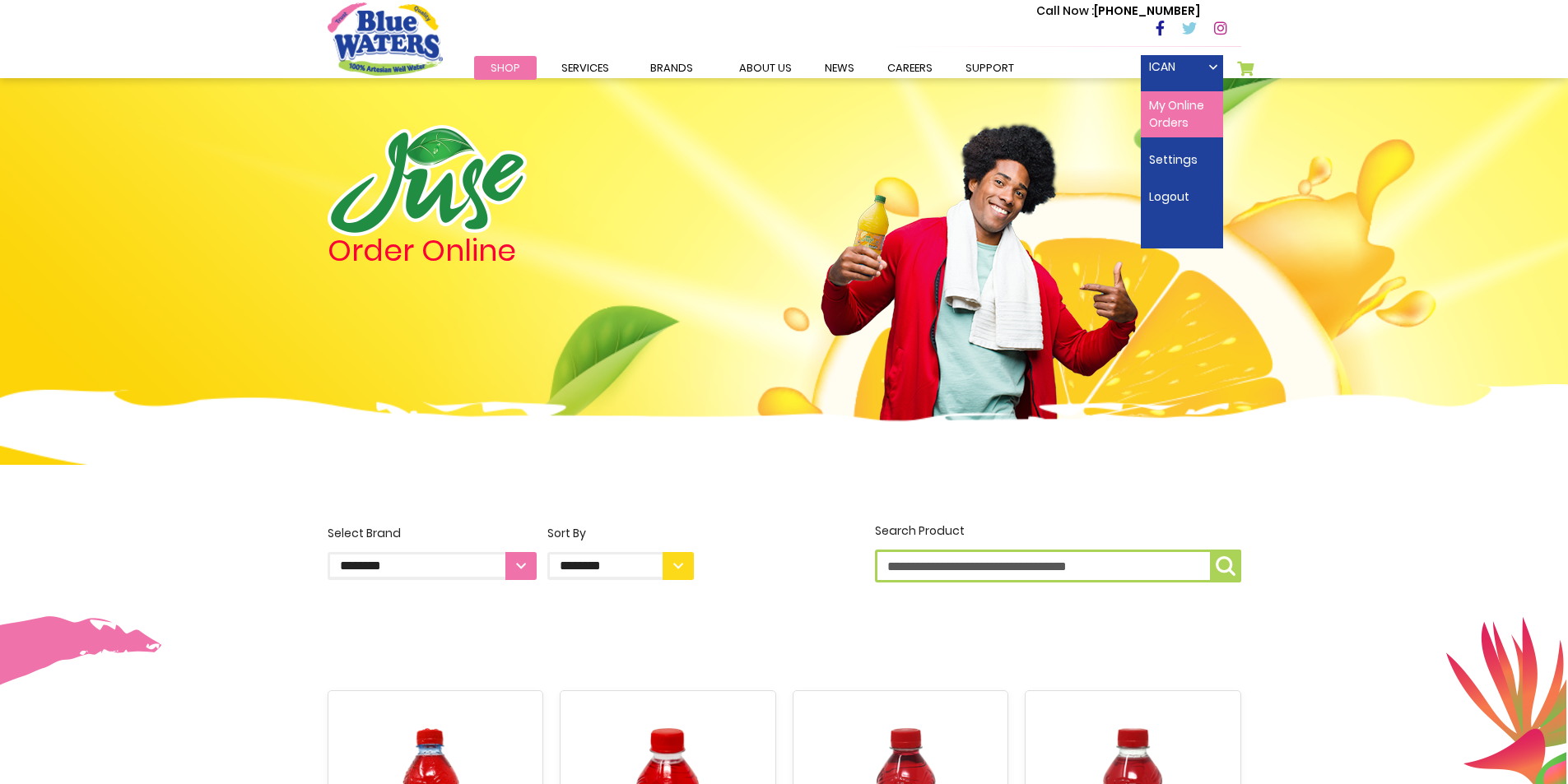
click at [1180, 113] on link "My Online Orders" at bounding box center [1181, 114] width 82 height 46
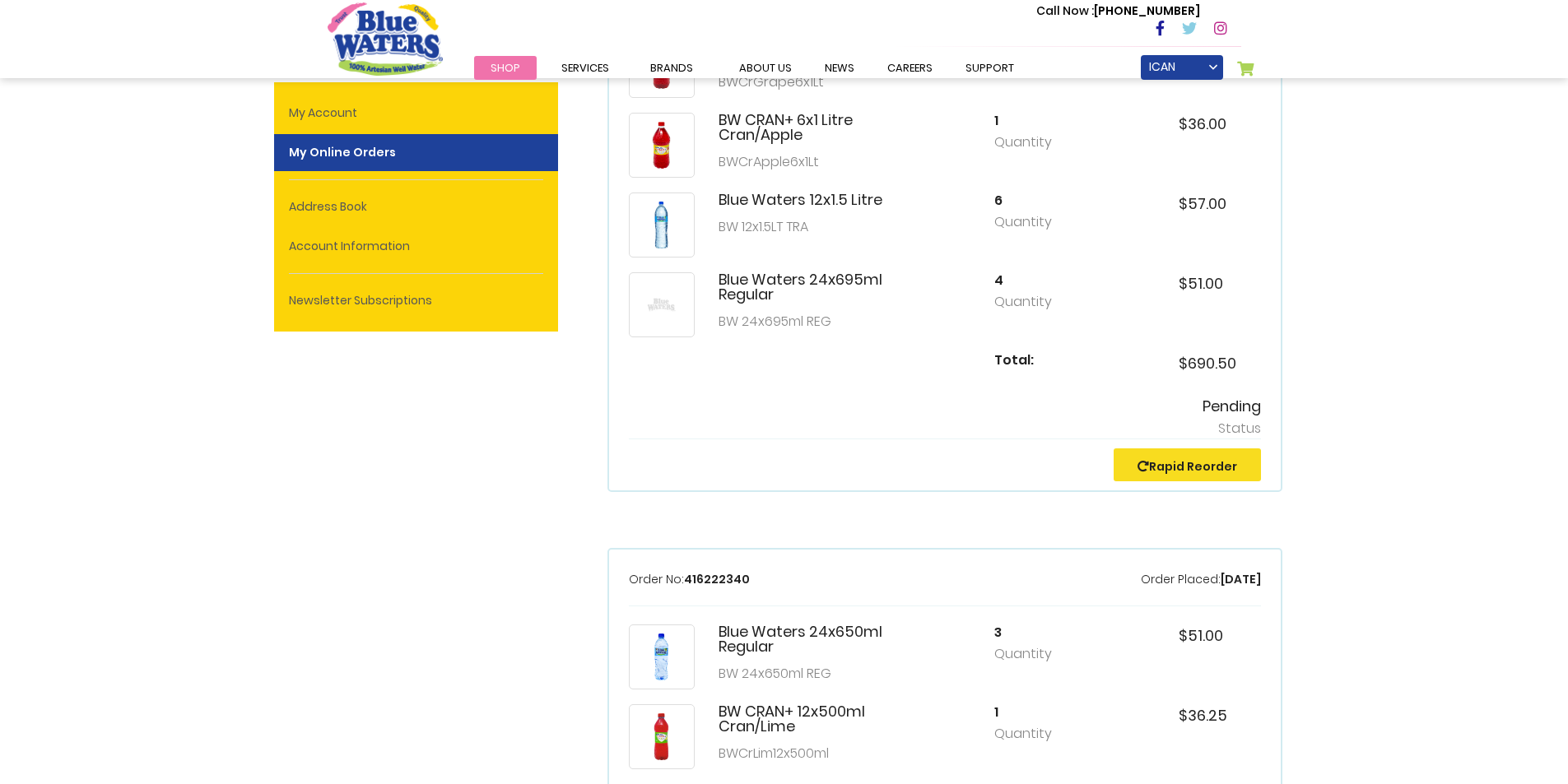
scroll to position [247, 0]
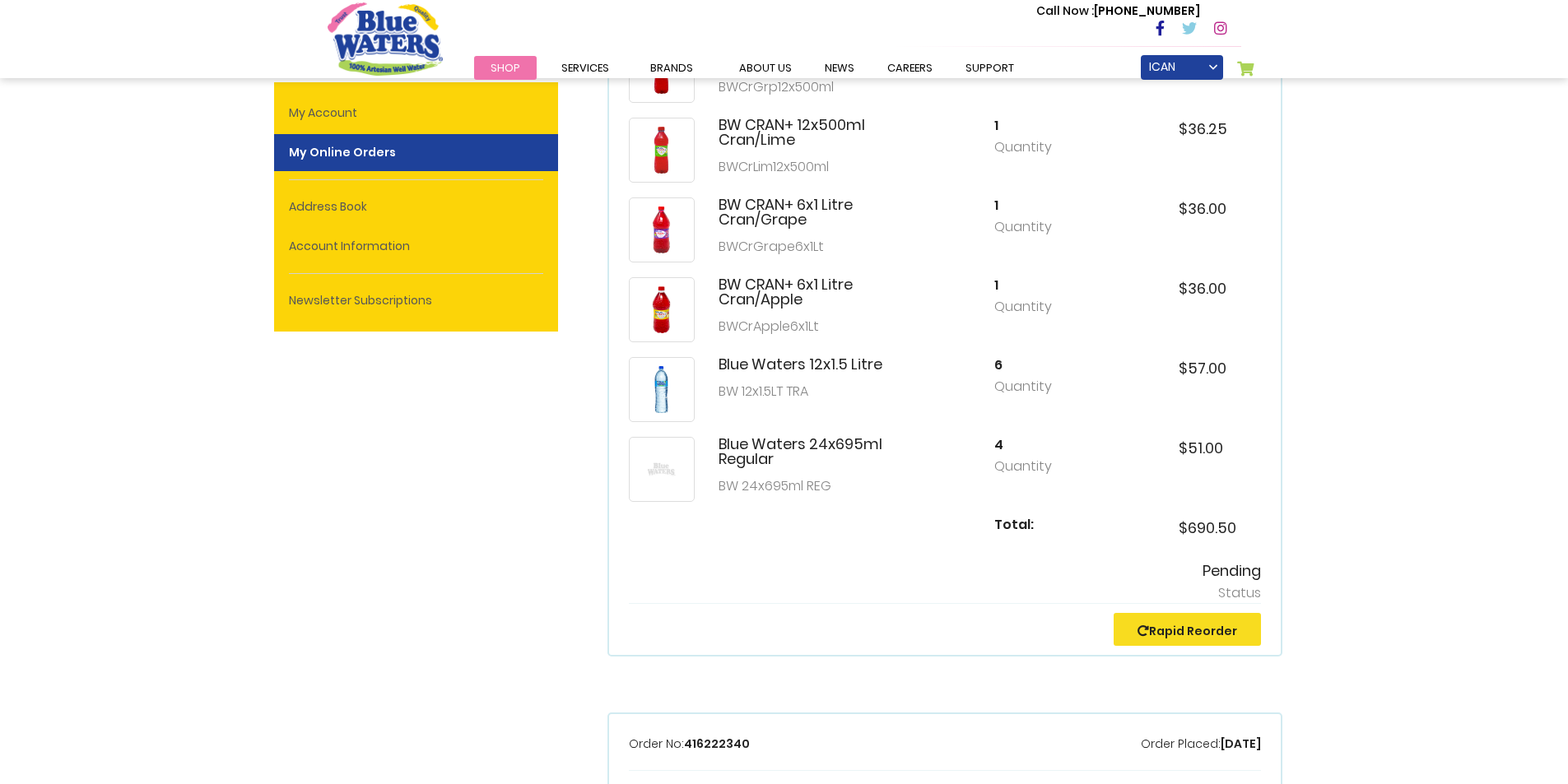
click at [1227, 571] on h5 "Pending" at bounding box center [945, 571] width 632 height 18
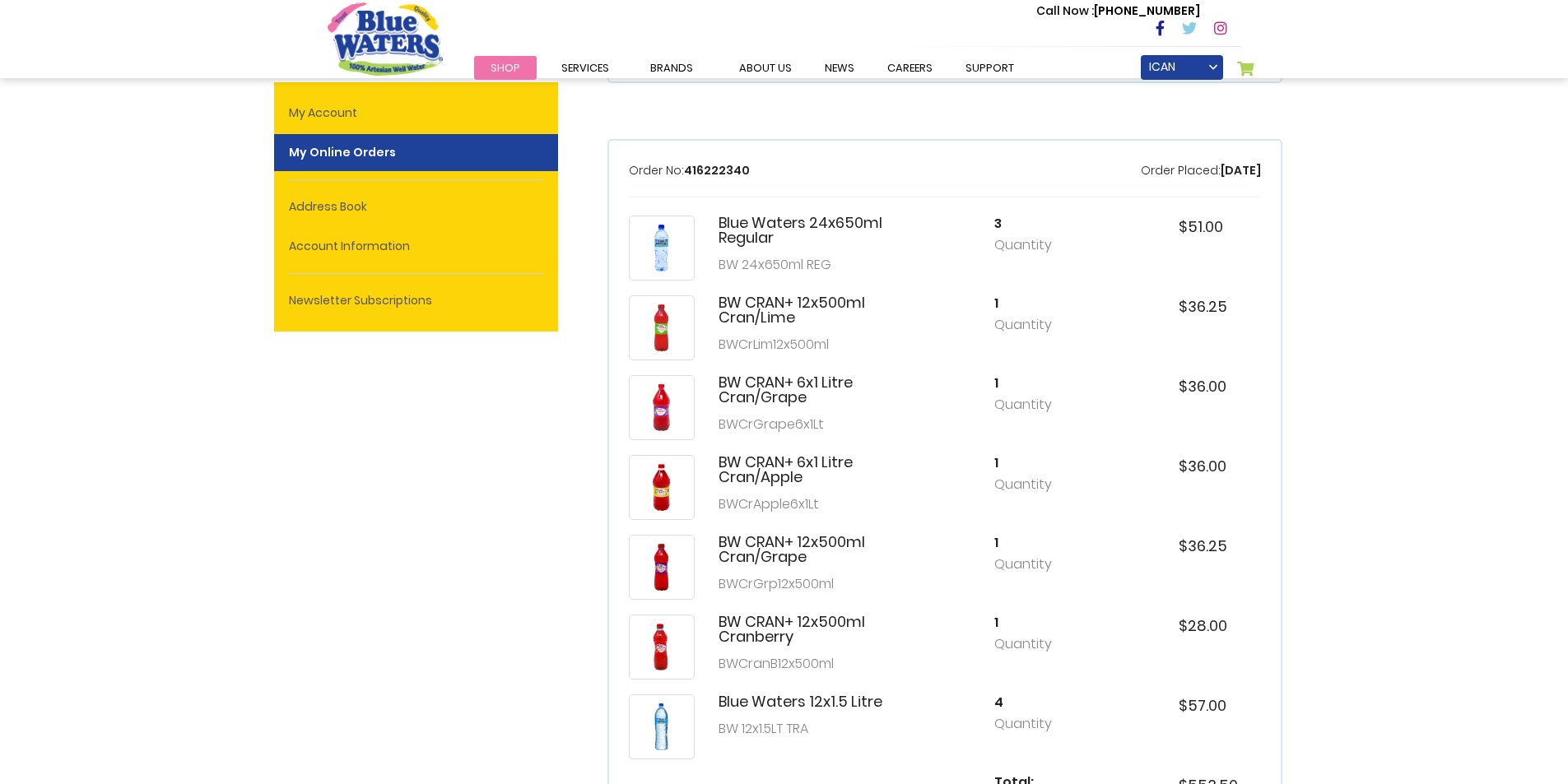
scroll to position [576, 0]
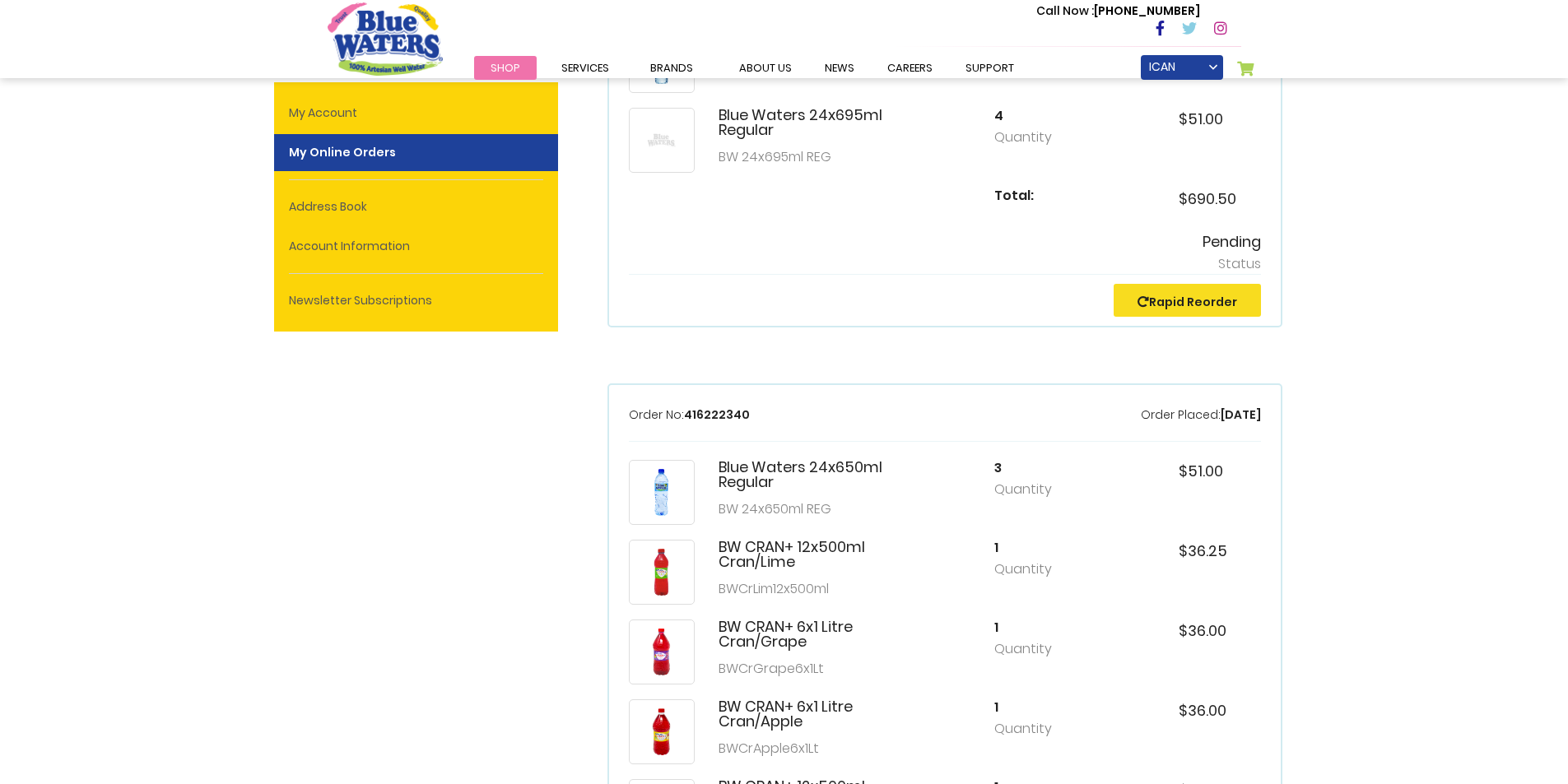
click at [1254, 67] on link "My Cart 0" at bounding box center [1246, 72] width 18 height 23
click at [1211, 71] on link "ICAN FITNESS CLUB LTD" at bounding box center [1181, 67] width 82 height 24
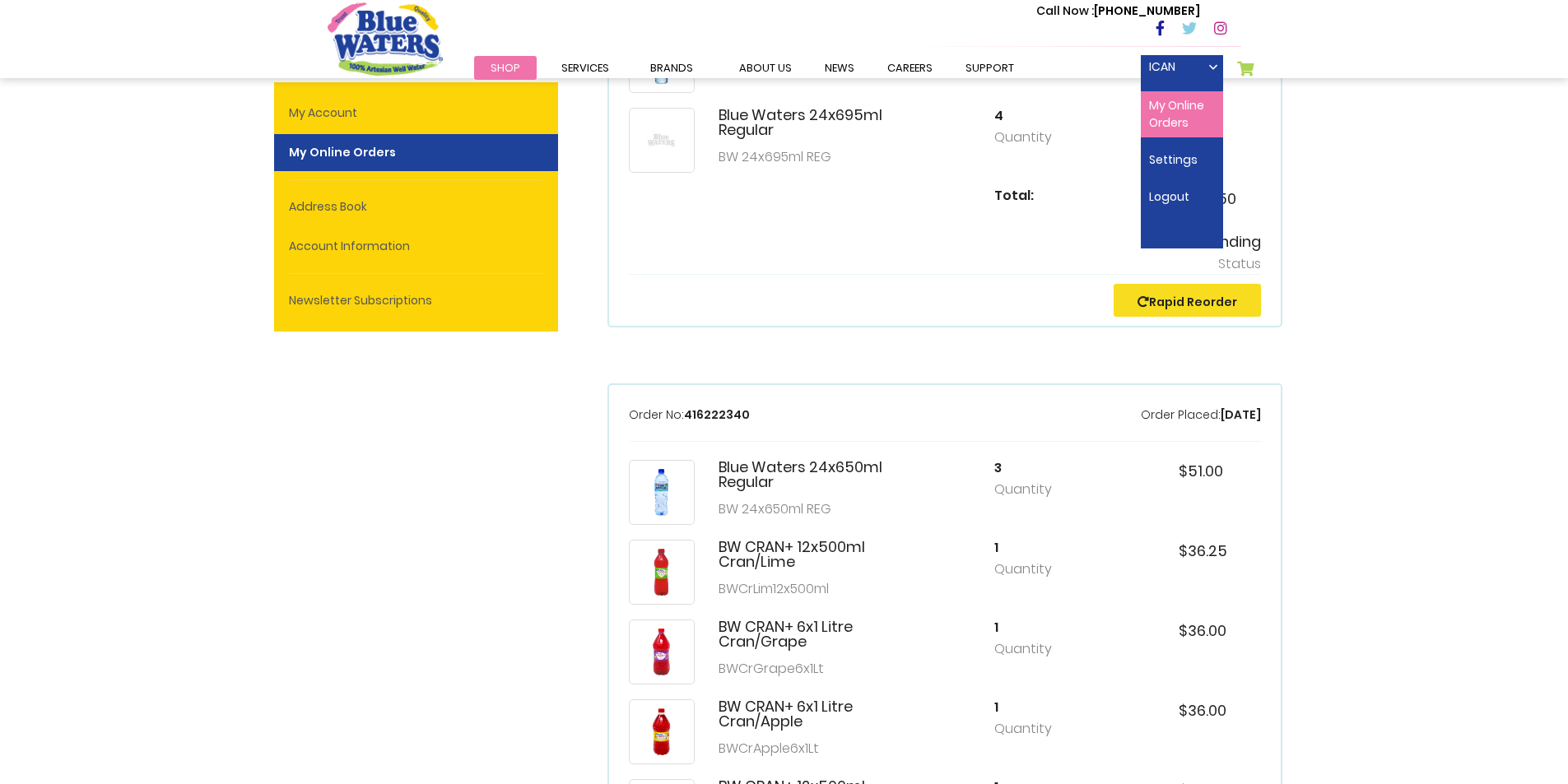
click at [1183, 122] on link "My Online Orders" at bounding box center [1181, 114] width 82 height 46
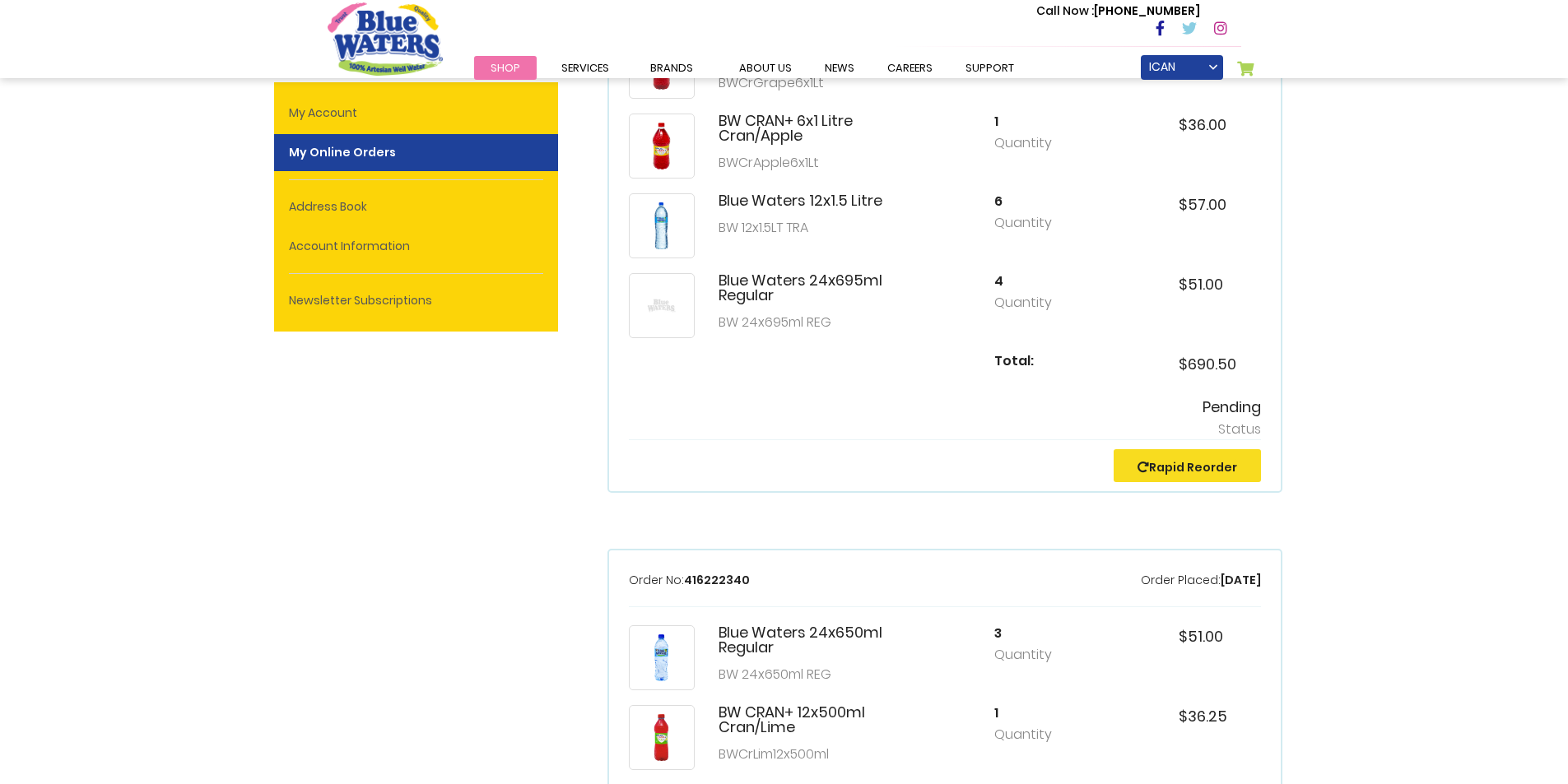
scroll to position [411, 0]
click at [1237, 70] on link "My Cart 0" at bounding box center [1246, 72] width 18 height 23
click at [1247, 69] on link "My Cart 0" at bounding box center [1246, 72] width 18 height 23
click at [1267, 70] on header "Toggle Nav Call Now : (868) 640-8824 Menu Shop Services Filtration Commercial R…" at bounding box center [784, 39] width 1568 height 78
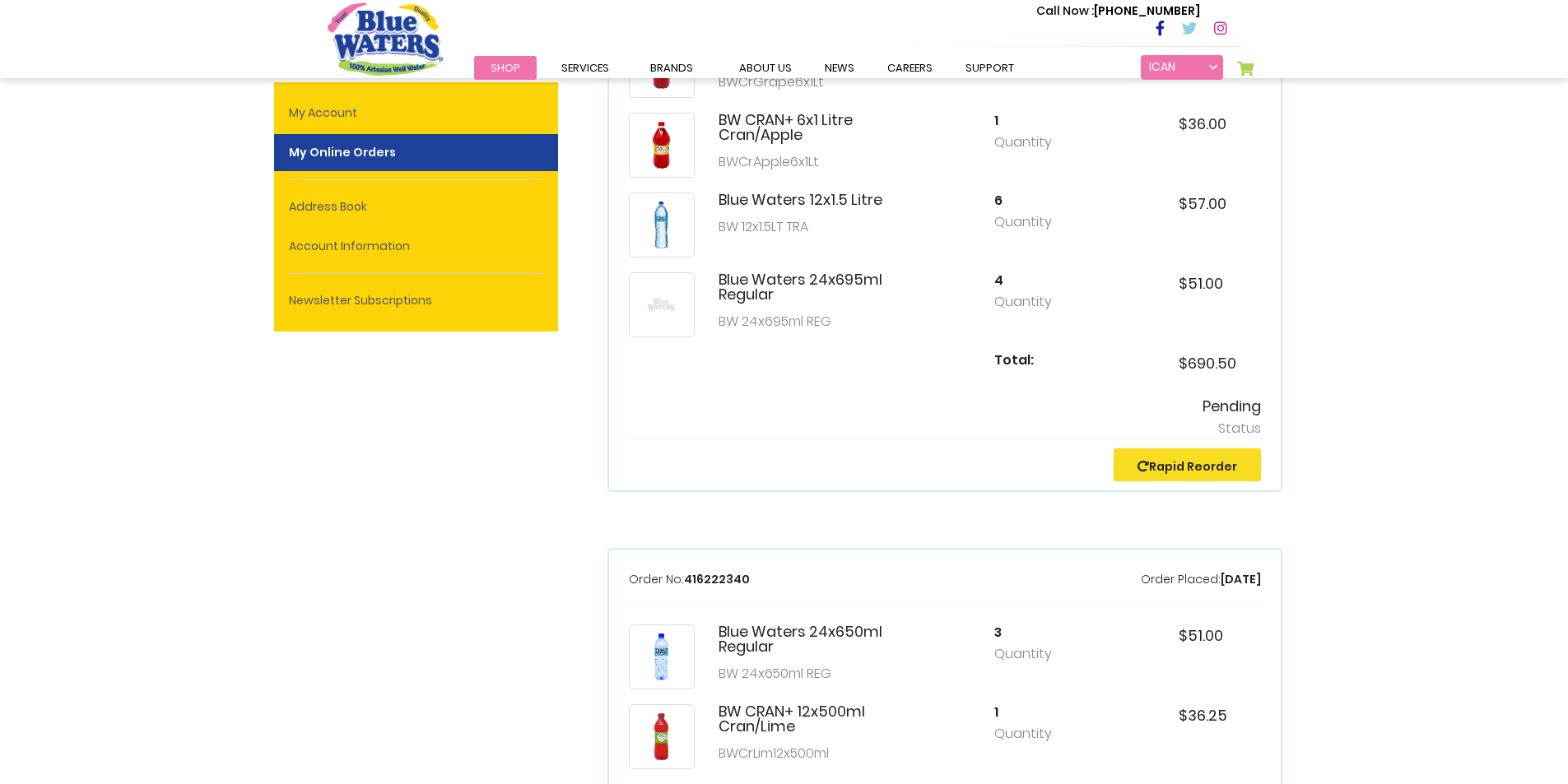
click at [1211, 67] on link "ICAN FITNESS CLUB LTD" at bounding box center [1181, 67] width 82 height 24
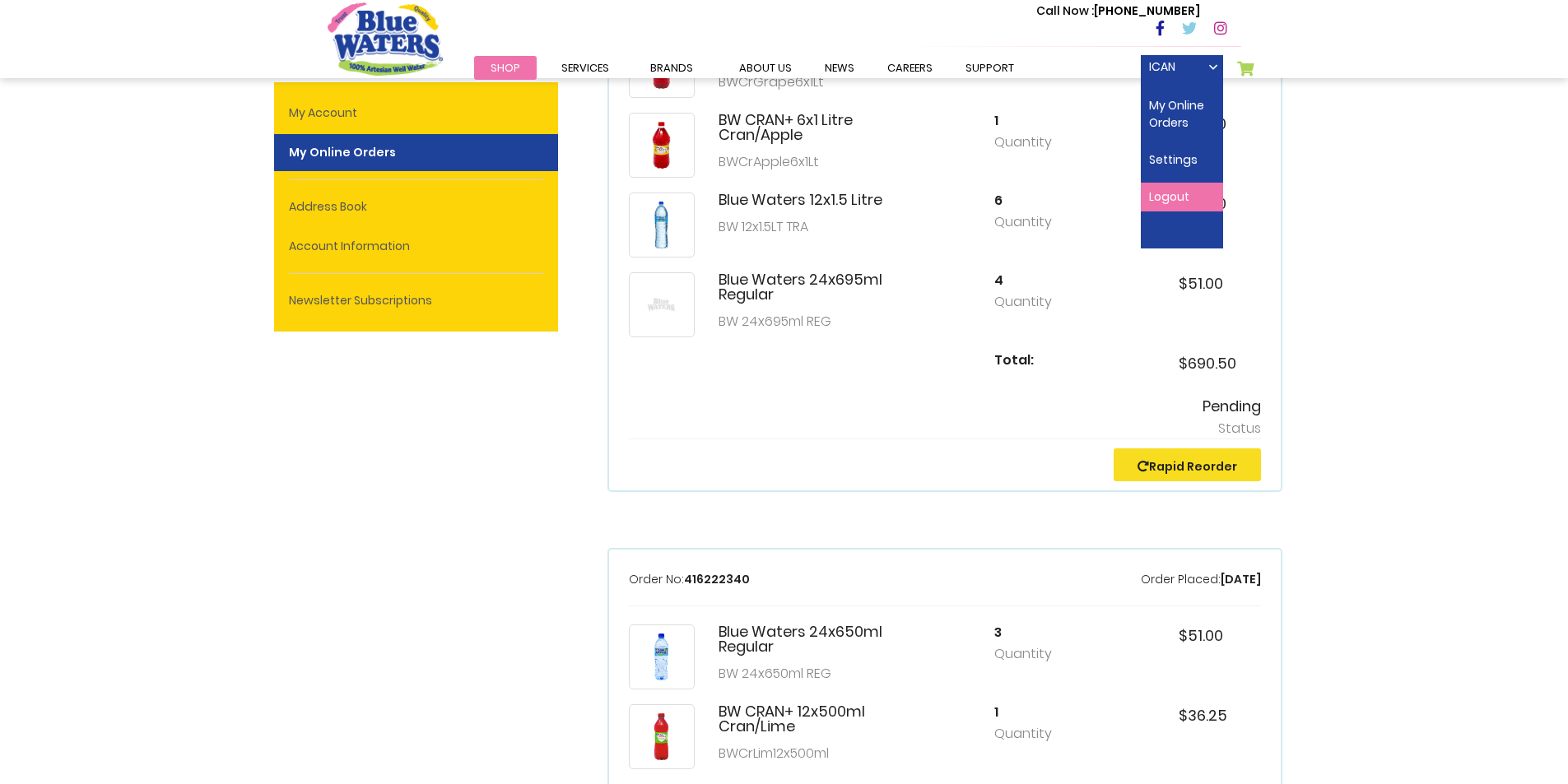
click at [1163, 194] on link "Logout" at bounding box center [1181, 197] width 82 height 29
